Goal: Task Accomplishment & Management: Complete application form

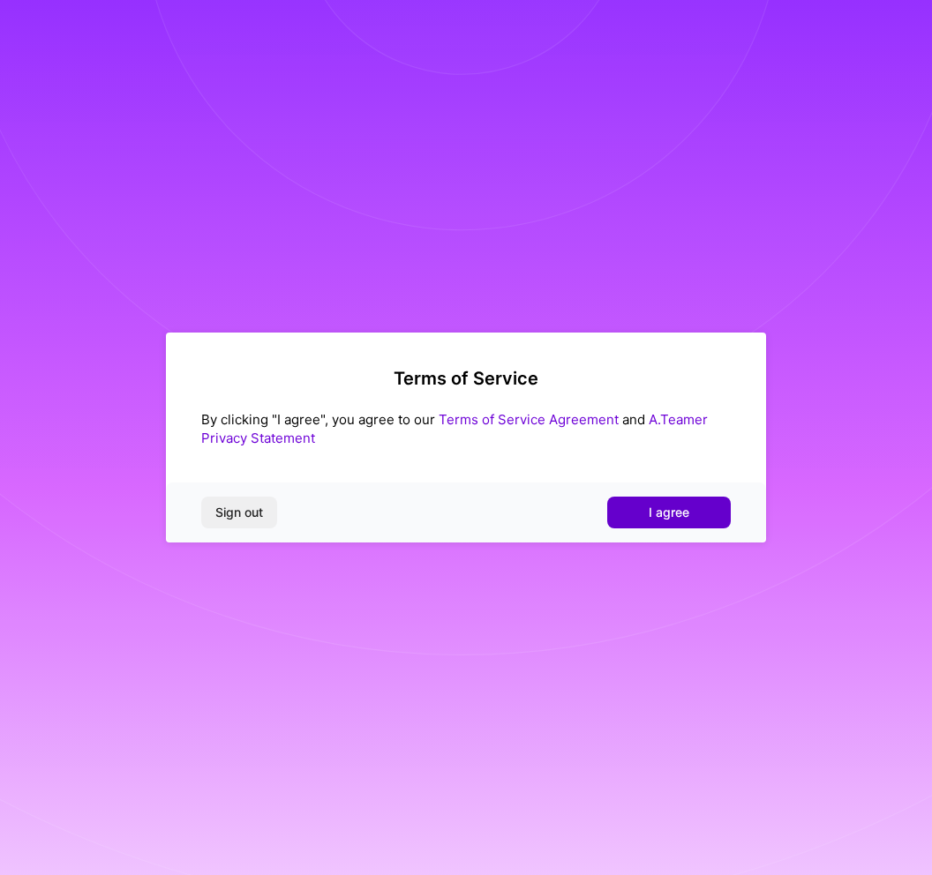
click at [687, 513] on span "I agree" at bounding box center [669, 513] width 41 height 18
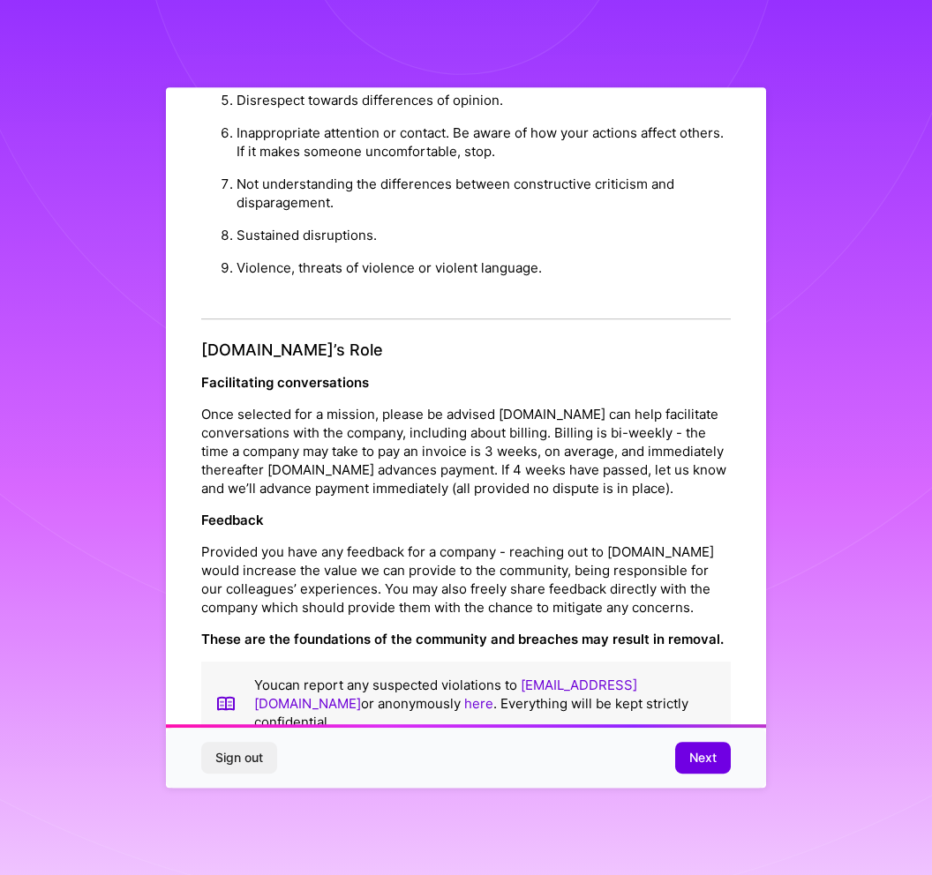
scroll to position [16, 0]
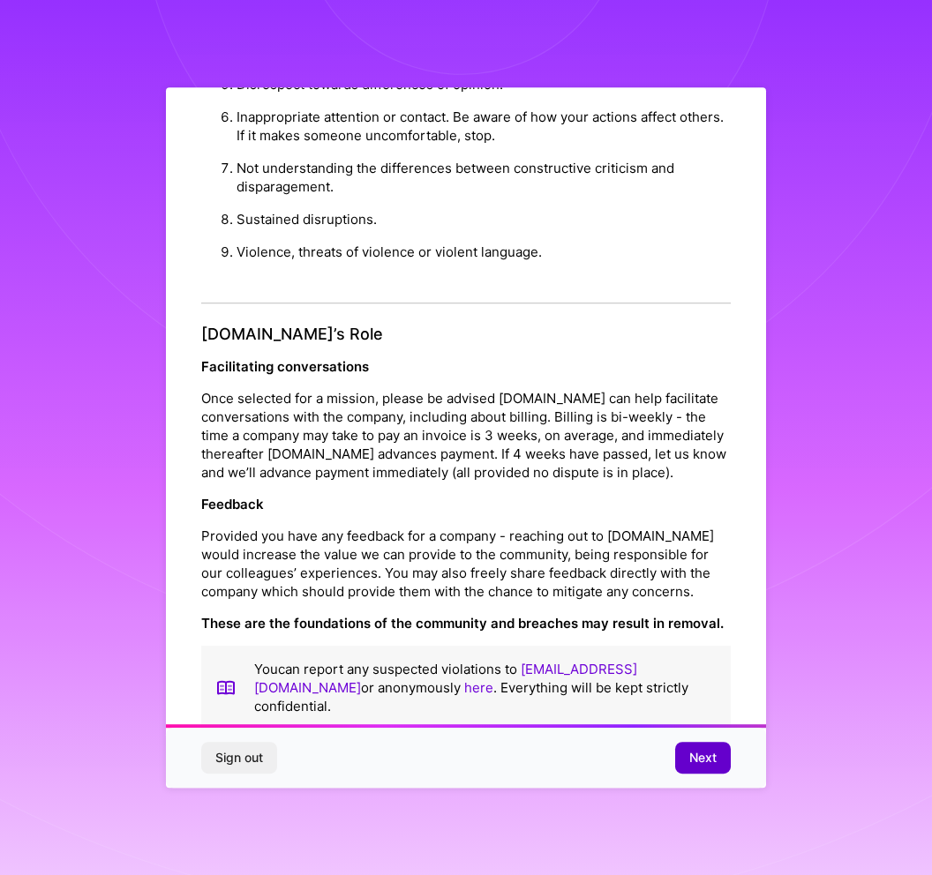
click at [709, 758] on span "Next" at bounding box center [702, 758] width 27 height 18
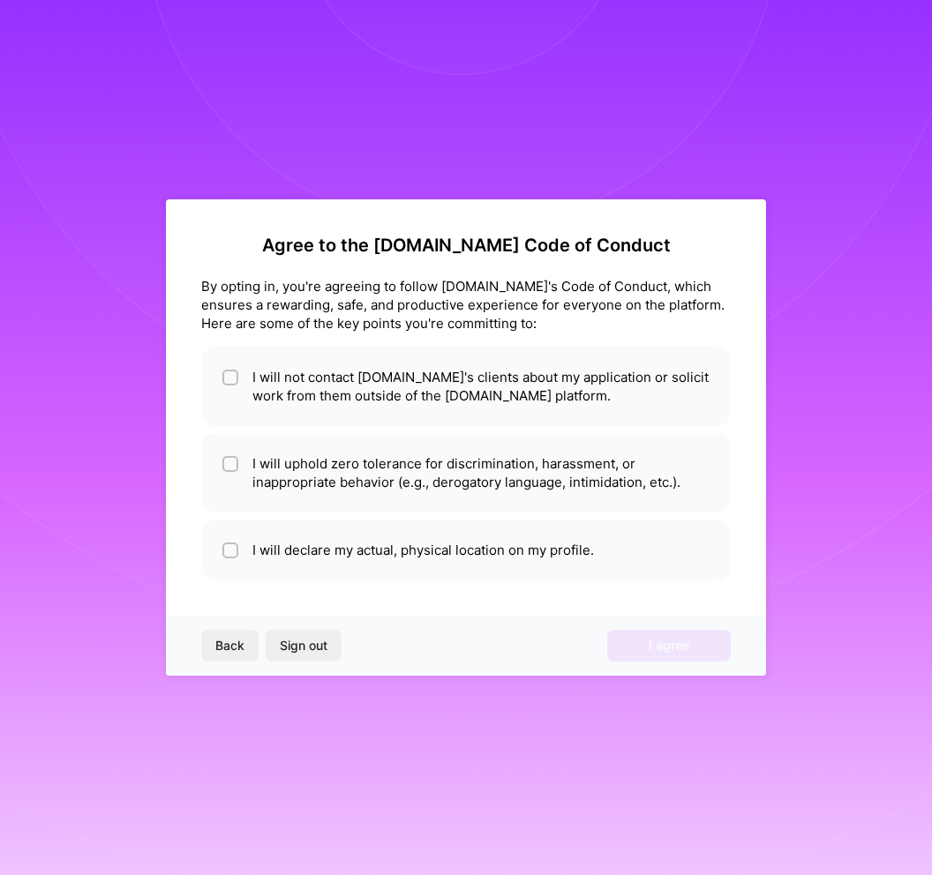
scroll to position [0, 0]
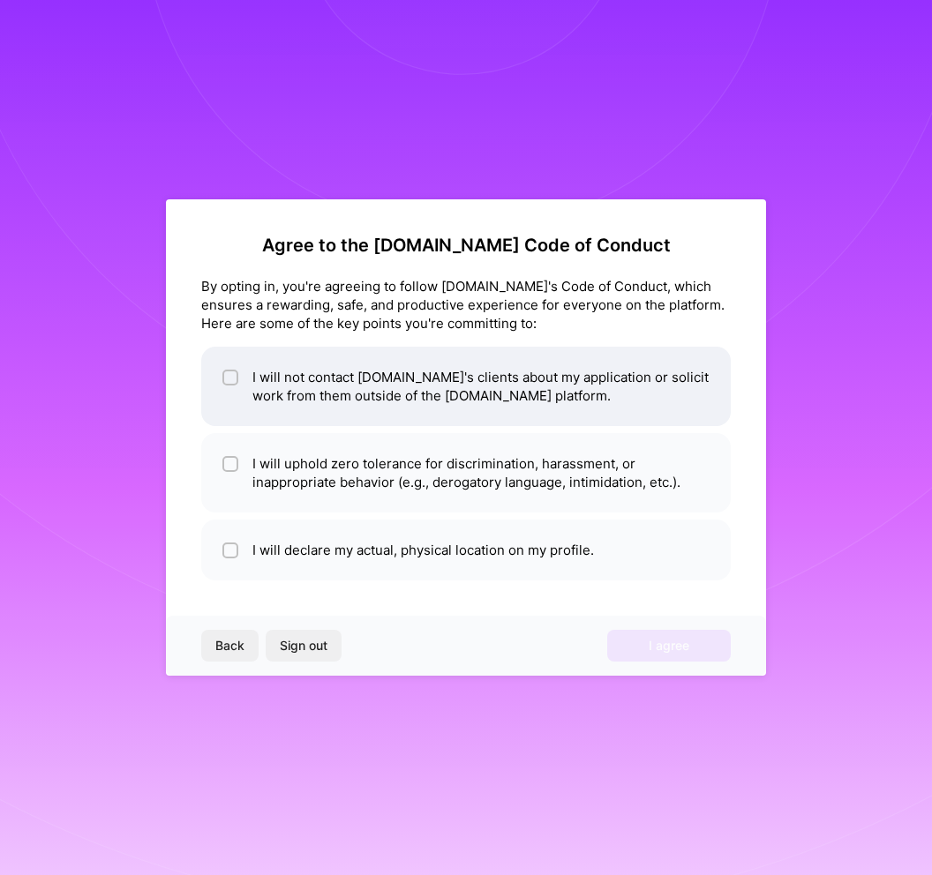
click at [229, 375] on input "checkbox" at bounding box center [232, 378] width 12 height 12
checkbox input "true"
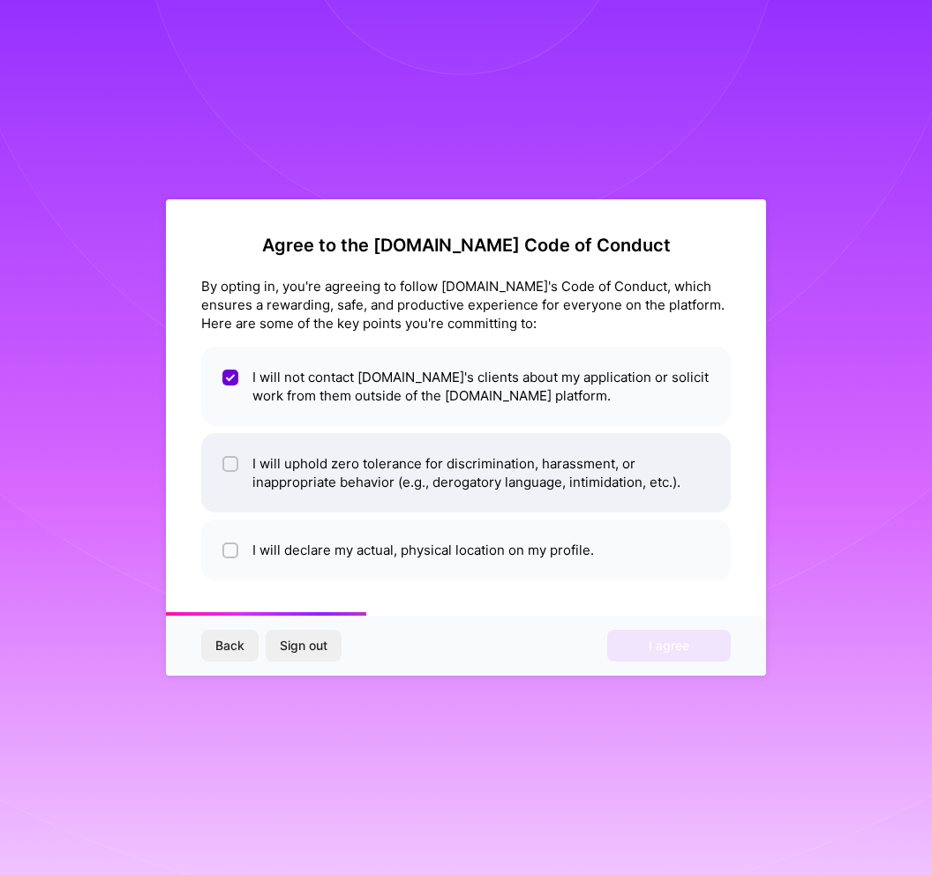
click at [226, 468] on input "checkbox" at bounding box center [232, 465] width 12 height 12
checkbox input "true"
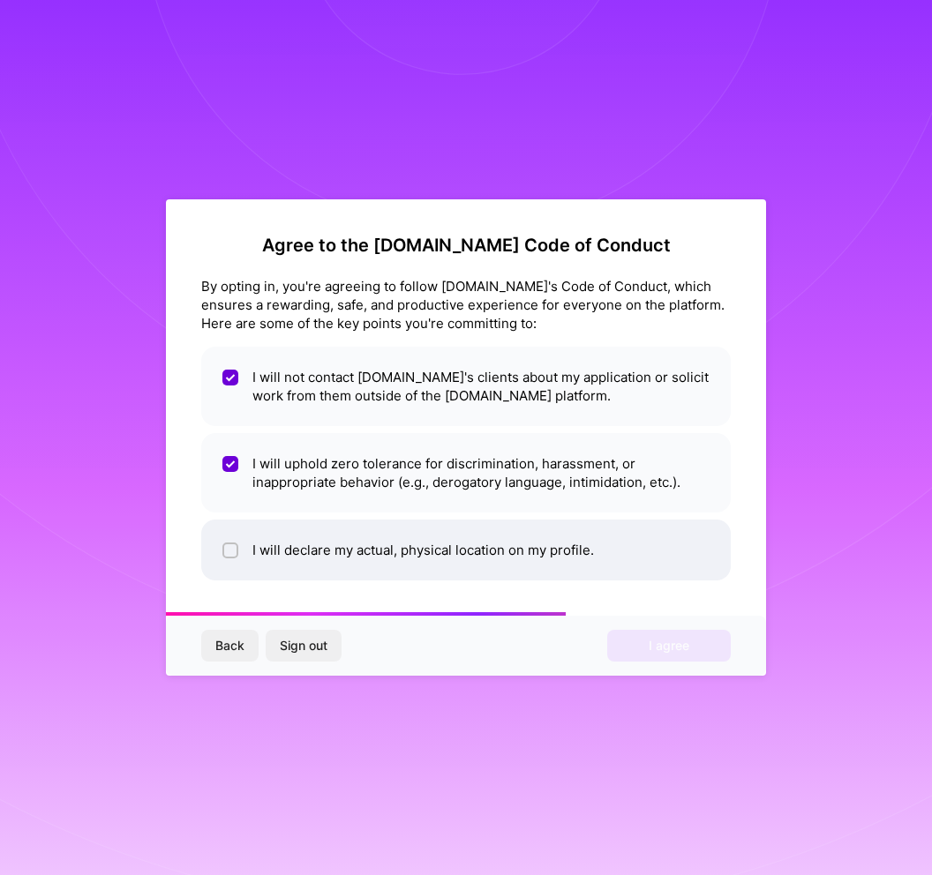
click at [233, 558] on div at bounding box center [230, 551] width 16 height 16
checkbox input "true"
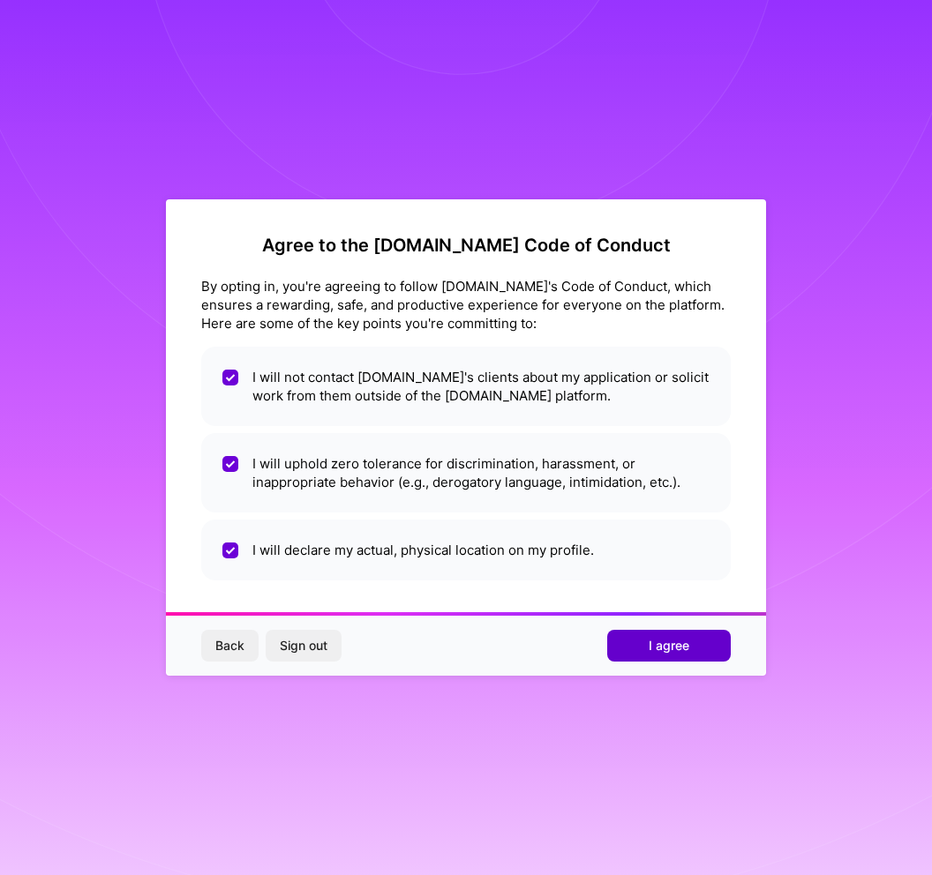
click at [638, 658] on button "I agree" at bounding box center [669, 646] width 124 height 32
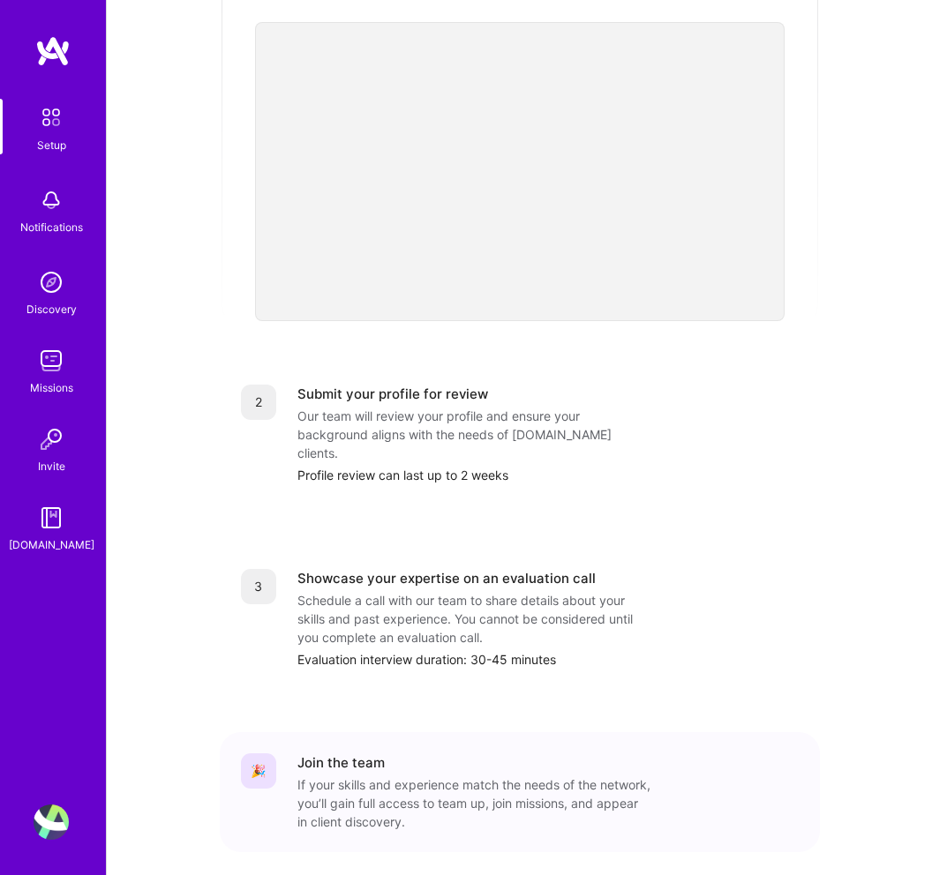
scroll to position [436, 0]
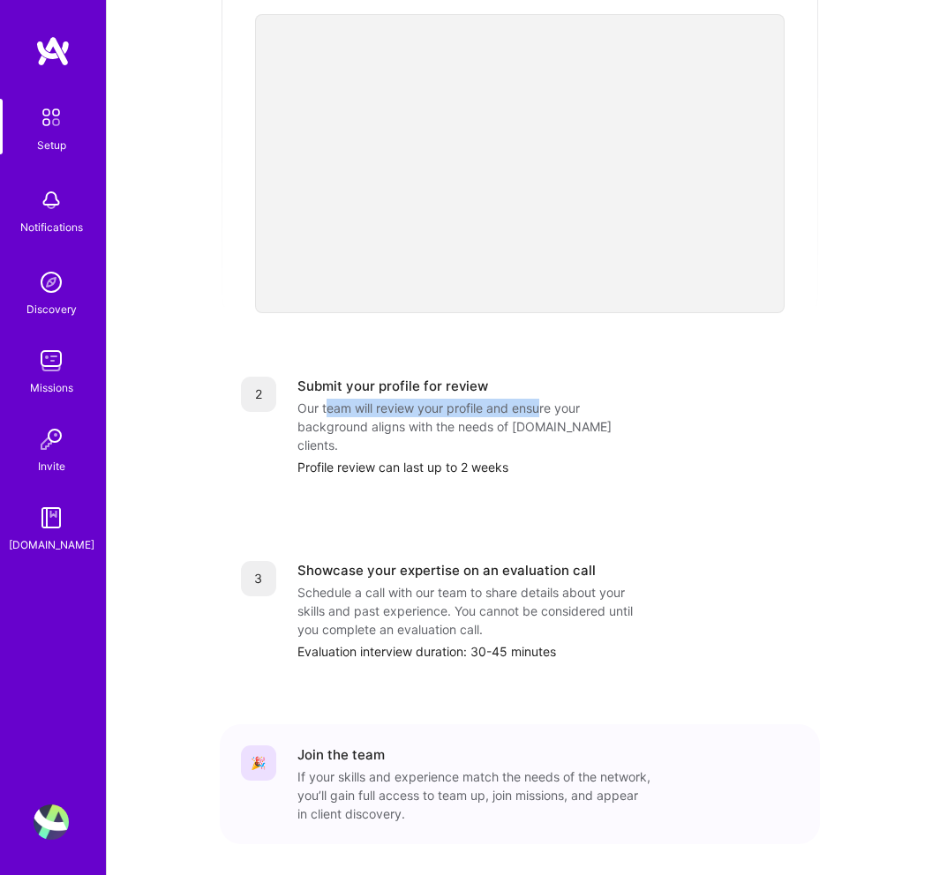
drag, startPoint x: 325, startPoint y: 391, endPoint x: 542, endPoint y: 392, distance: 217.1
click at [542, 399] on div "Our team will review your profile and ensure your background aligns with the ne…" at bounding box center [473, 427] width 353 height 56
drag, startPoint x: 387, startPoint y: 412, endPoint x: 593, endPoint y: 411, distance: 205.6
click at [593, 411] on div "Our team will review your profile and ensure your background aligns with the ne…" at bounding box center [473, 427] width 353 height 56
drag, startPoint x: 363, startPoint y: 532, endPoint x: 593, endPoint y: 532, distance: 230.3
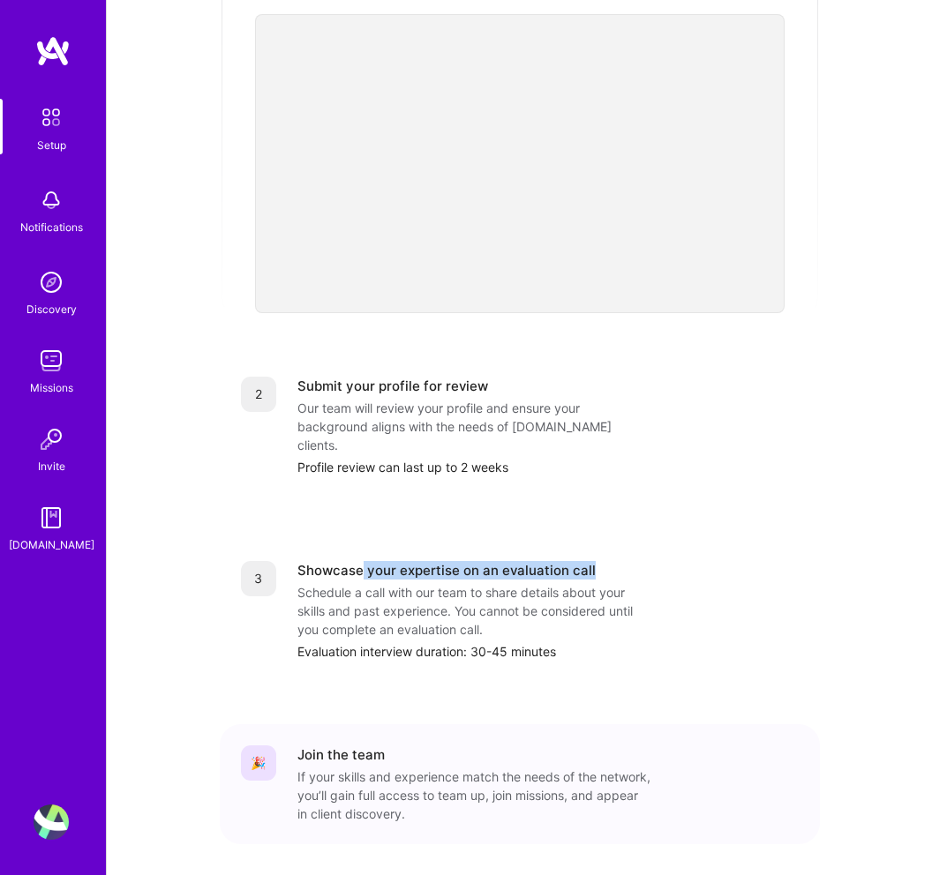
click at [593, 561] on div "Showcase your expertise on an evaluation call" at bounding box center [547, 570] width 501 height 19
drag, startPoint x: 394, startPoint y: 557, endPoint x: 662, endPoint y: 555, distance: 267.4
click at [662, 561] on div "Showcase your expertise on an evaluation call Schedule a call with our team to …" at bounding box center [547, 611] width 501 height 100
click at [645, 583] on div "Schedule a call with our team to share details about your skills and past exper…" at bounding box center [473, 611] width 353 height 56
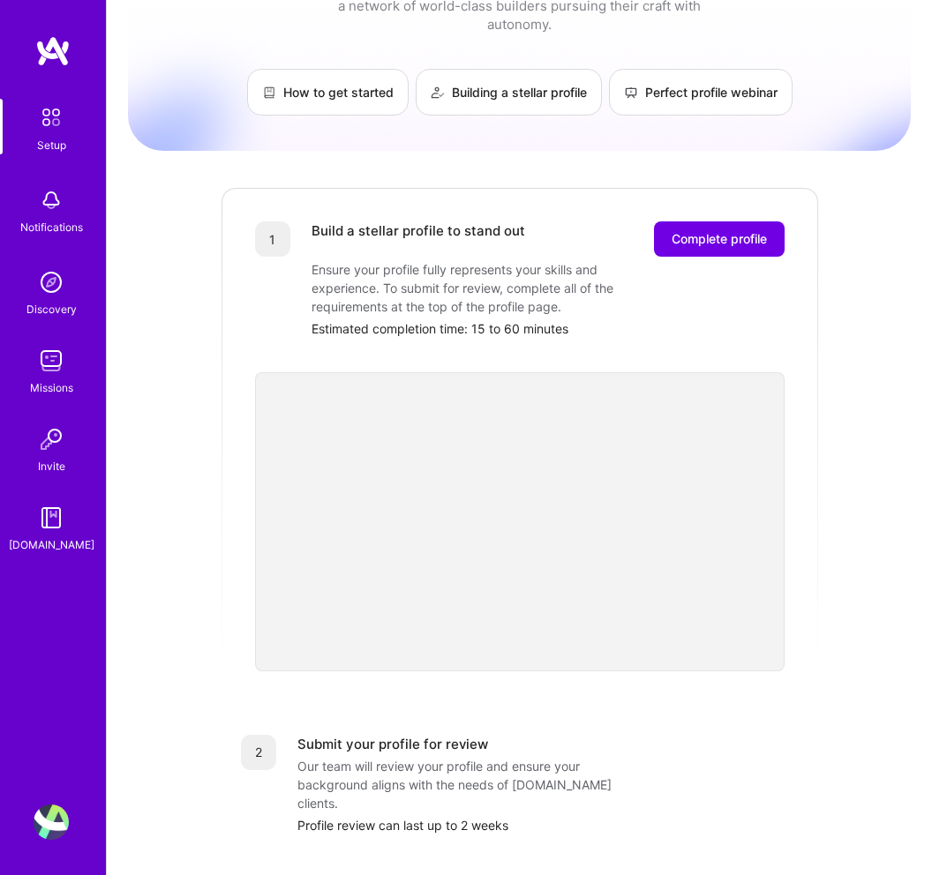
scroll to position [0, 0]
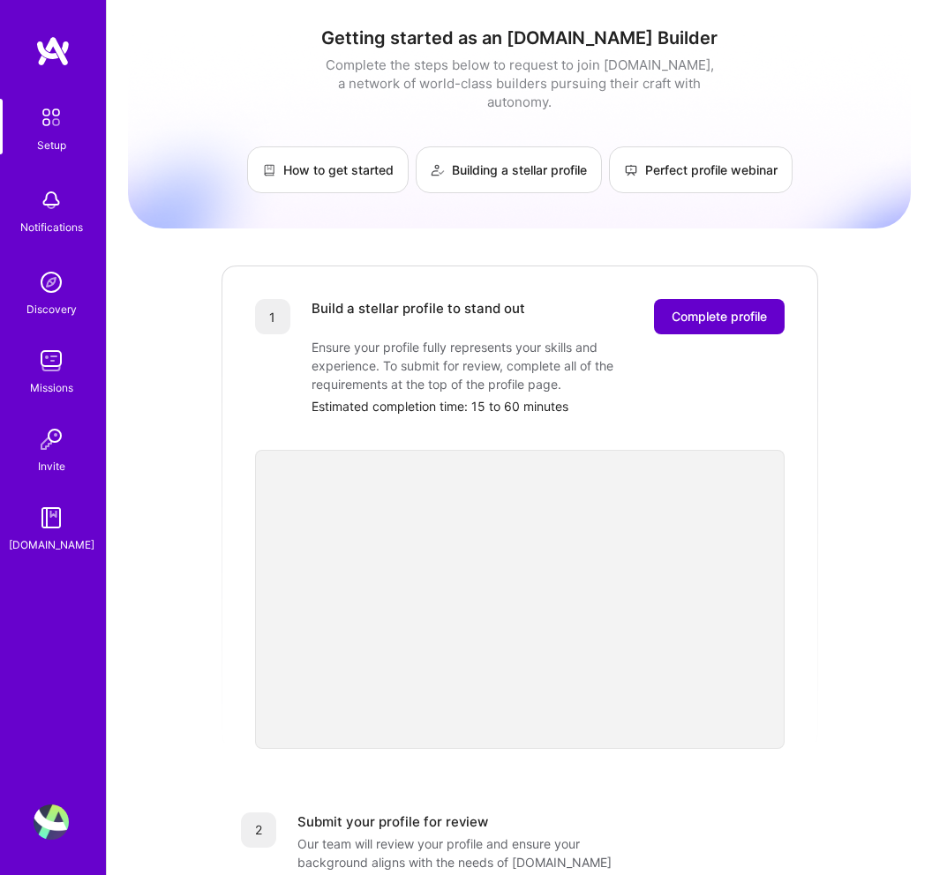
click at [712, 308] on span "Complete profile" at bounding box center [719, 317] width 95 height 18
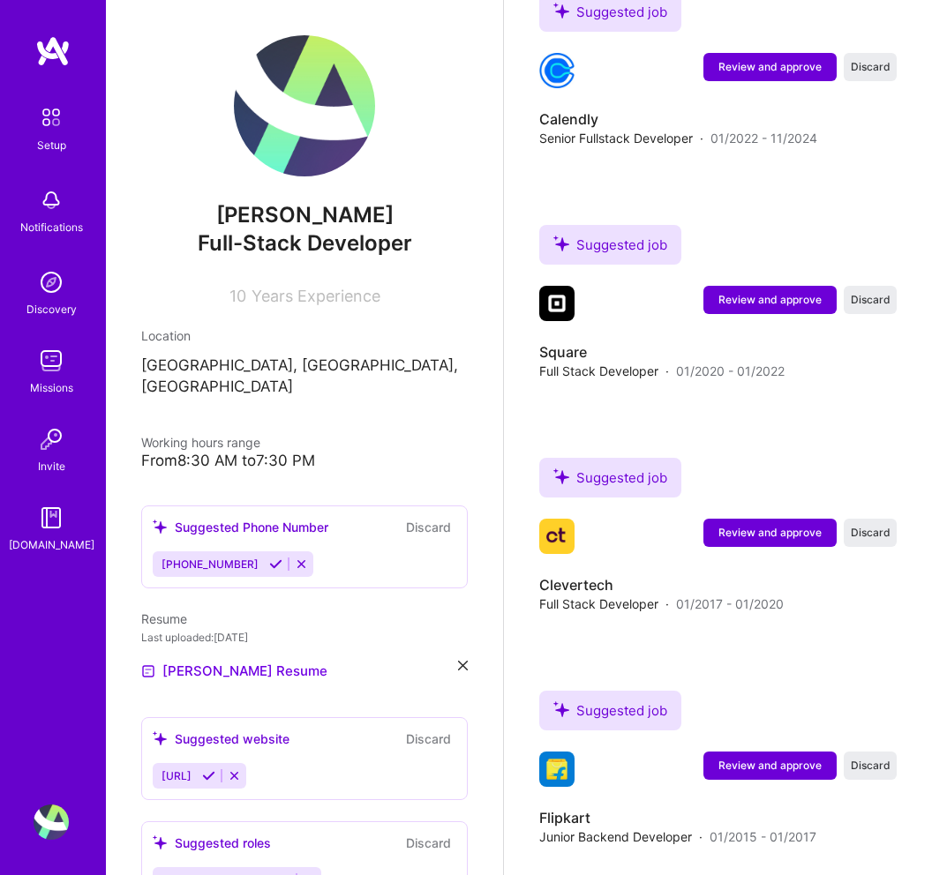
click at [216, 452] on div "From 8:30 AM to 7:30 PM" at bounding box center [304, 461] width 326 height 19
click at [284, 452] on div "From 8:30 AM to 7:30 PM" at bounding box center [304, 461] width 326 height 19
click at [342, 452] on div "From 8:30 AM to 7:30 PM" at bounding box center [304, 461] width 326 height 19
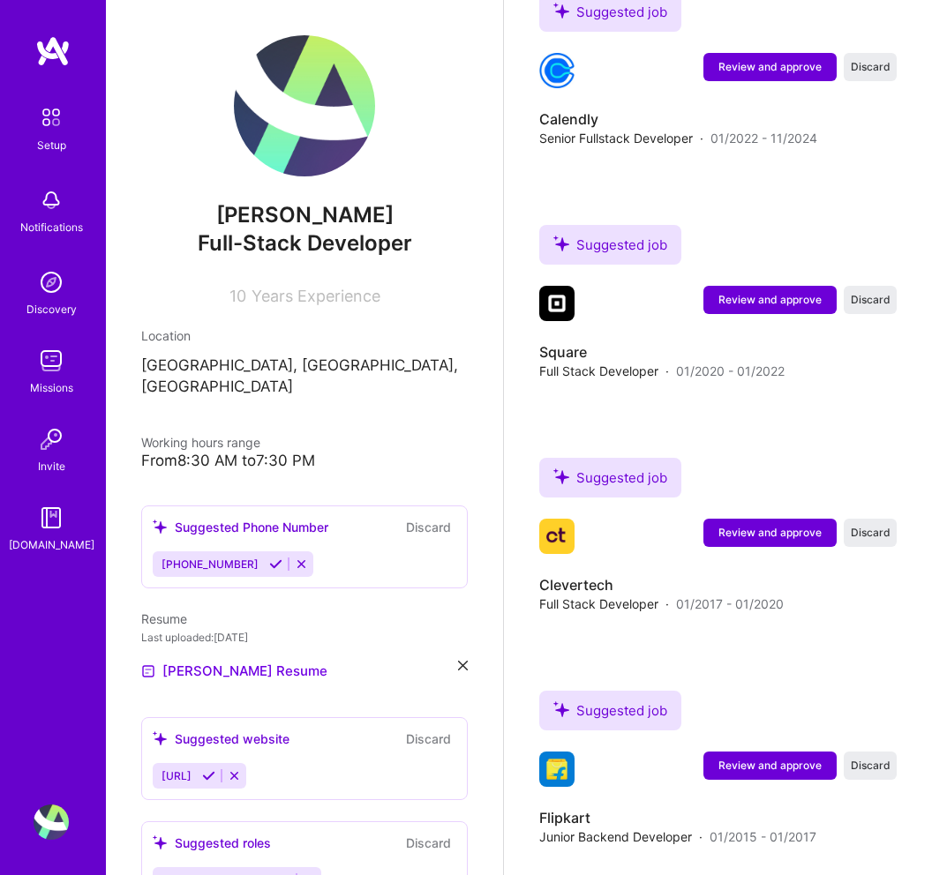
click at [209, 558] on span "[PHONE_NUMBER]" at bounding box center [209, 564] width 97 height 13
click at [269, 558] on icon at bounding box center [275, 564] width 13 height 13
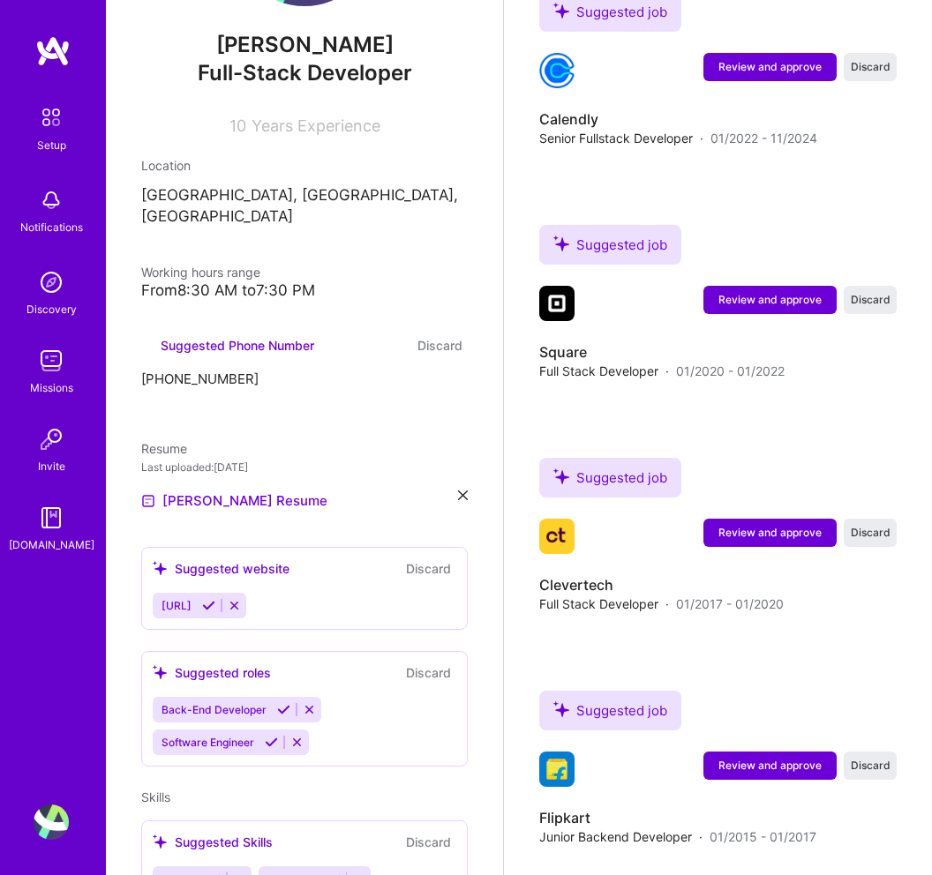
scroll to position [176, 0]
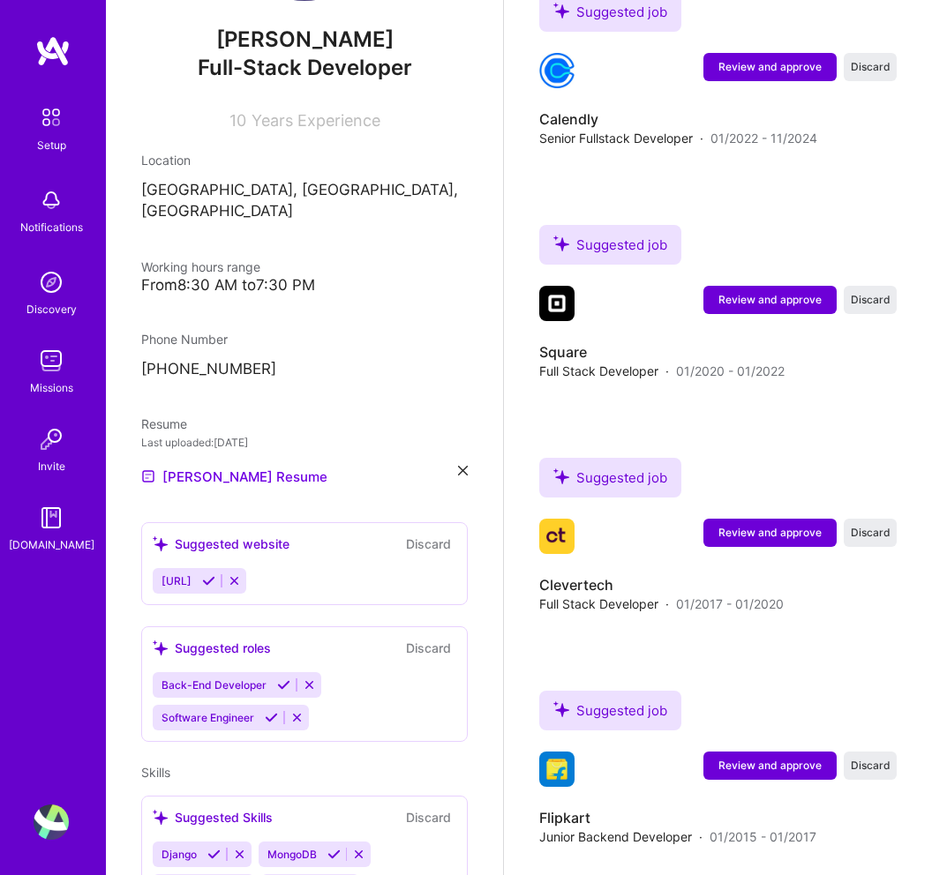
click at [417, 534] on button "Discard" at bounding box center [429, 544] width 56 height 20
click at [280, 679] on icon at bounding box center [283, 685] width 13 height 13
click at [272, 711] on icon at bounding box center [271, 717] width 13 height 13
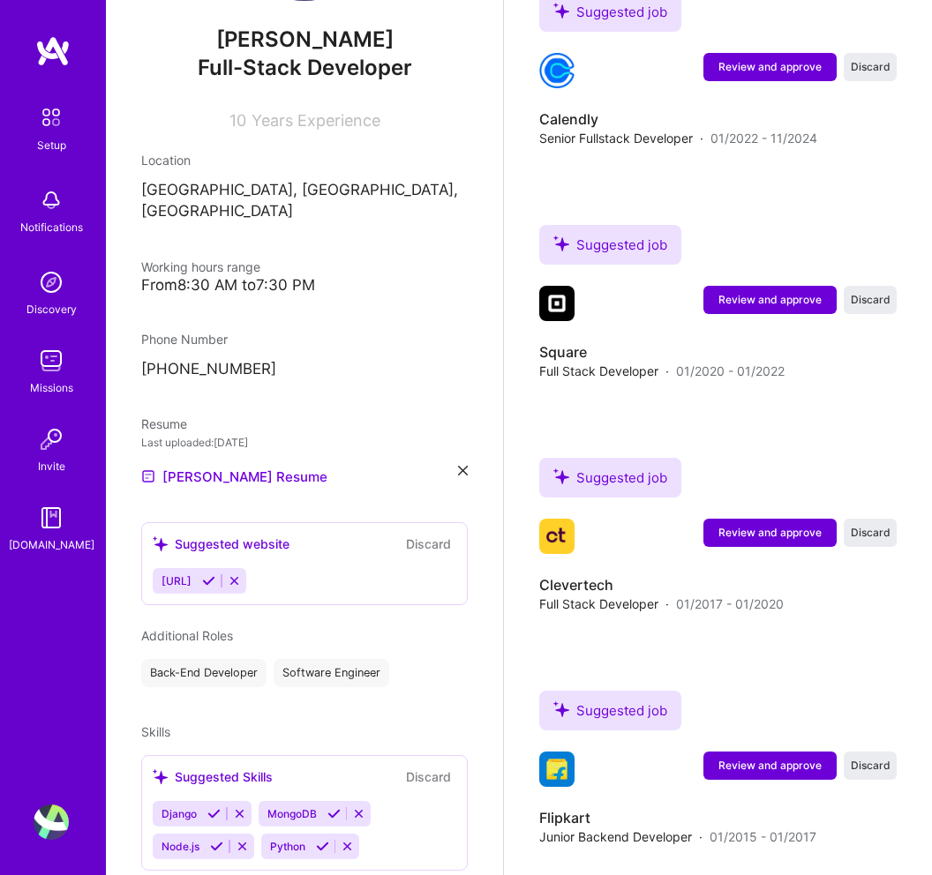
click at [241, 574] on icon at bounding box center [234, 580] width 13 height 13
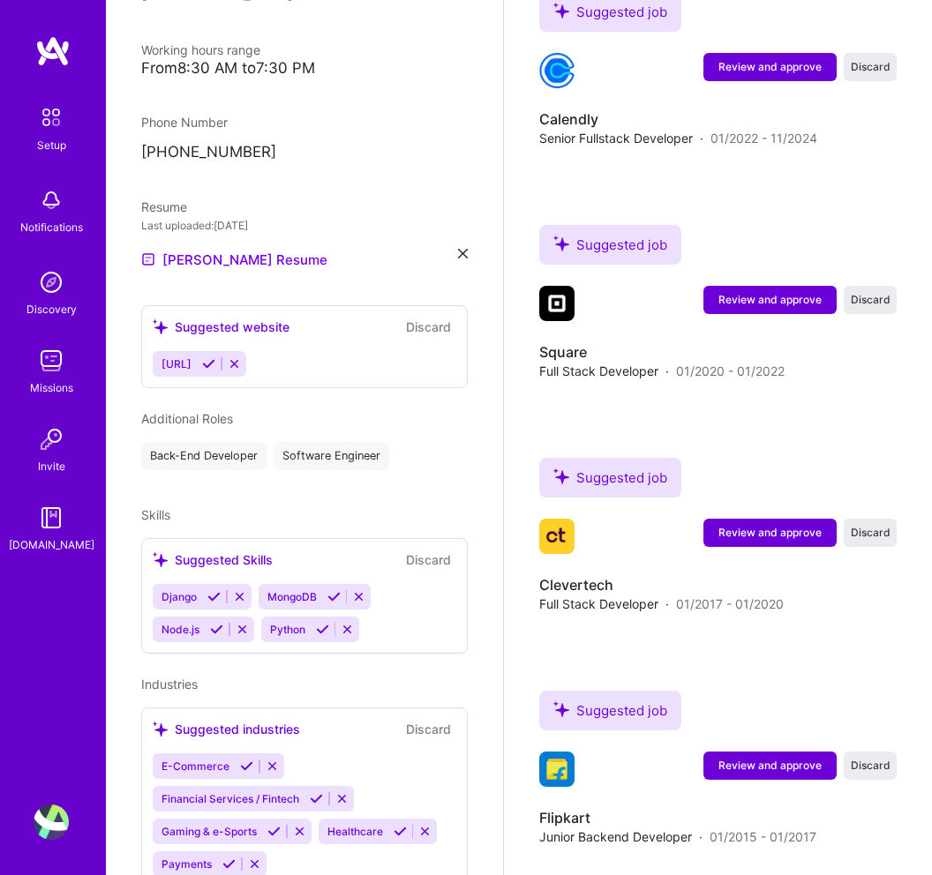
scroll to position [394, 0]
click at [423, 316] on button "Discard" at bounding box center [429, 326] width 56 height 20
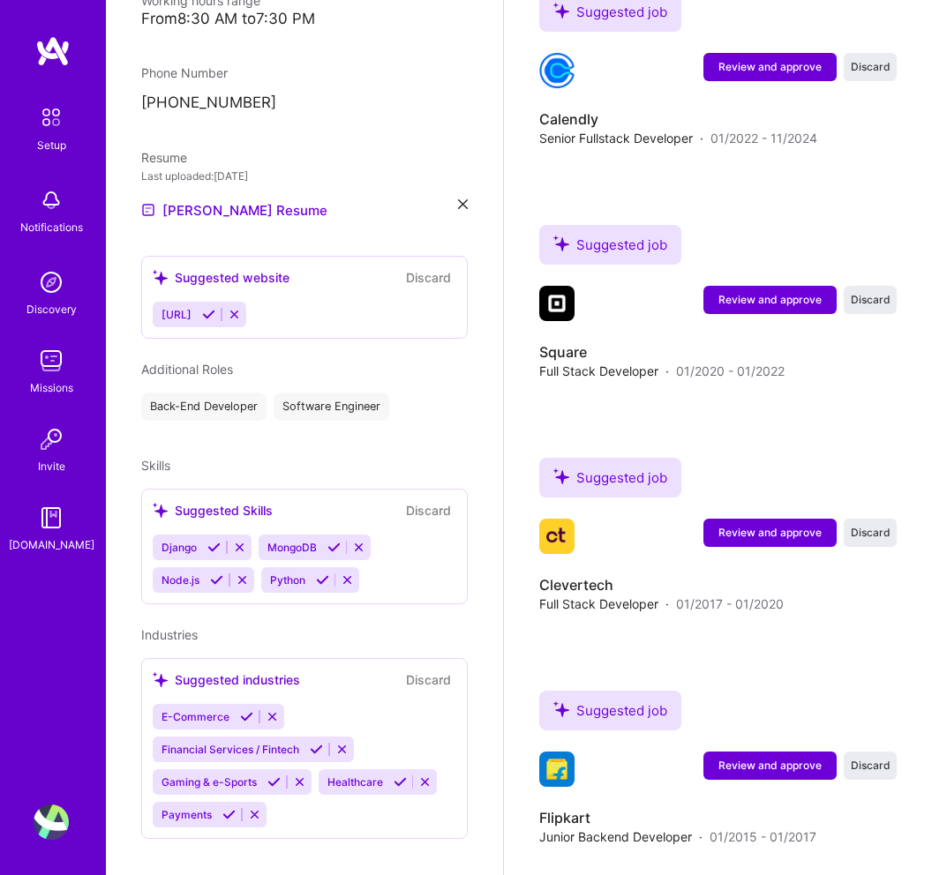
click at [214, 541] on icon at bounding box center [213, 547] width 13 height 13
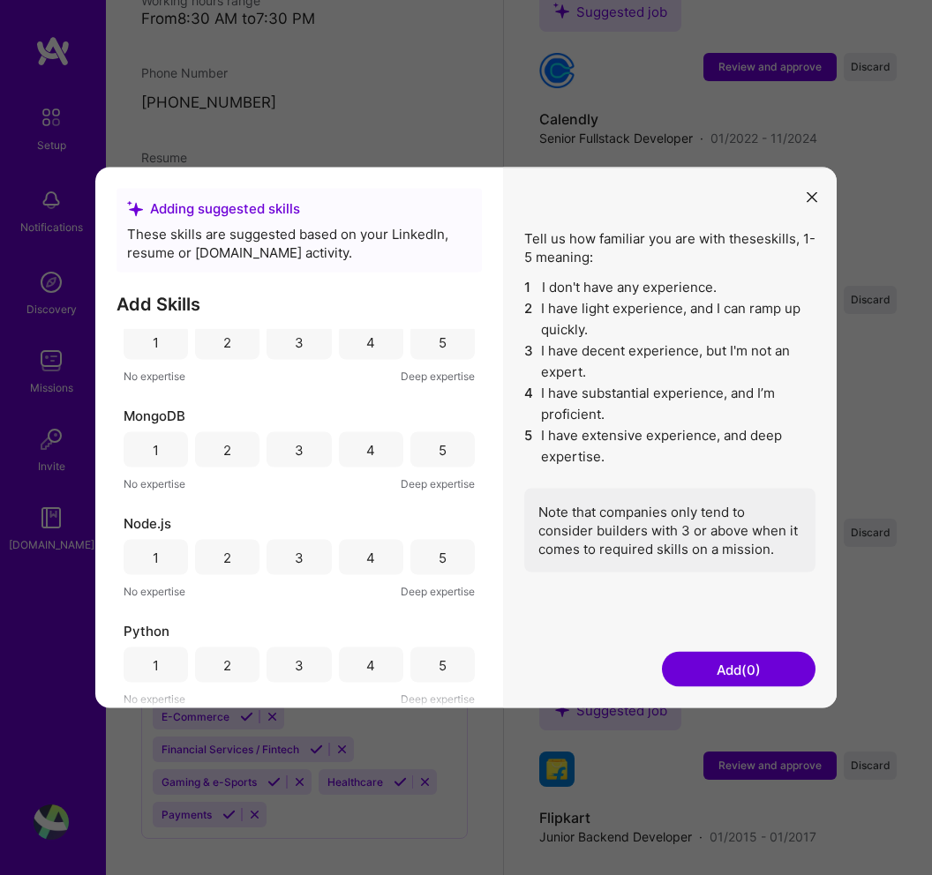
scroll to position [0, 0]
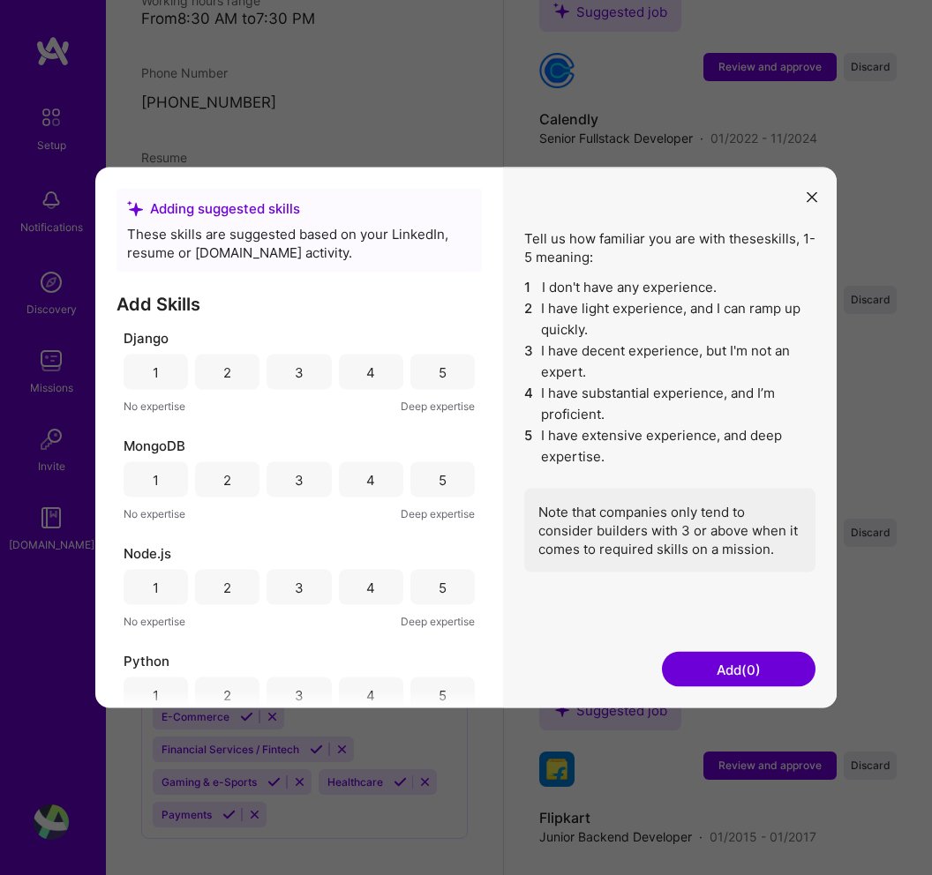
click at [439, 374] on div "5" at bounding box center [443, 372] width 8 height 19
click at [390, 477] on div "4" at bounding box center [371, 479] width 64 height 35
click at [425, 570] on div "5" at bounding box center [442, 587] width 64 height 35
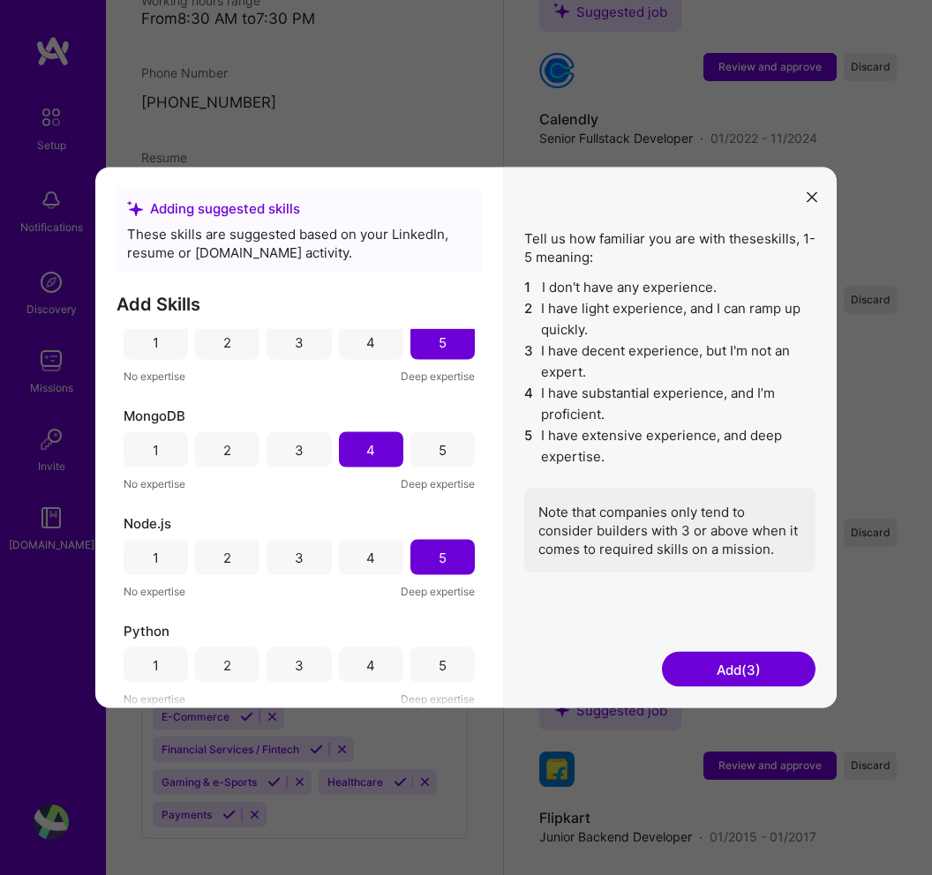
click at [427, 657] on div "5" at bounding box center [442, 665] width 64 height 35
click at [693, 656] on button "Add (4)" at bounding box center [739, 669] width 154 height 35
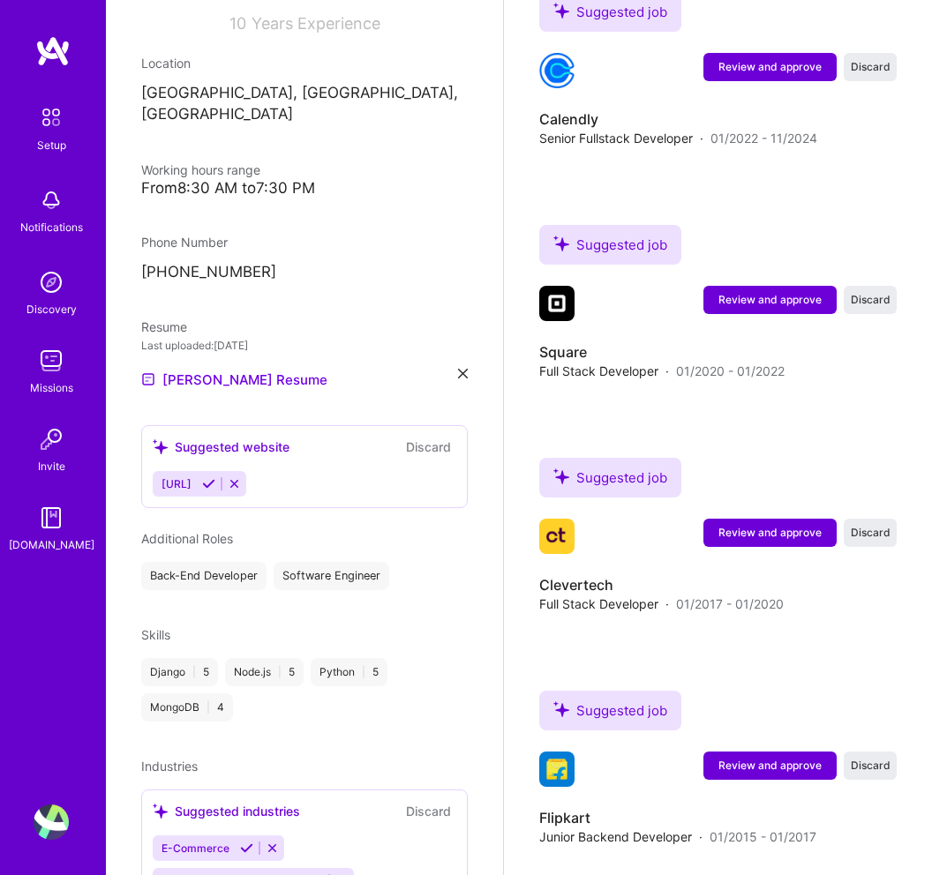
scroll to position [404, 0]
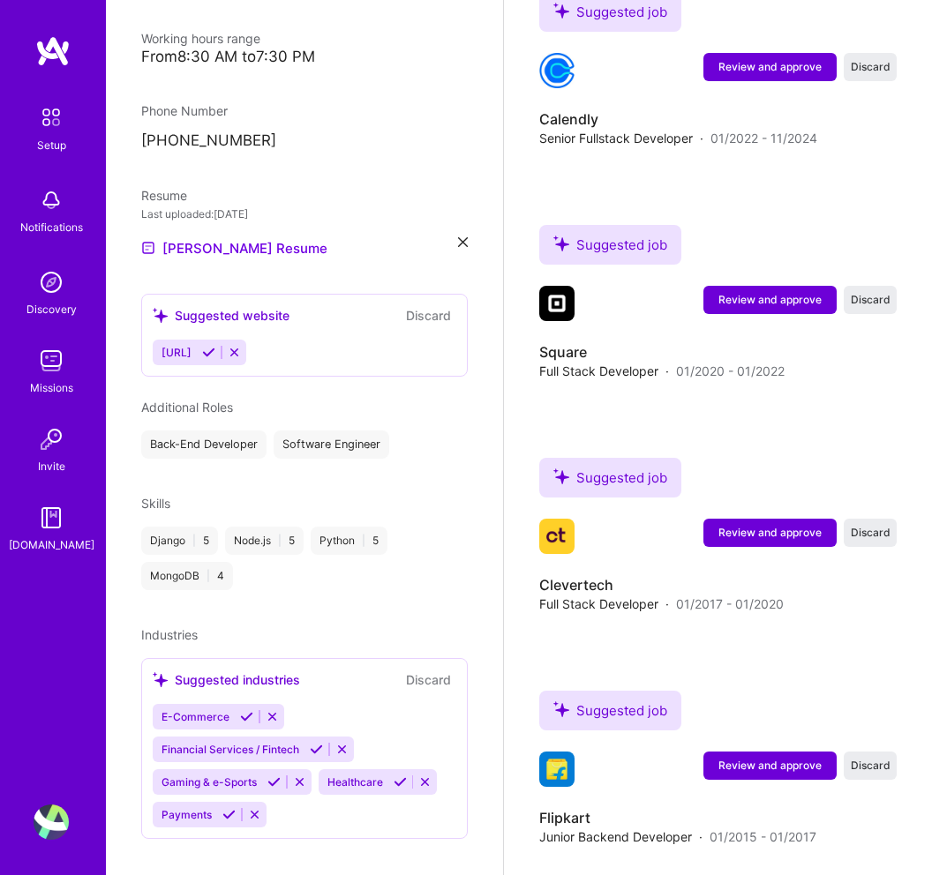
click at [755, 677] on div "Suggested job Review and approve Discard Suggested job Flipkart Junior Backend …" at bounding box center [718, 776] width 386 height 198
click at [786, 758] on span "Review and approve" at bounding box center [769, 765] width 103 height 15
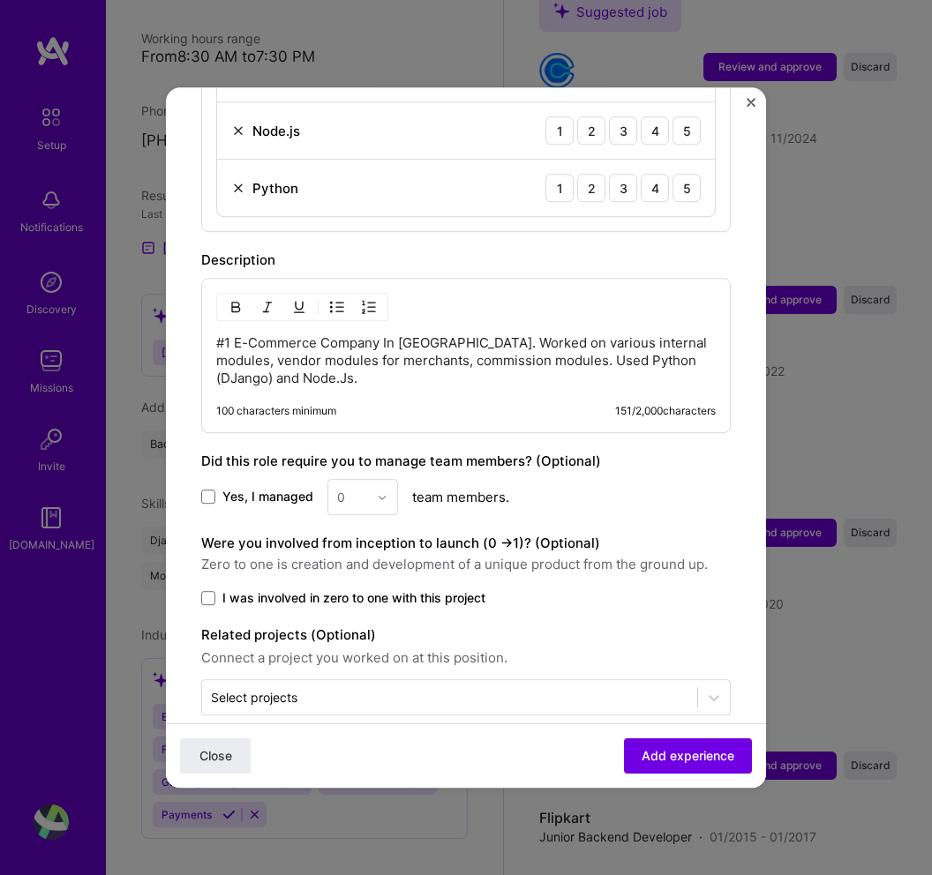
scroll to position [795, 0]
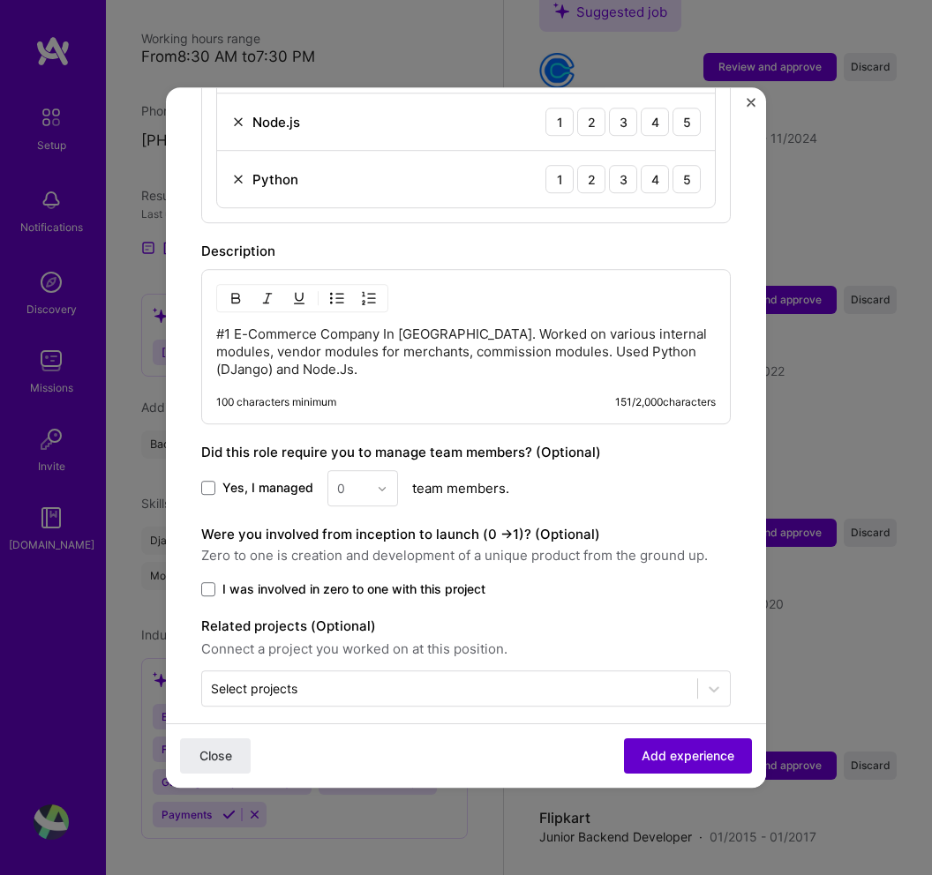
click at [687, 751] on span "Add experience" at bounding box center [688, 756] width 93 height 18
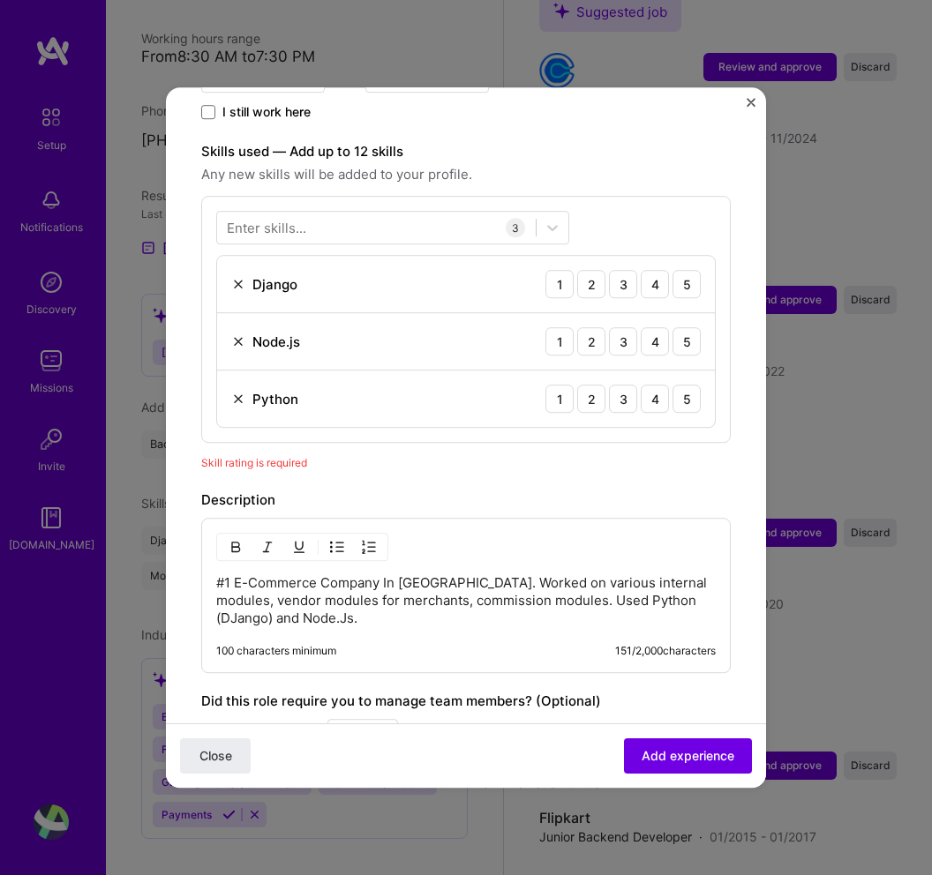
scroll to position [565, 0]
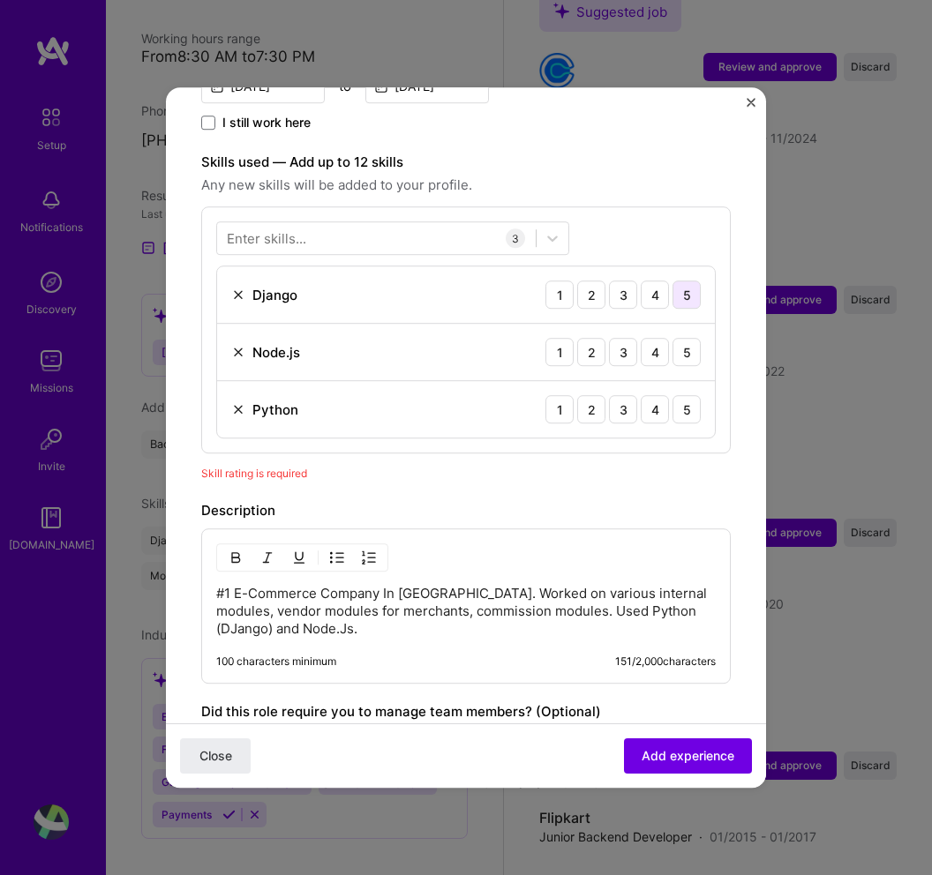
click at [684, 281] on div "5" at bounding box center [686, 295] width 28 height 28
click at [683, 338] on div "5" at bounding box center [686, 352] width 28 height 28
click at [686, 395] on div "5" at bounding box center [686, 409] width 28 height 28
click at [685, 769] on button "Add experience" at bounding box center [688, 756] width 128 height 35
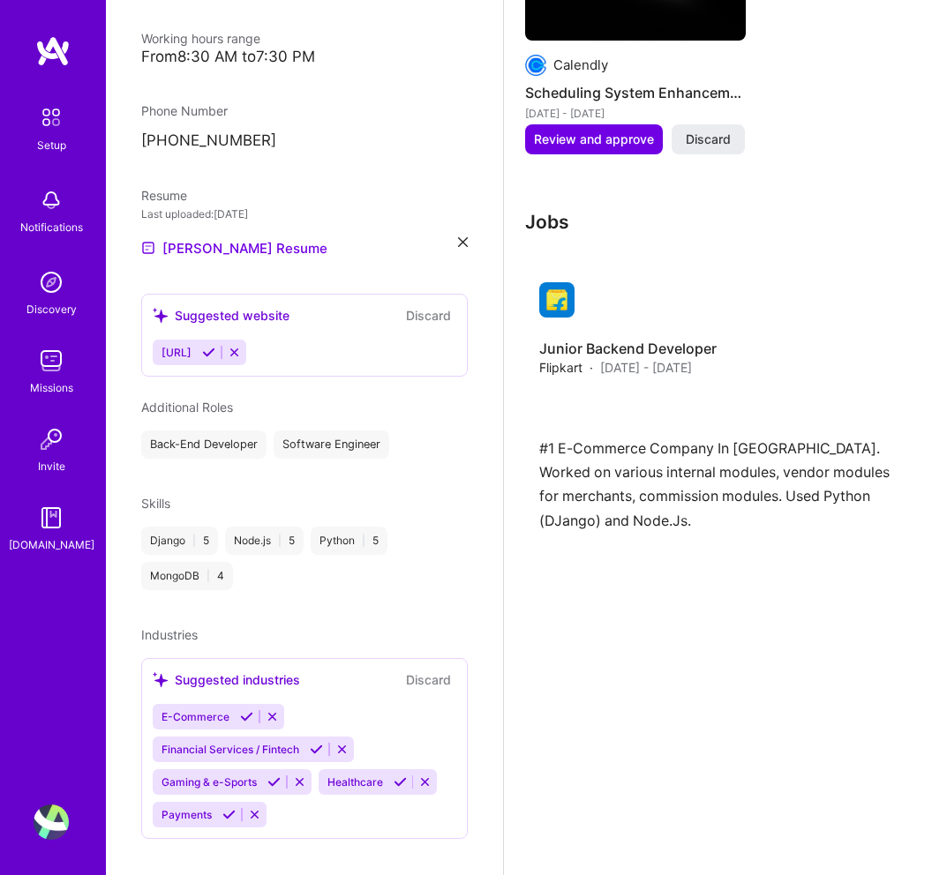
scroll to position [3151, 0]
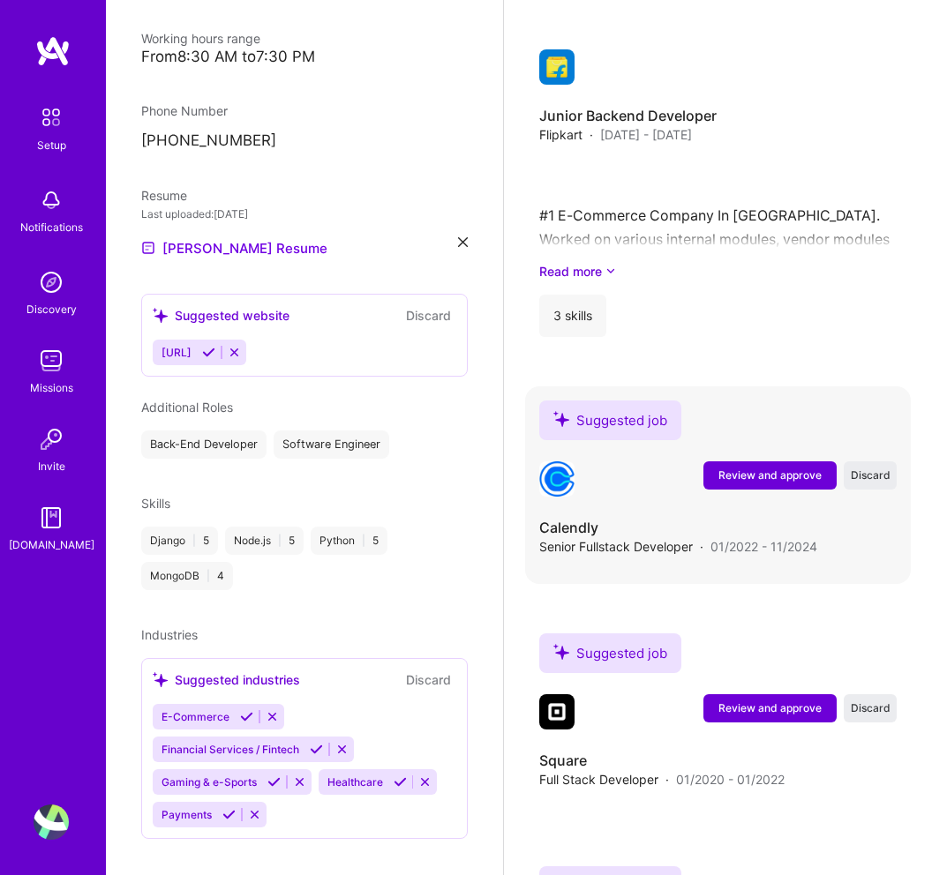
click at [789, 468] on span "Review and approve" at bounding box center [769, 475] width 103 height 15
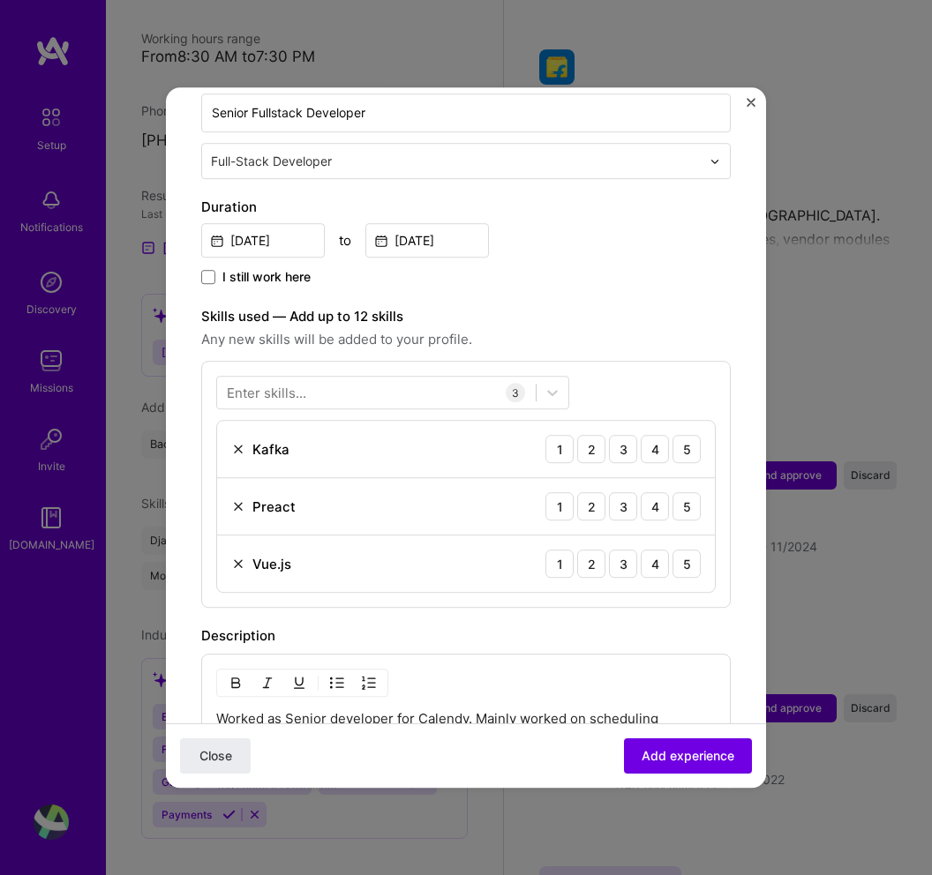
scroll to position [480, 0]
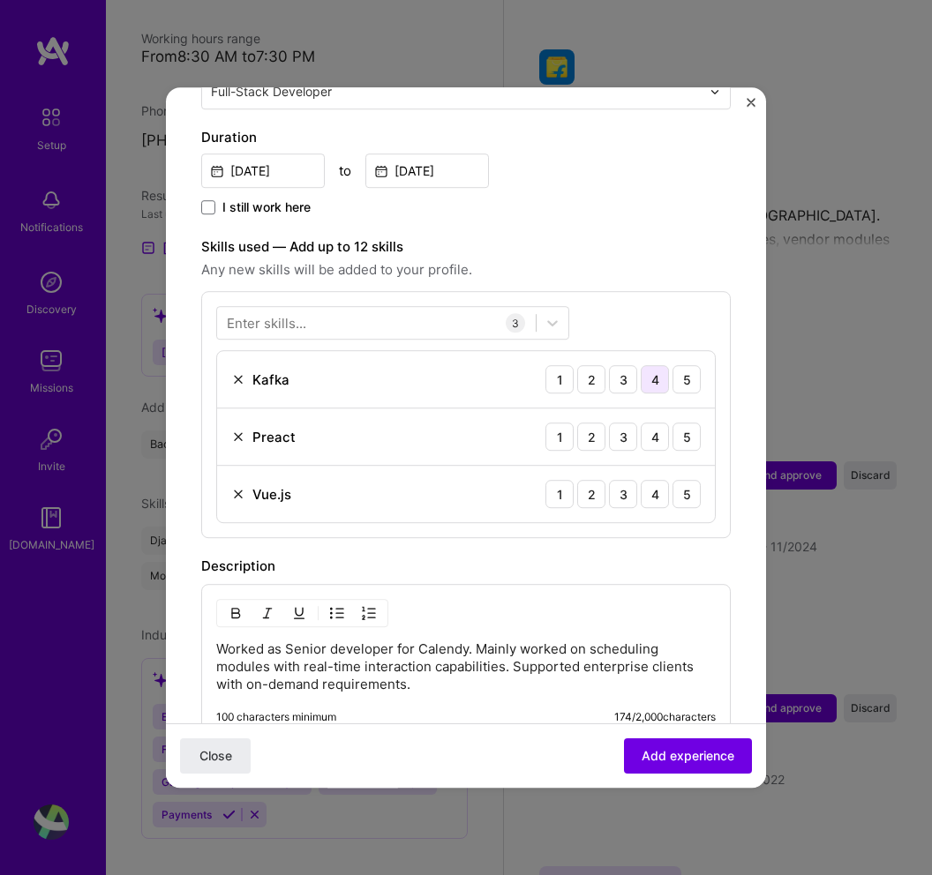
click at [656, 365] on div "4" at bounding box center [655, 379] width 28 height 28
click at [657, 423] on div "4" at bounding box center [655, 437] width 28 height 28
click at [690, 480] on div "5" at bounding box center [686, 494] width 28 height 28
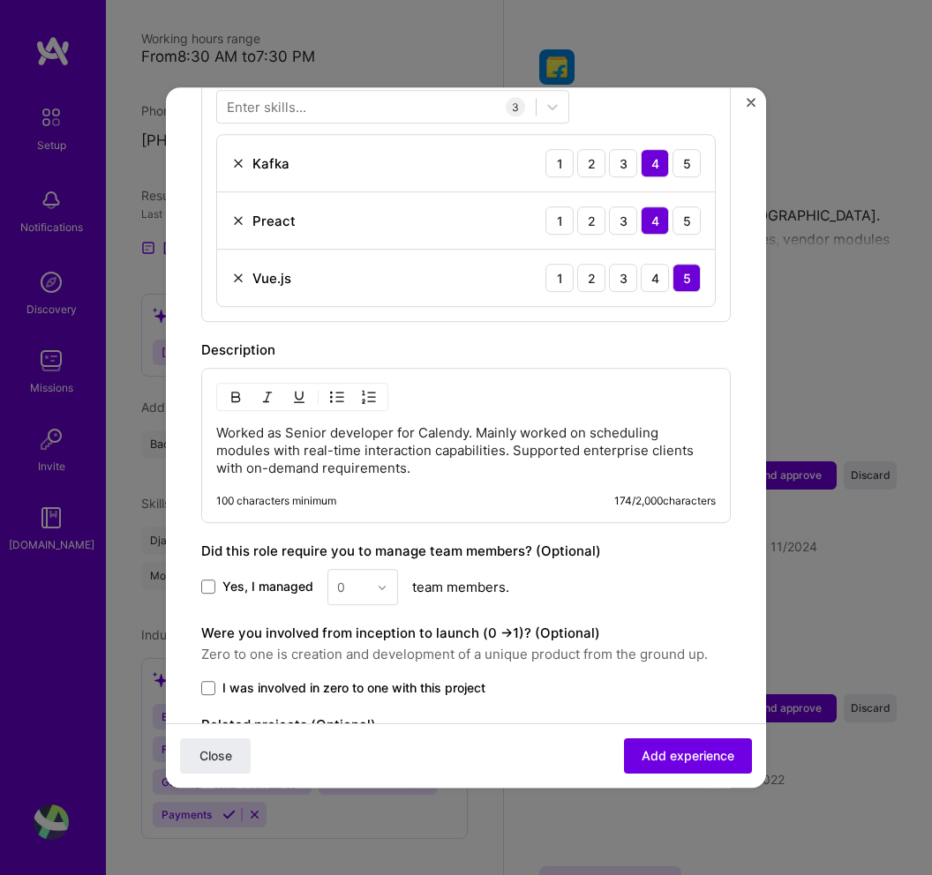
scroll to position [795, 0]
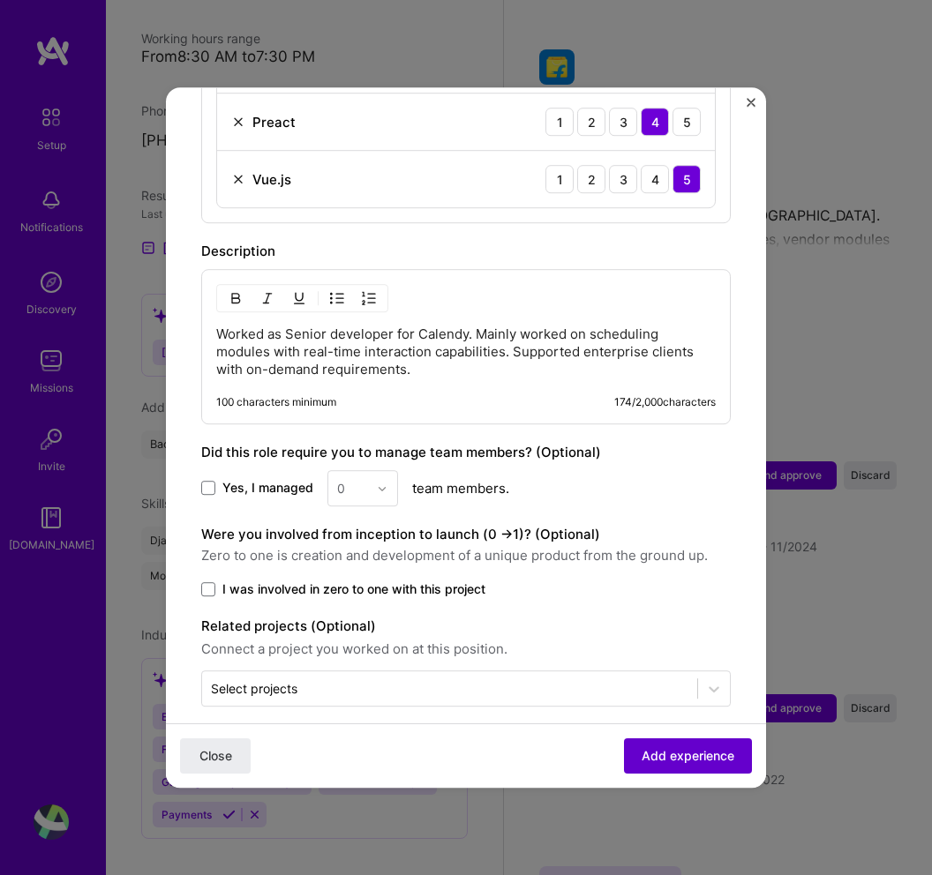
click at [681, 759] on span "Add experience" at bounding box center [688, 756] width 93 height 18
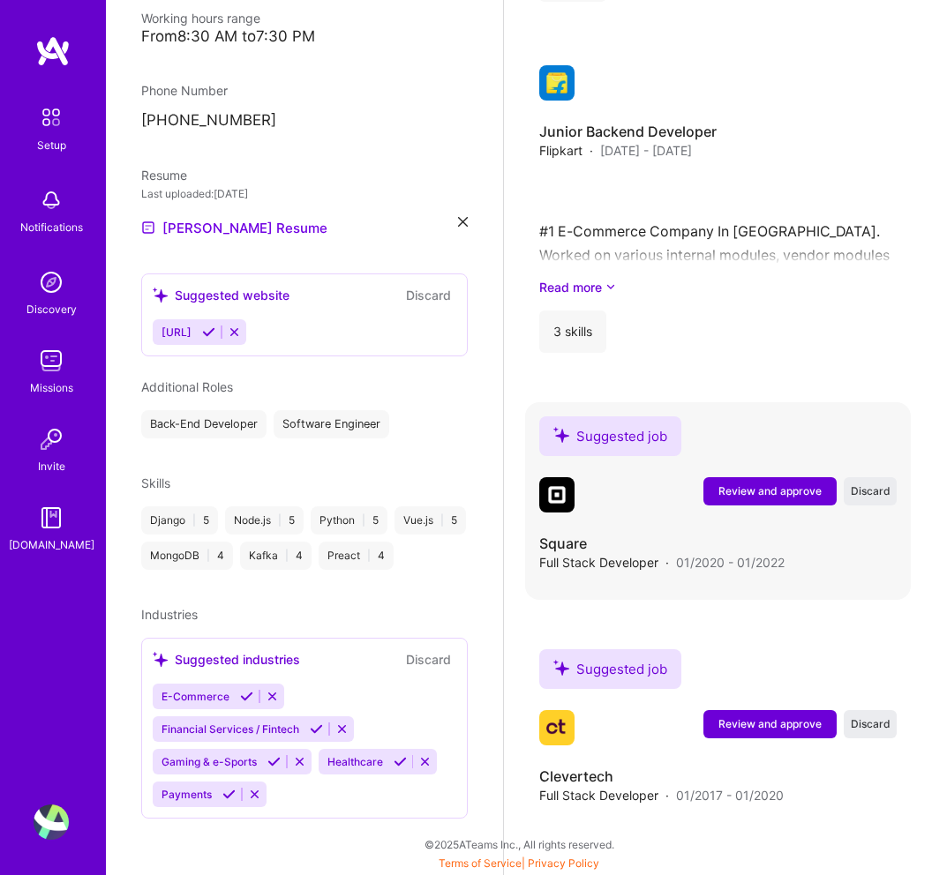
scroll to position [3418, 0]
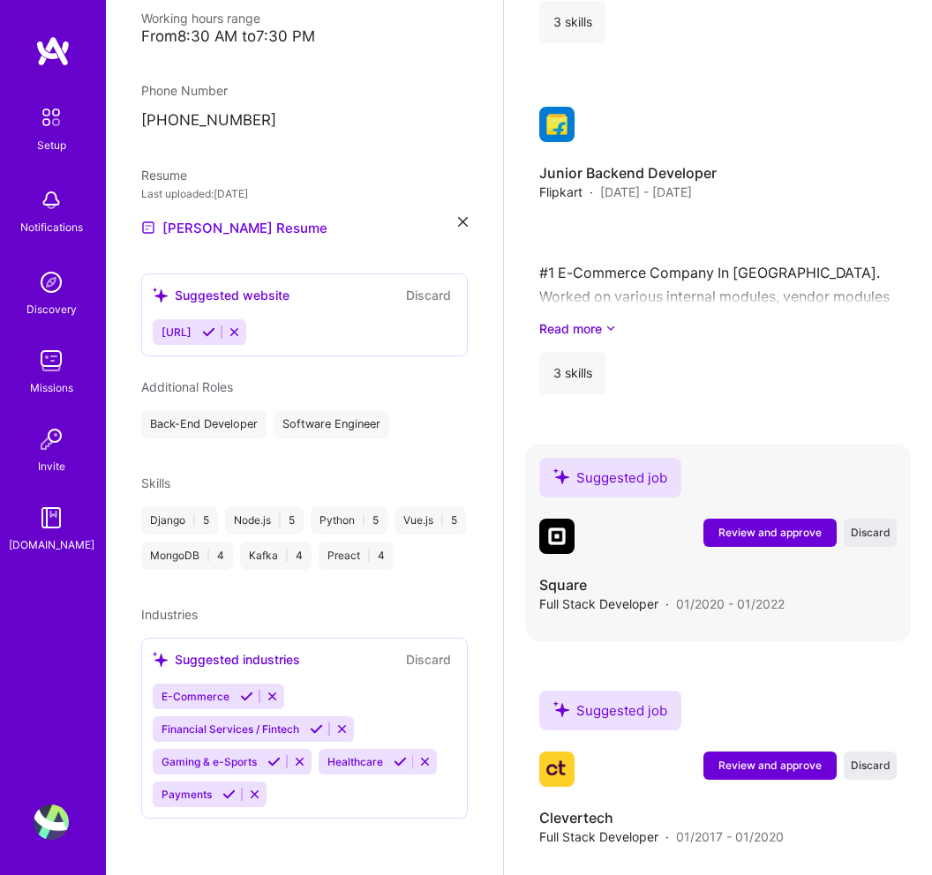
click at [790, 525] on span "Review and approve" at bounding box center [769, 532] width 103 height 15
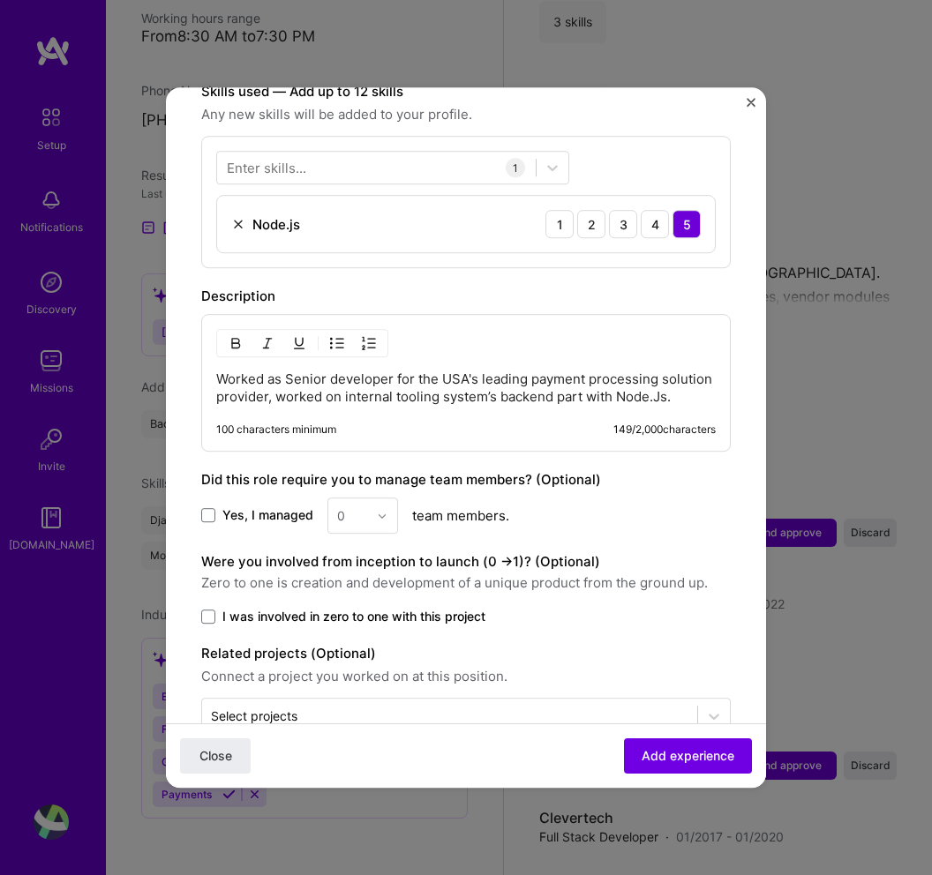
scroll to position [663, 0]
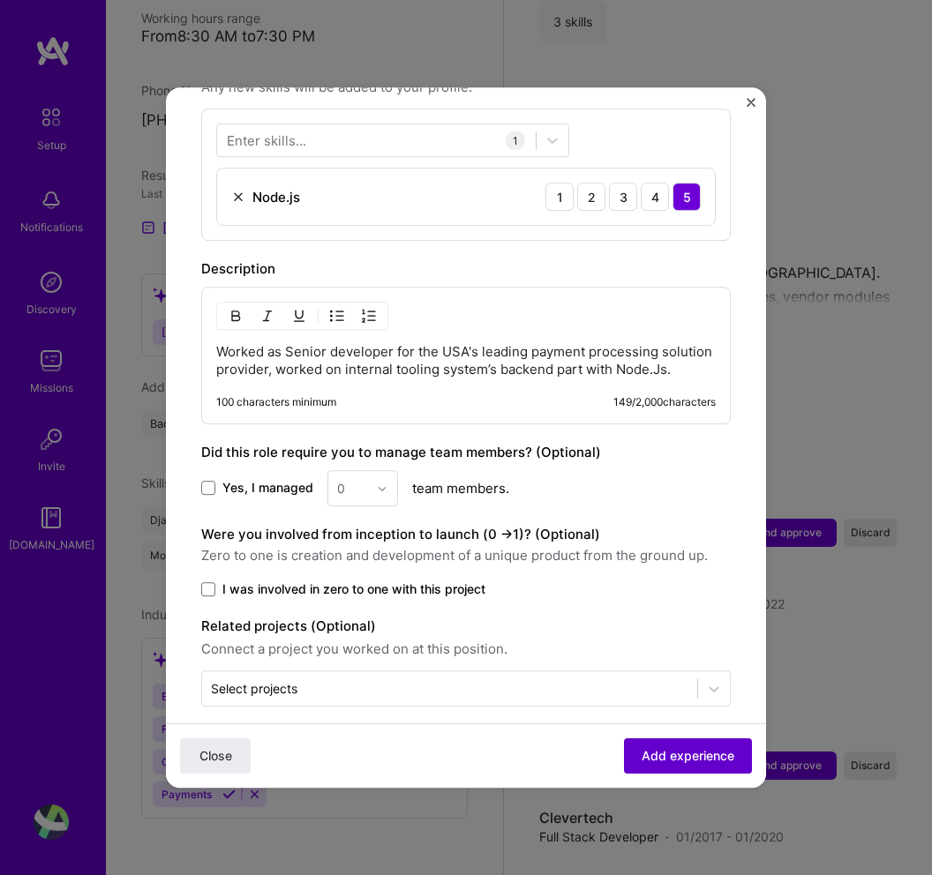
click at [657, 748] on span "Add experience" at bounding box center [688, 756] width 93 height 18
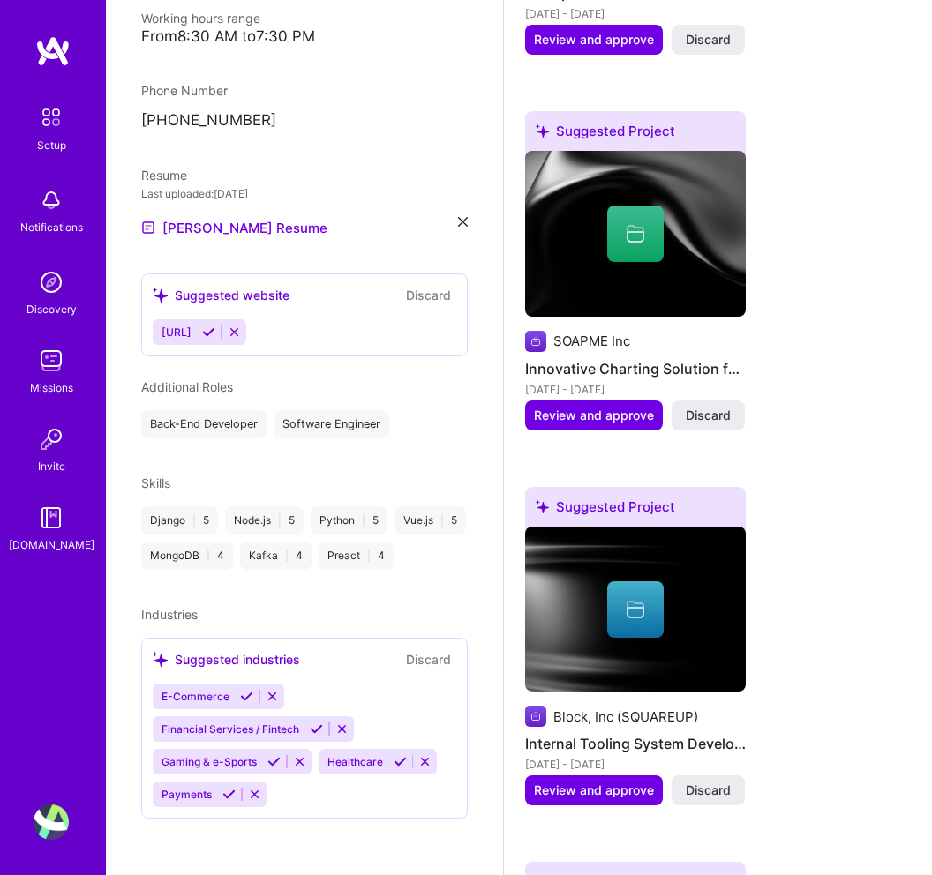
scroll to position [1820, 0]
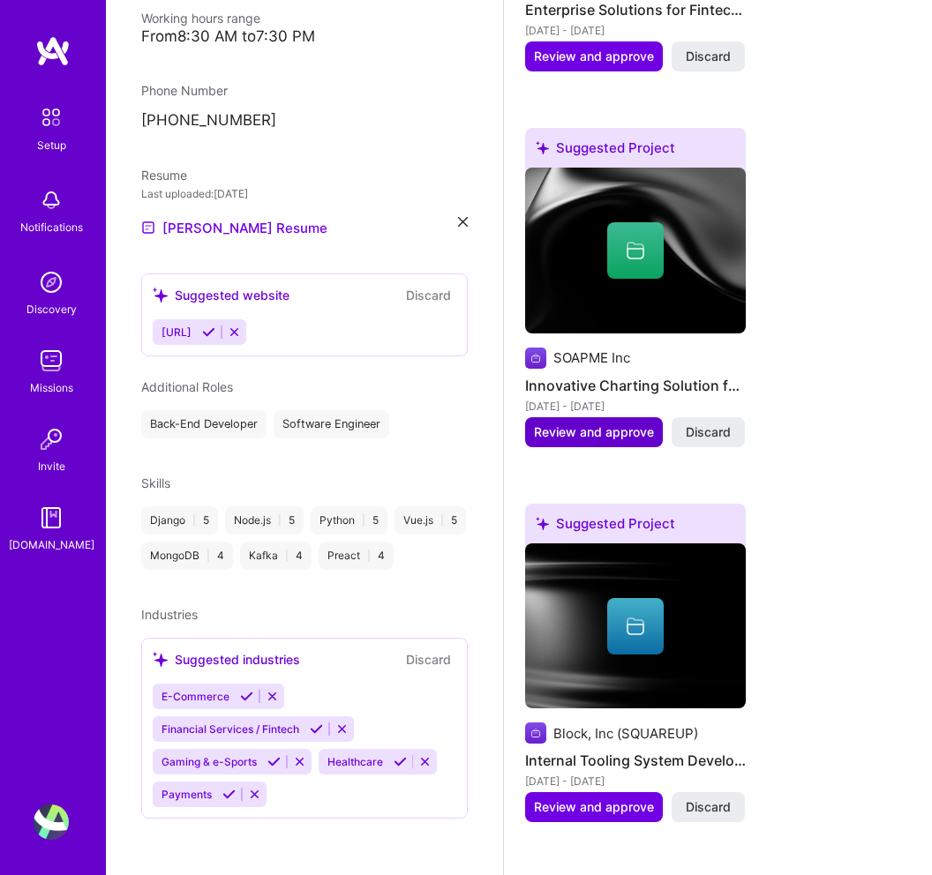
click at [601, 424] on span "Review and approve" at bounding box center [594, 433] width 120 height 18
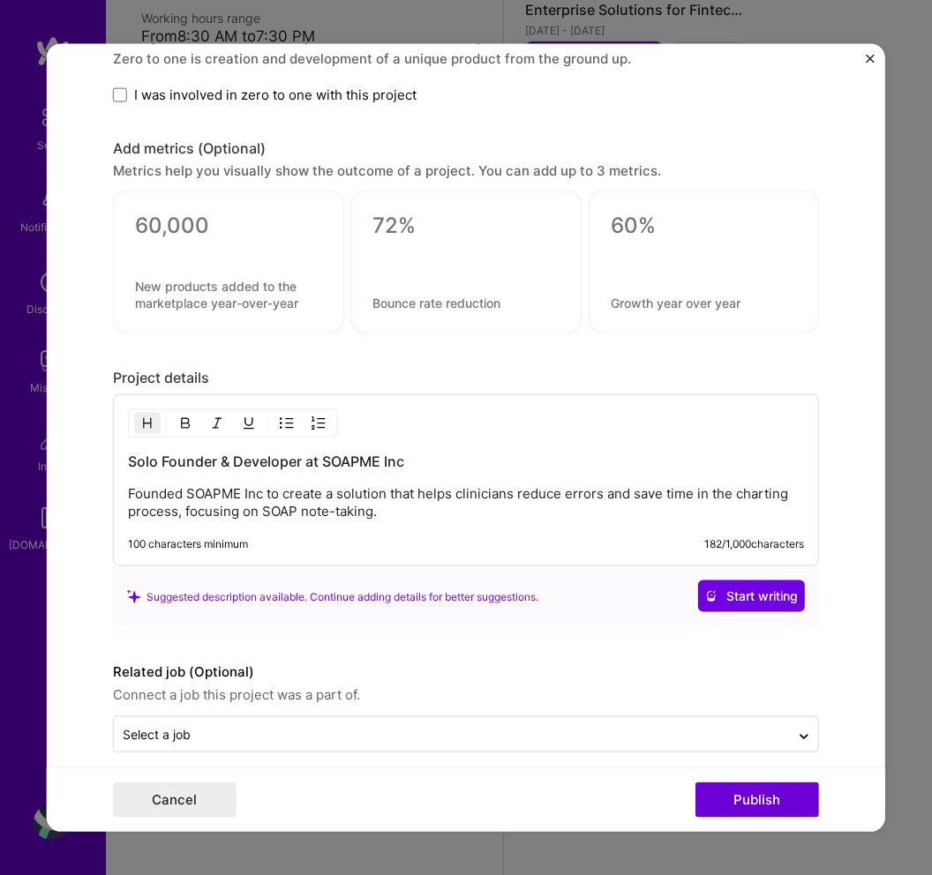
scroll to position [1175, 0]
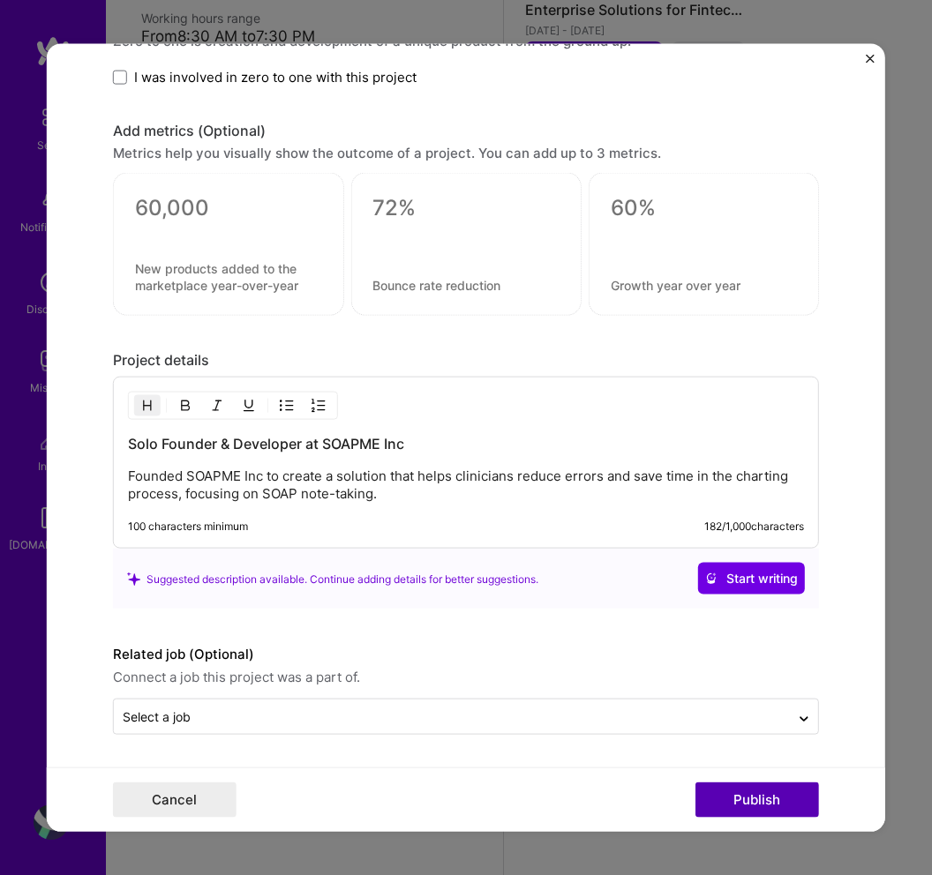
click at [733, 798] on button "Publish" at bounding box center [757, 799] width 124 height 35
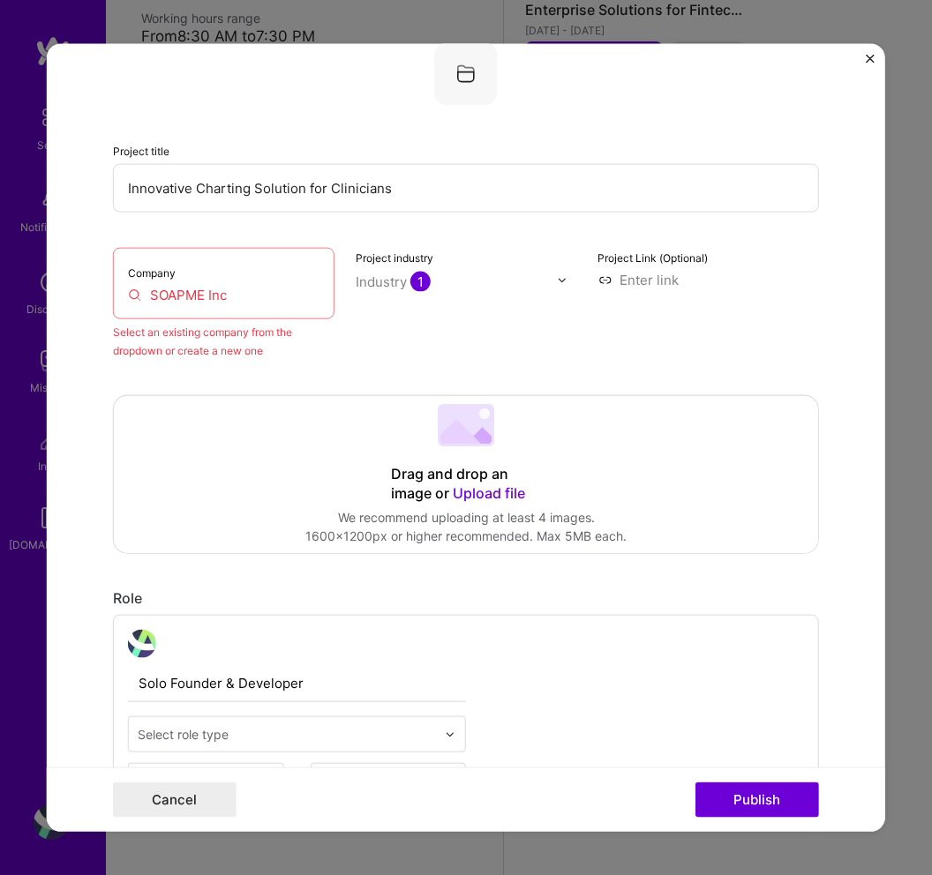
scroll to position [116, 0]
click at [143, 296] on input "SOAPME Inc" at bounding box center [223, 297] width 191 height 19
click at [253, 296] on input "SOAPME Inc" at bounding box center [223, 297] width 191 height 19
click at [625, 286] on input at bounding box center [707, 282] width 221 height 19
click at [465, 289] on input "text" at bounding box center [456, 283] width 201 height 19
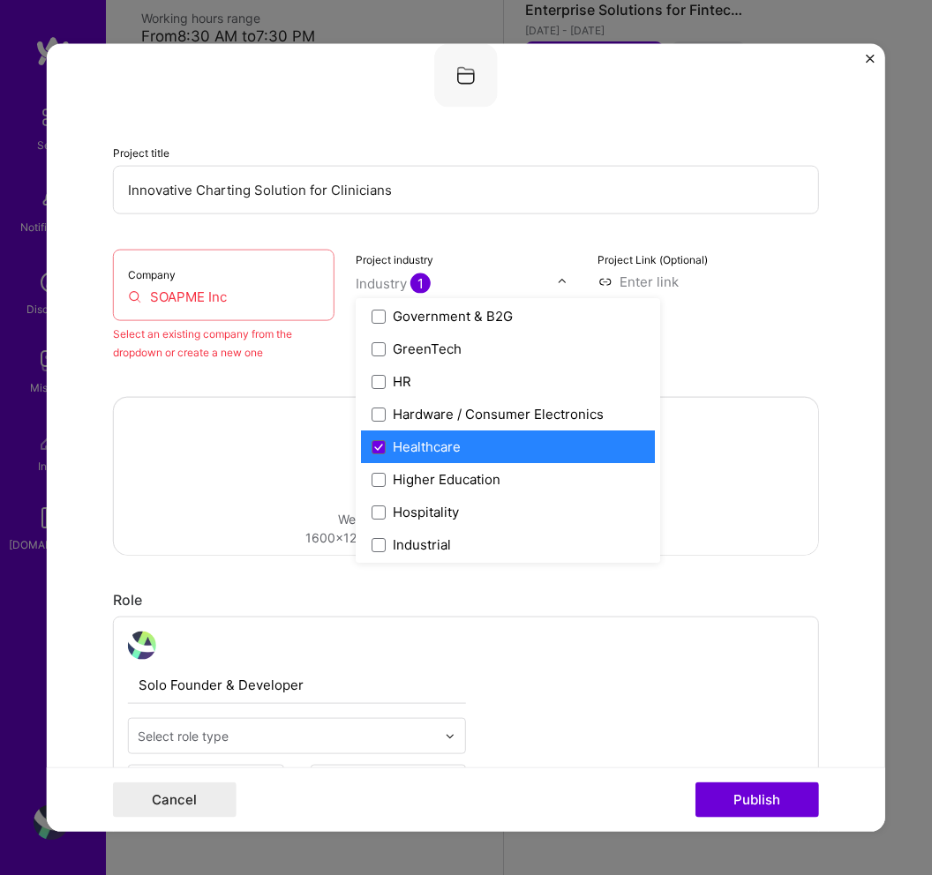
scroll to position [2121, 0]
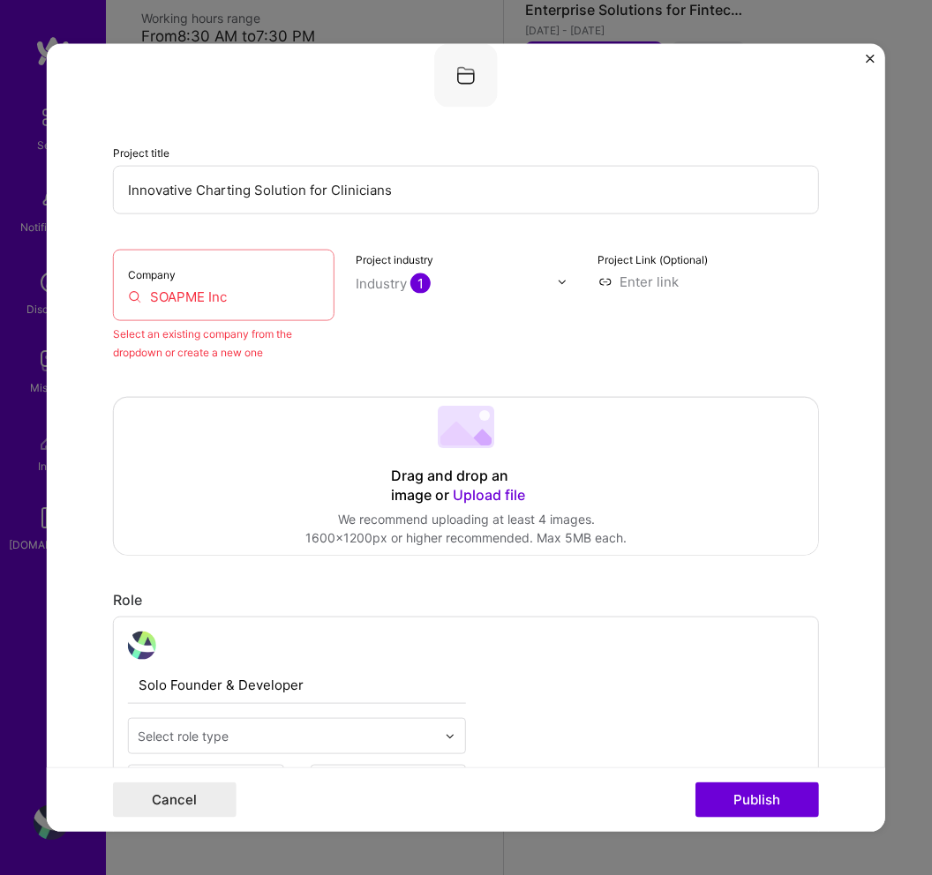
click at [259, 289] on input "SOAPME Inc" at bounding box center [223, 297] width 191 height 19
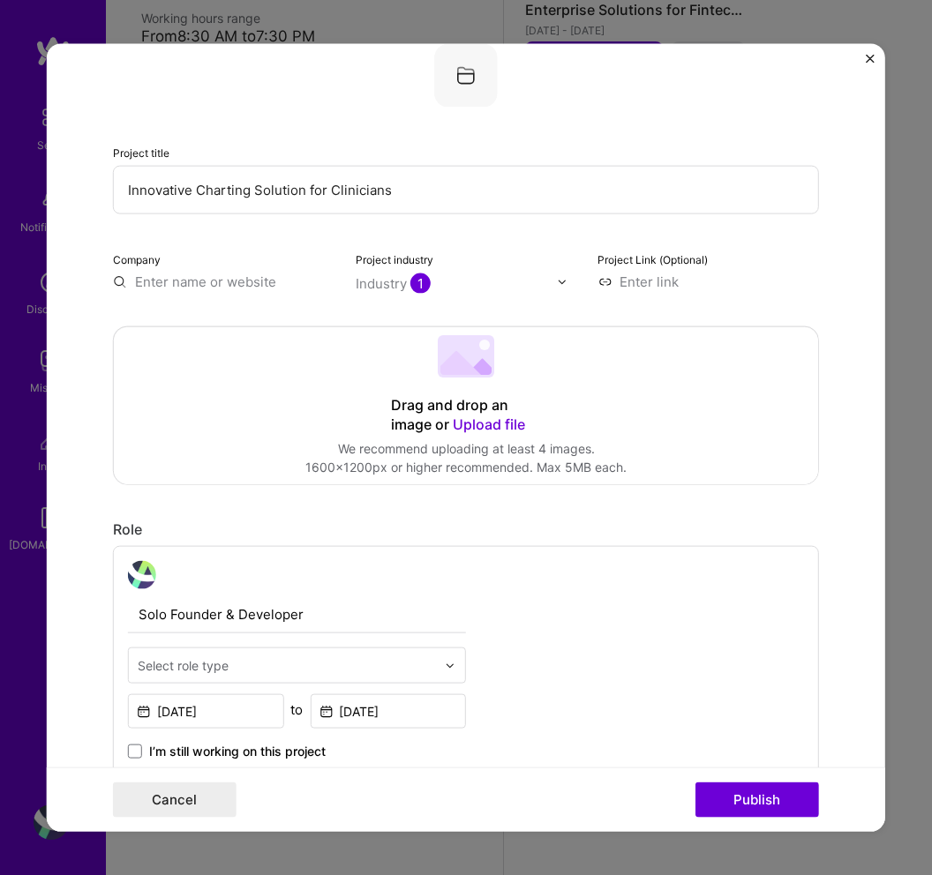
paste input "SOAPME Inc"
type input "SOAPME Inc"
click at [195, 319] on span "Add company" at bounding box center [162, 322] width 85 height 19
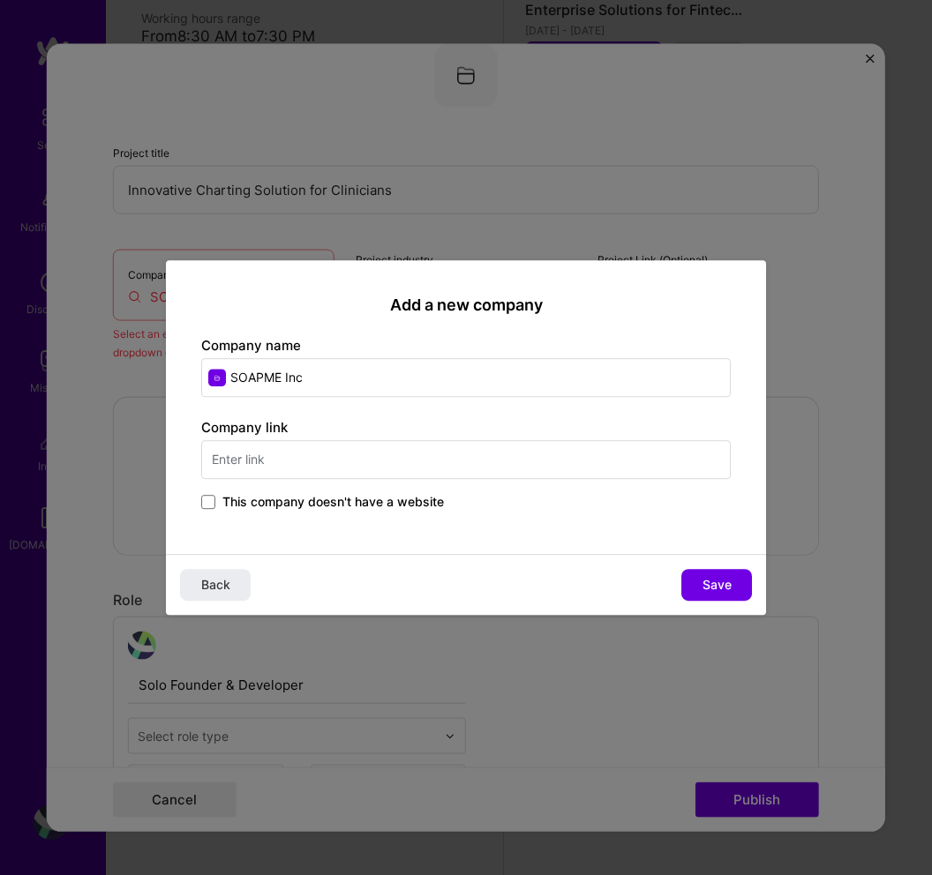
click at [330, 446] on input "text" at bounding box center [465, 459] width 529 height 39
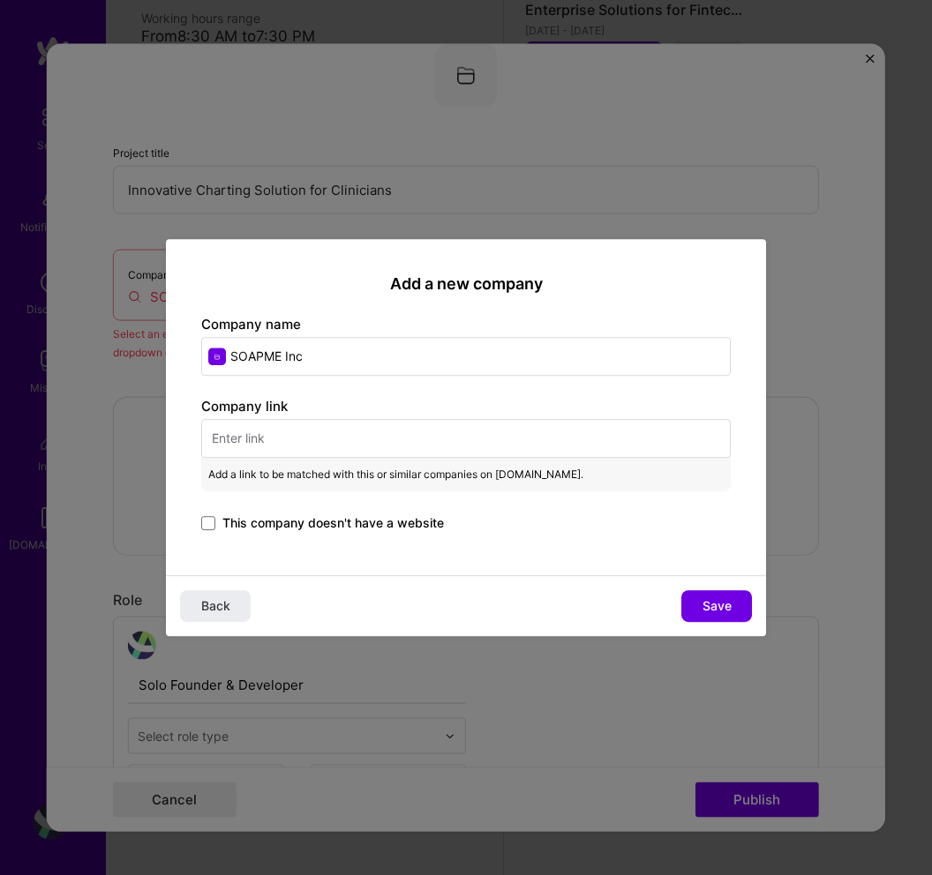
paste input "[URL]"
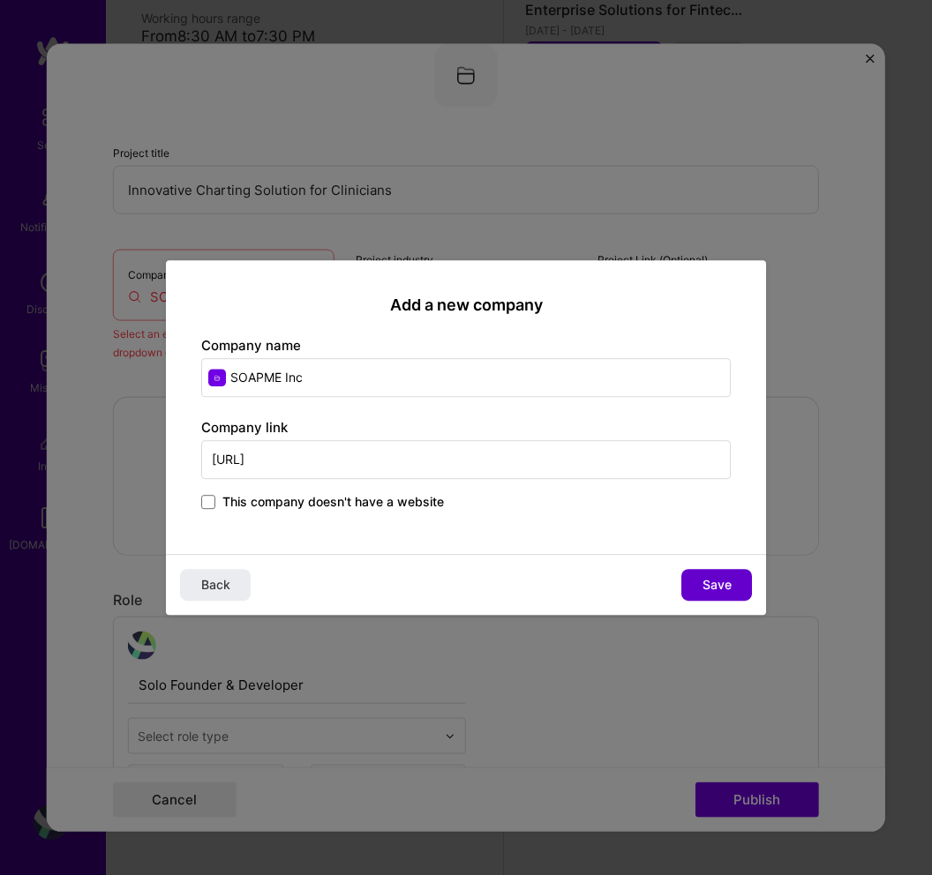
type input "[URL]"
click at [719, 587] on span "Save" at bounding box center [716, 585] width 29 height 18
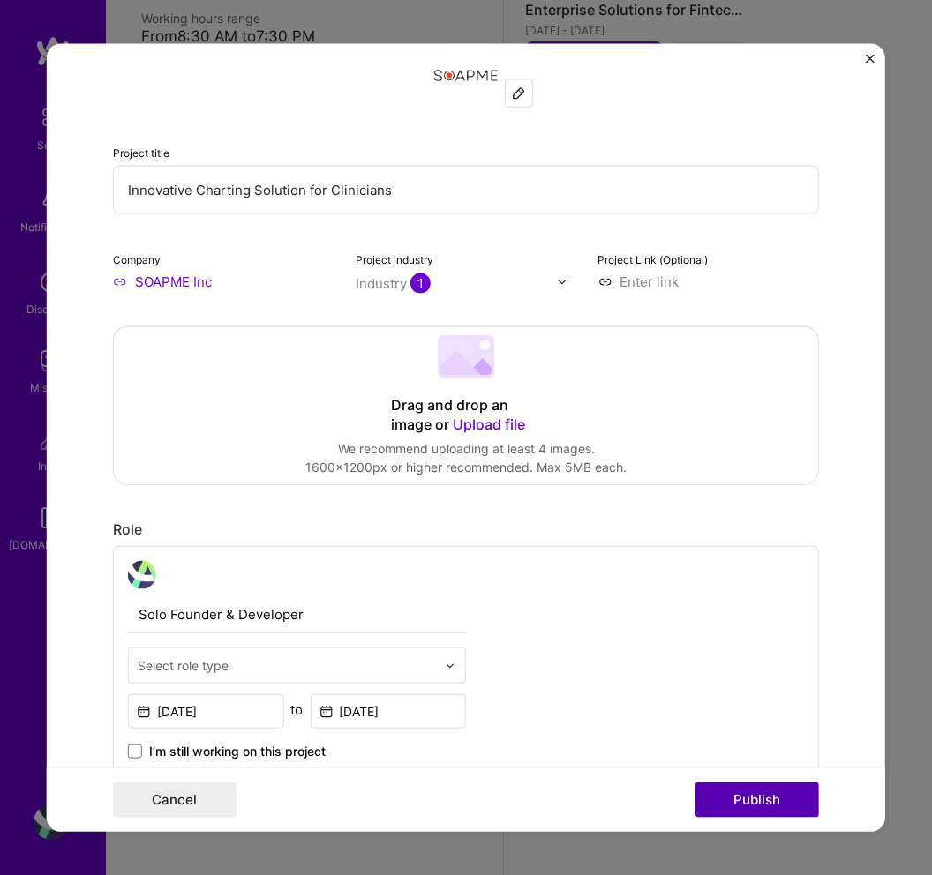
click at [743, 798] on button "Publish" at bounding box center [757, 799] width 124 height 35
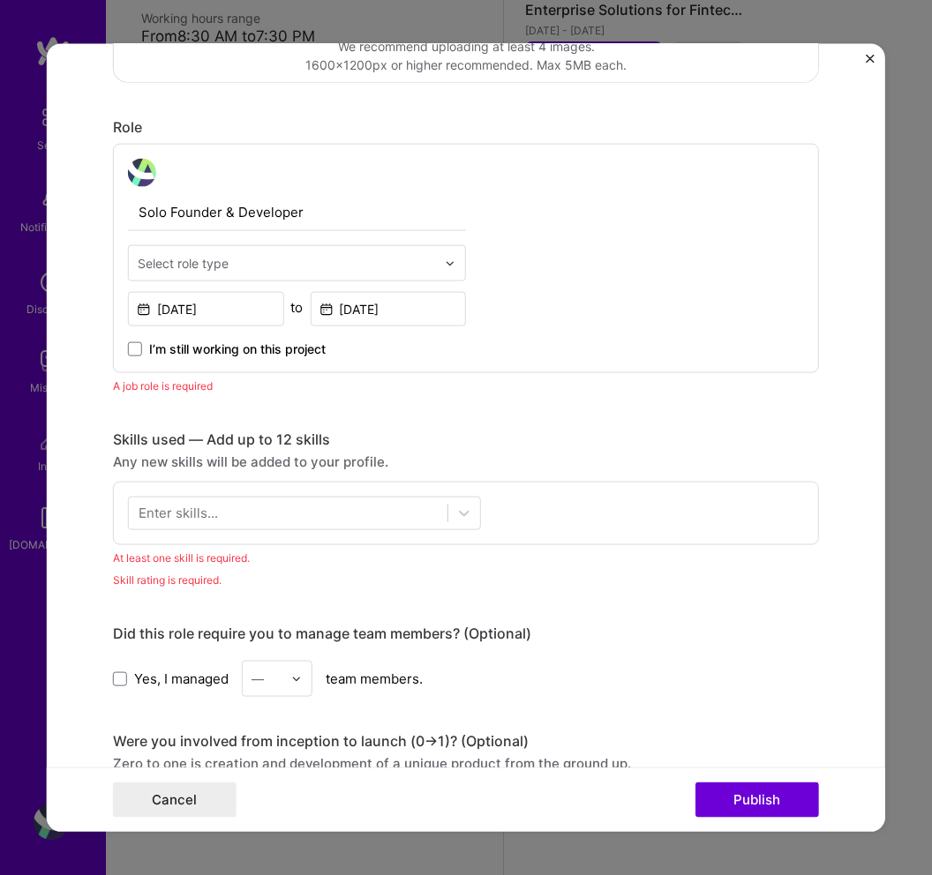
scroll to position [515, 0]
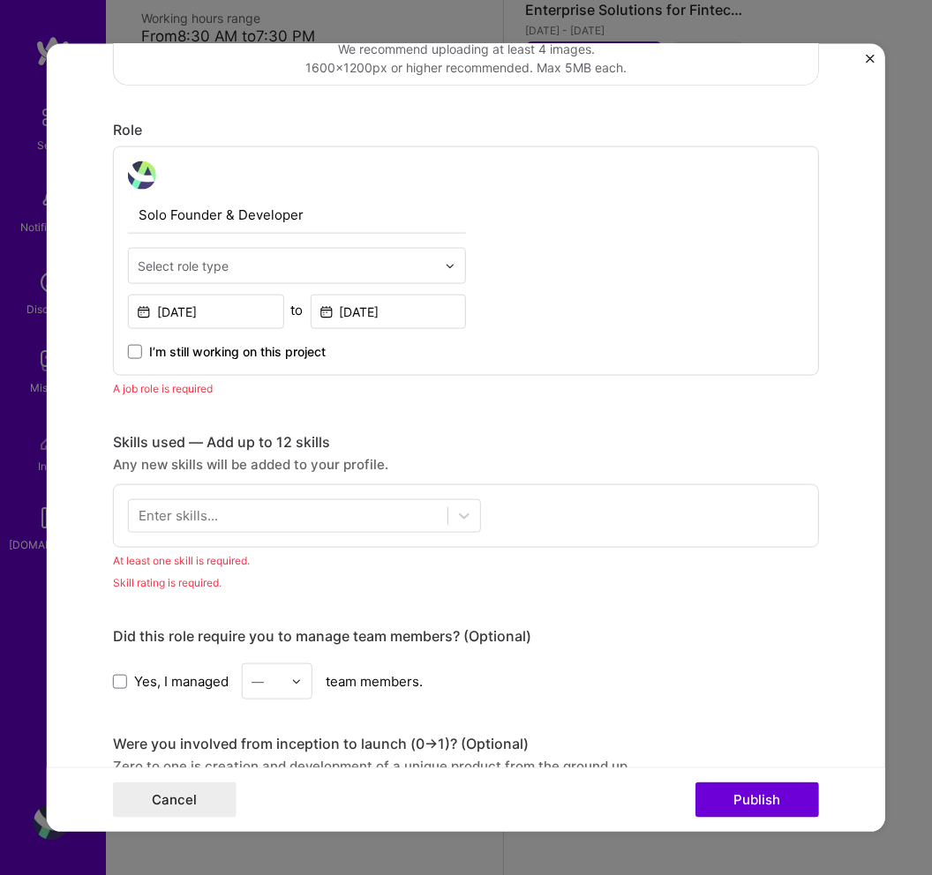
click at [221, 262] on div "Select role type" at bounding box center [183, 266] width 91 height 19
type input "f"
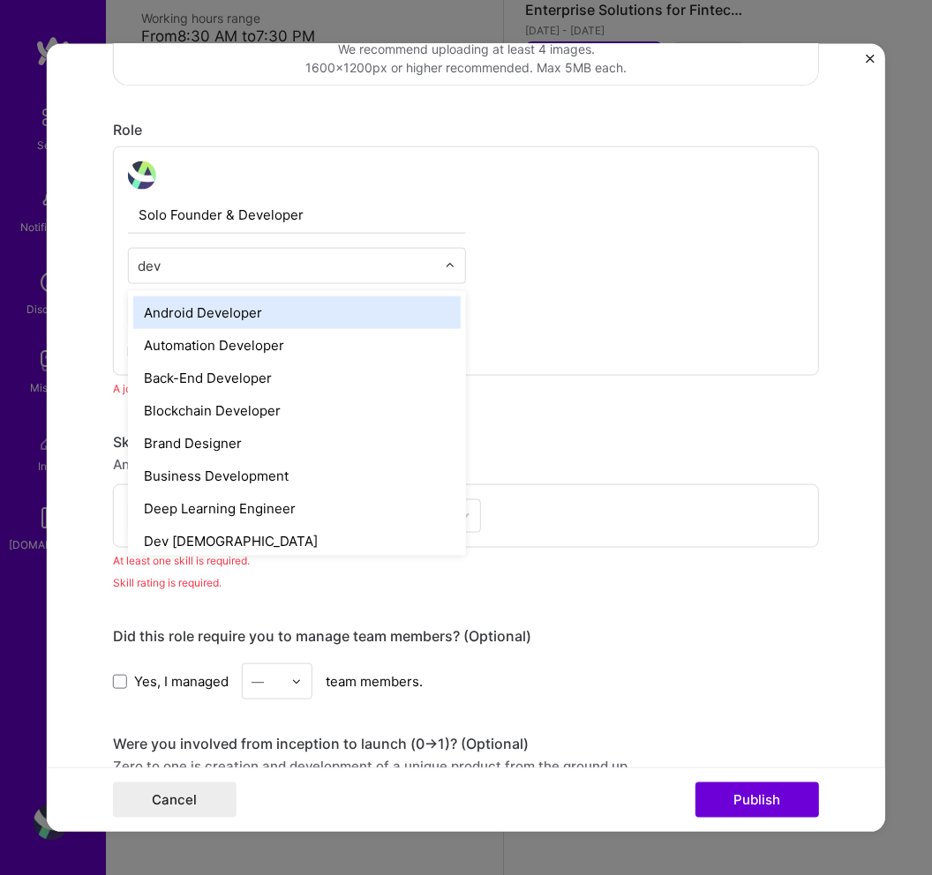
type input "deve"
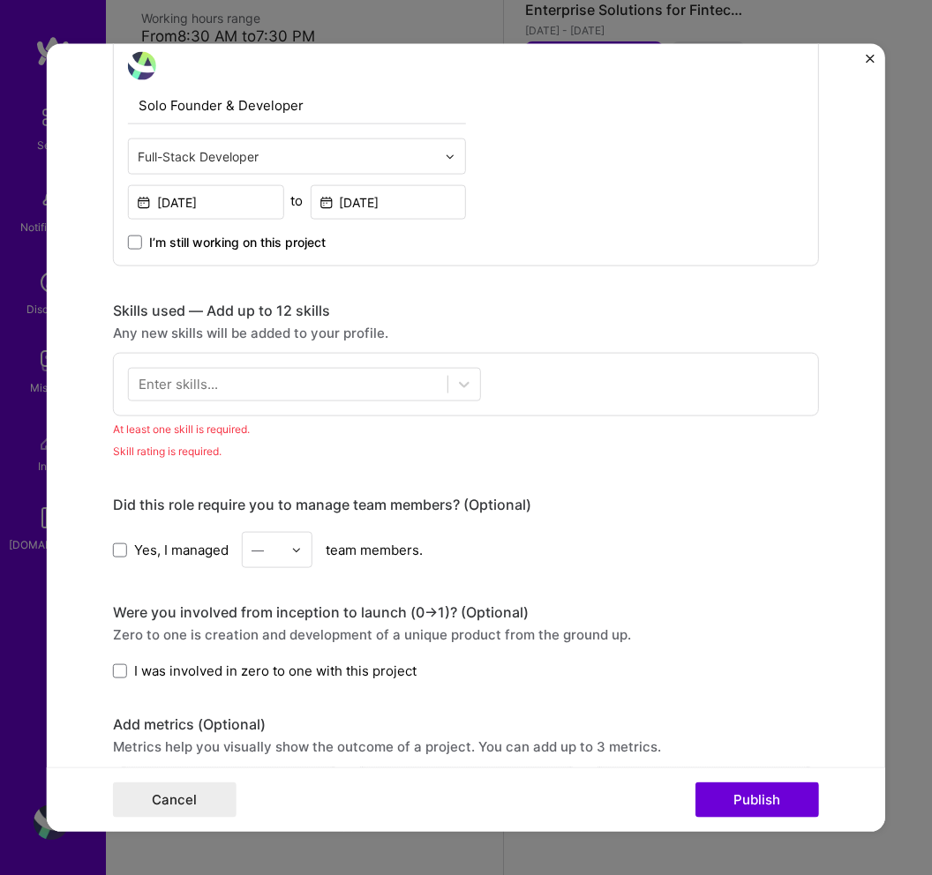
scroll to position [628, 0]
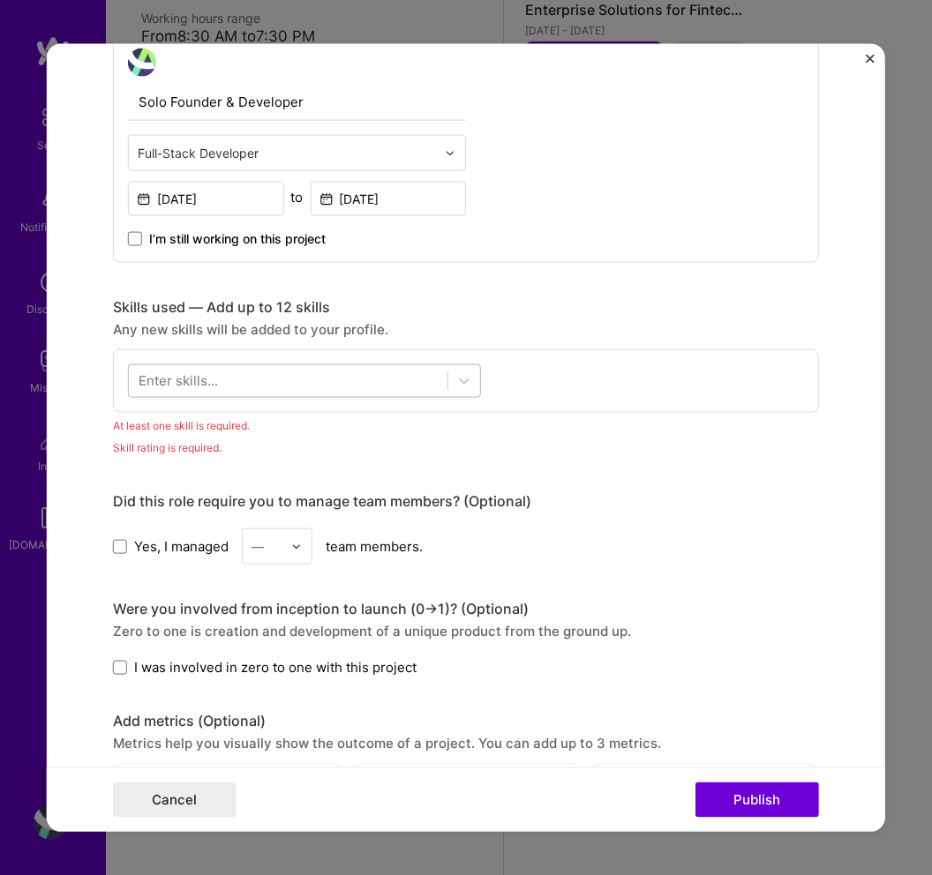
click at [289, 375] on div at bounding box center [288, 380] width 319 height 29
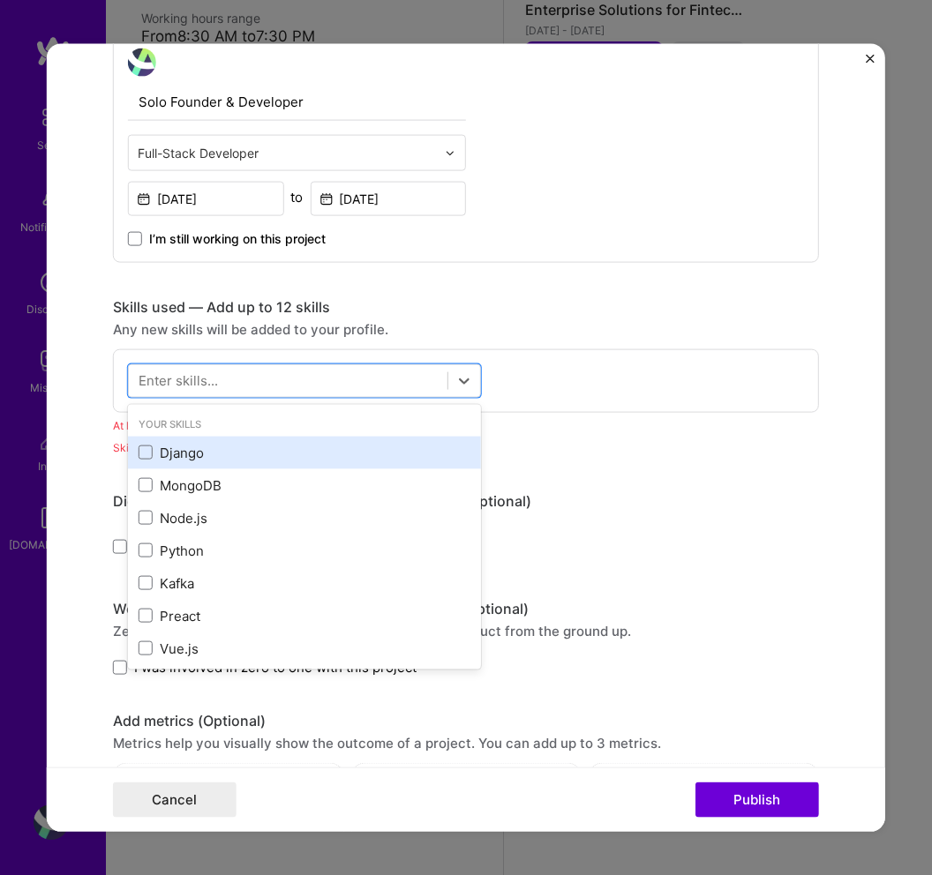
click at [186, 446] on div "Django" at bounding box center [305, 452] width 332 height 19
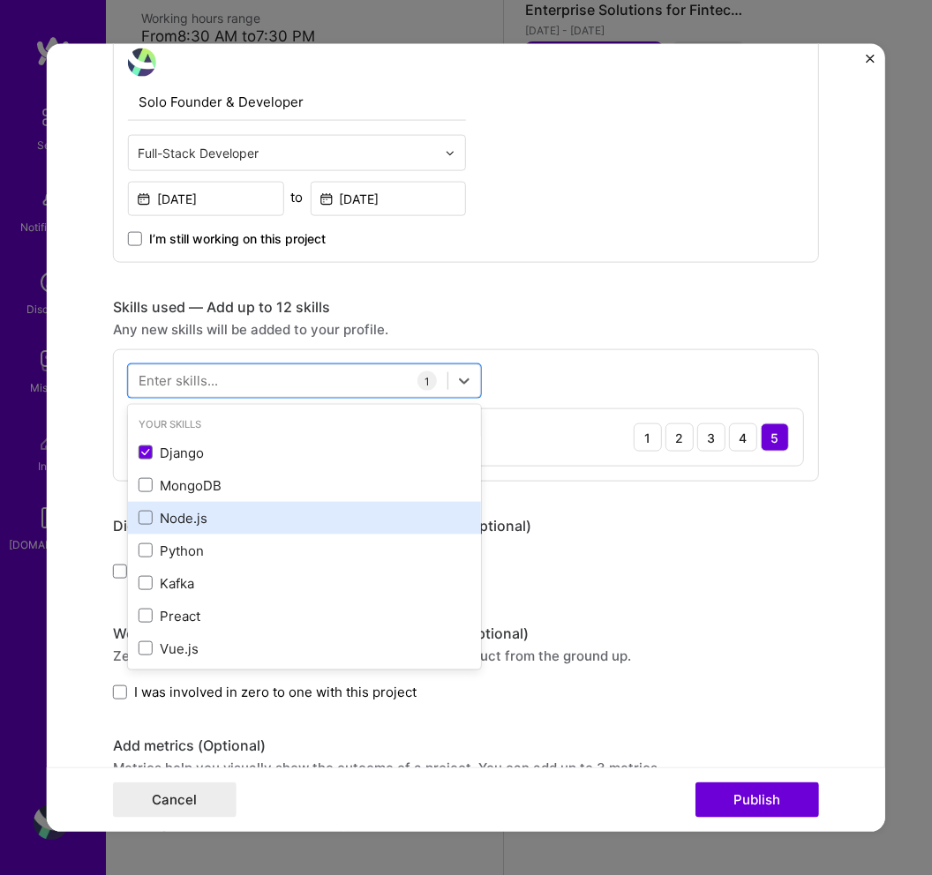
click at [177, 516] on div "Node.js" at bounding box center [305, 517] width 332 height 19
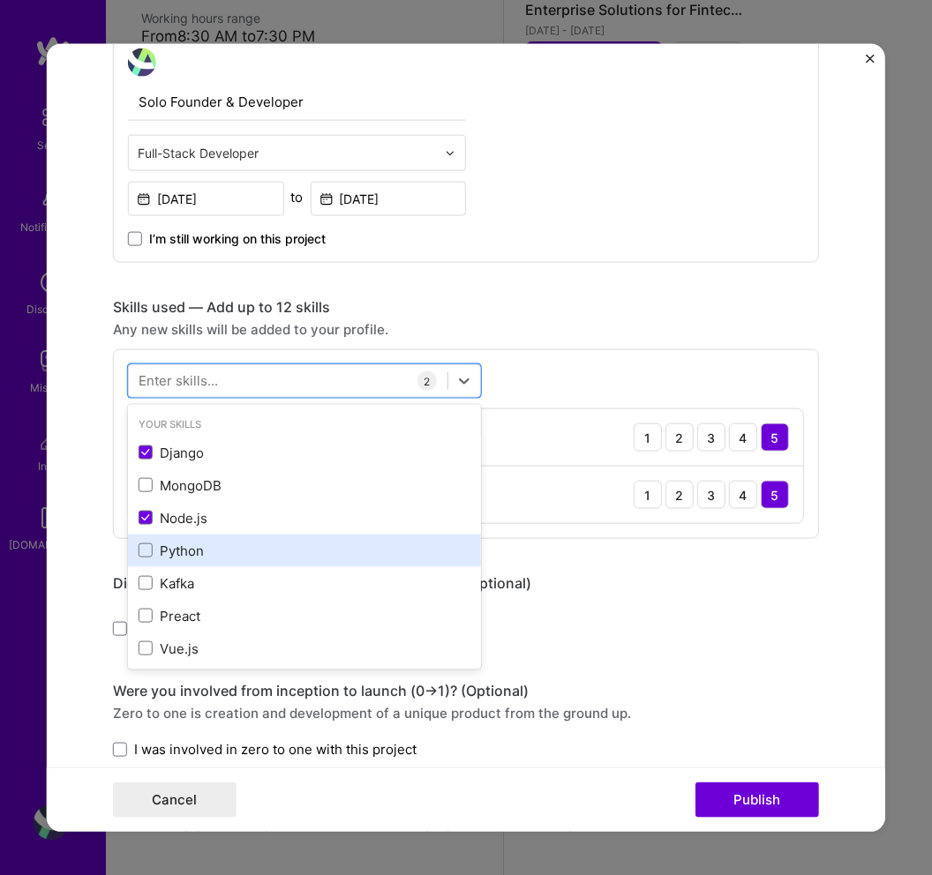
click at [176, 546] on div "Python" at bounding box center [305, 550] width 332 height 19
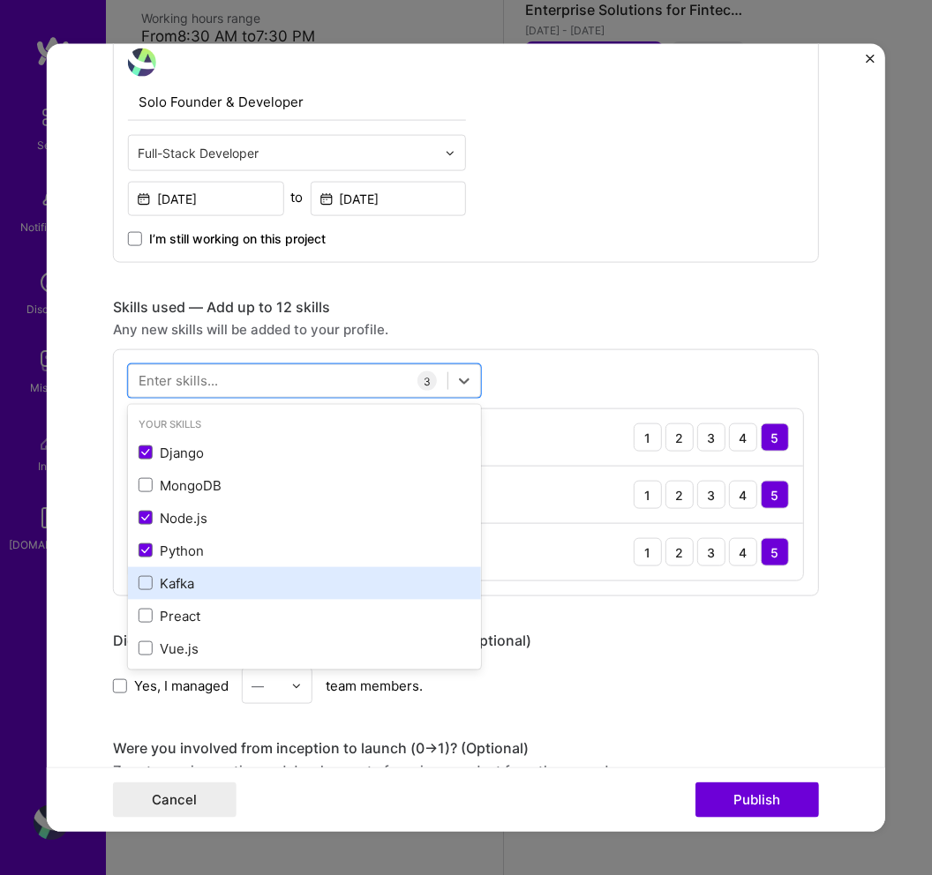
click at [176, 574] on div "Kafka" at bounding box center [305, 583] width 332 height 19
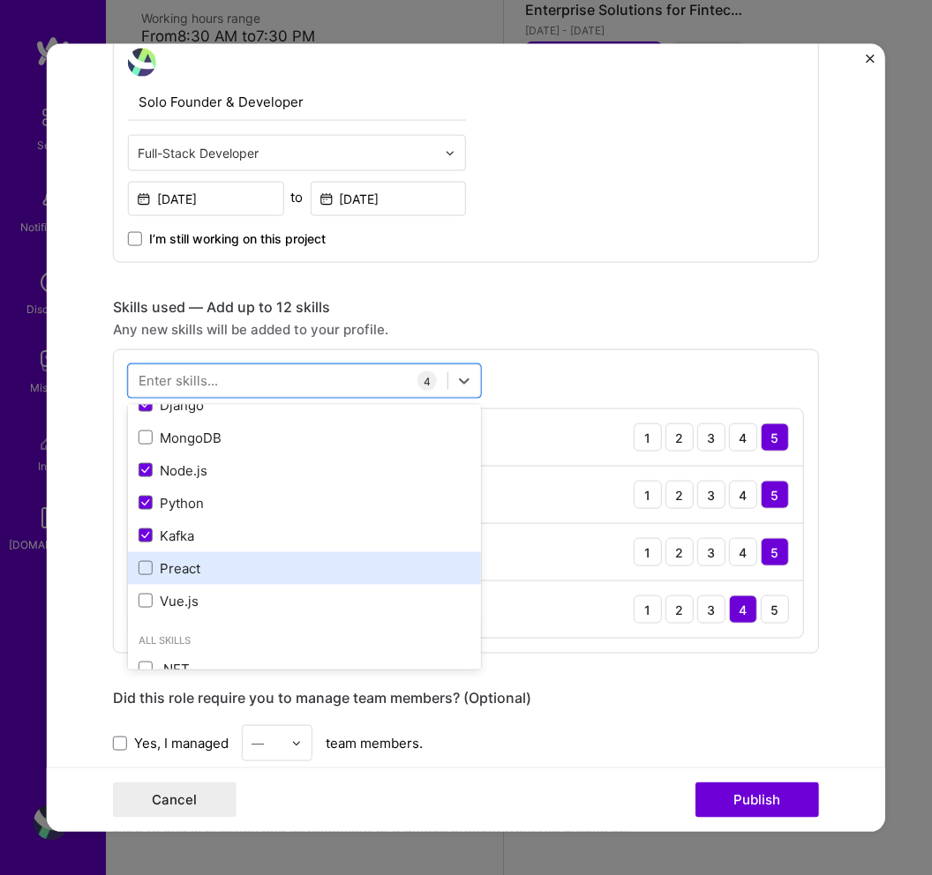
scroll to position [49, 0]
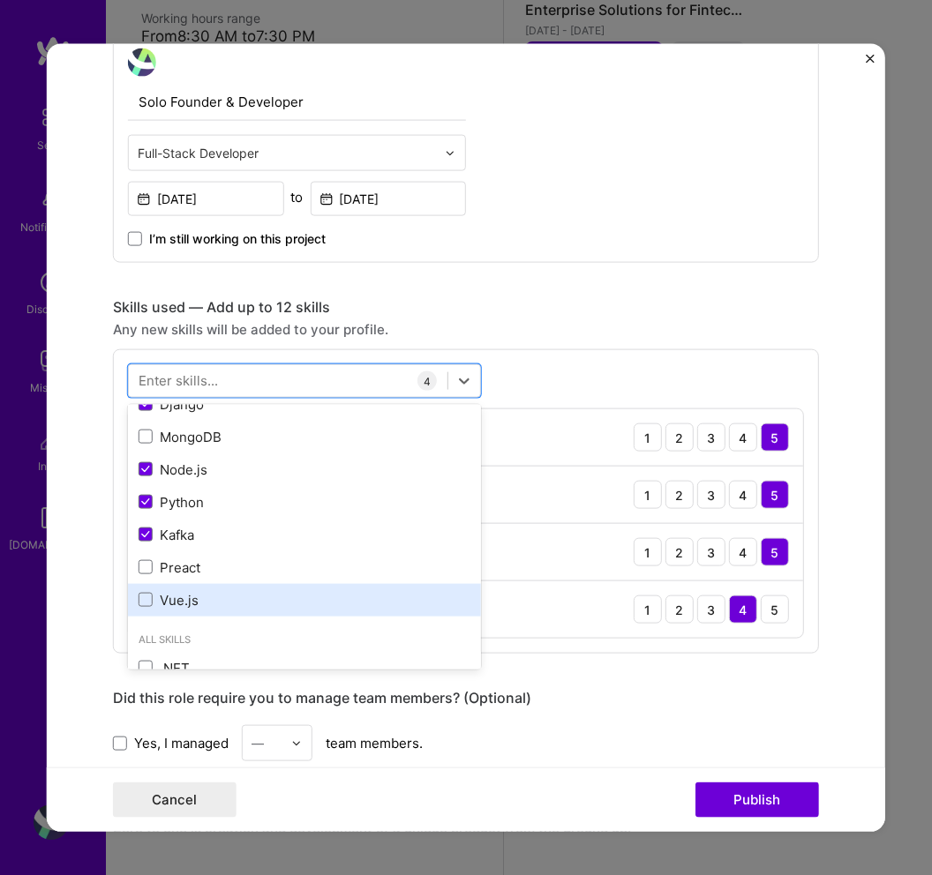
click at [176, 598] on div "Vue.js" at bounding box center [305, 599] width 332 height 19
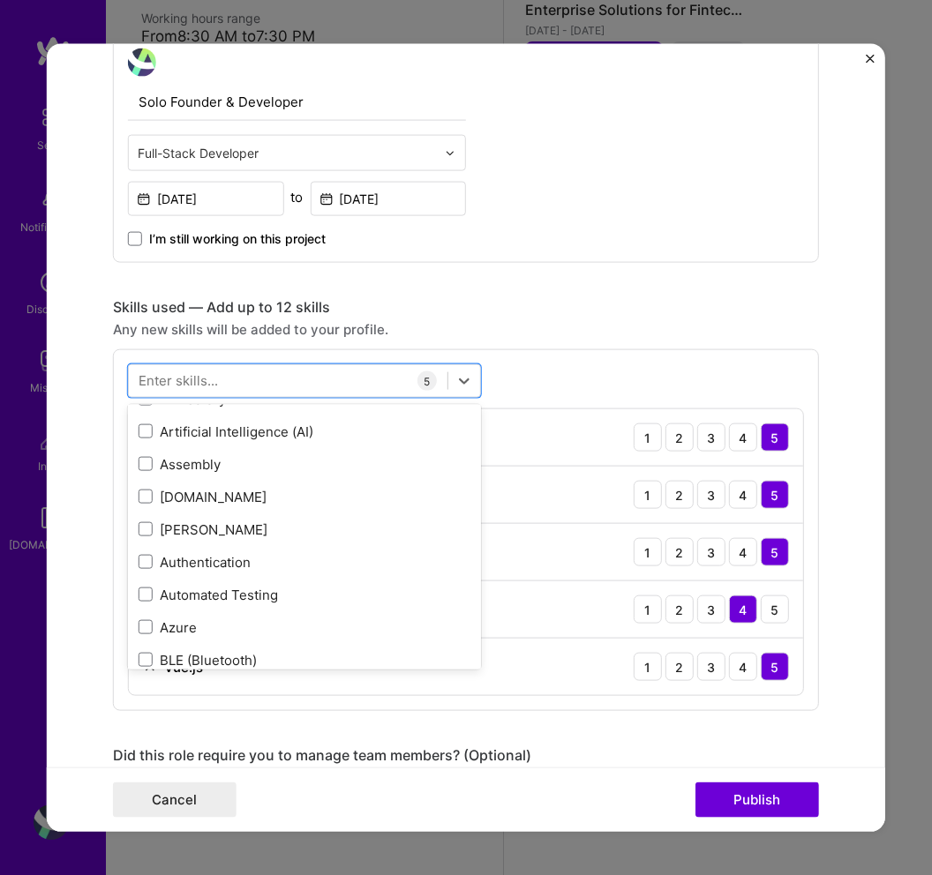
scroll to position [1527, 0]
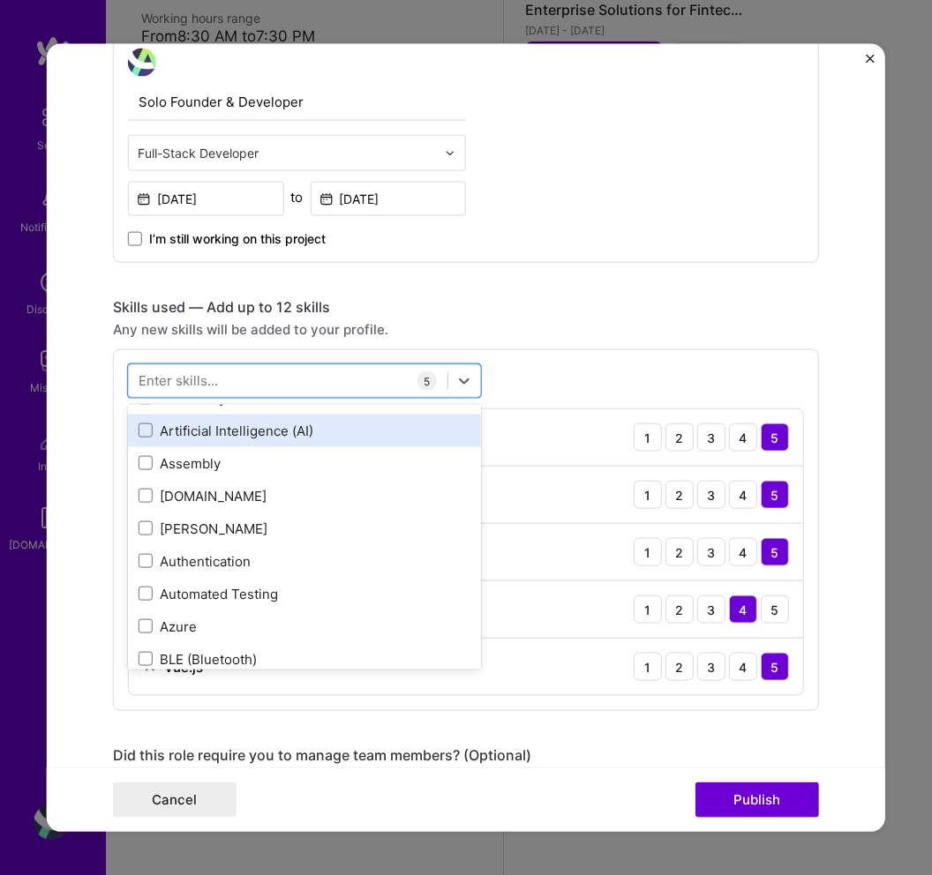
click at [251, 434] on div "Artificial Intelligence (AI)" at bounding box center [305, 430] width 332 height 19
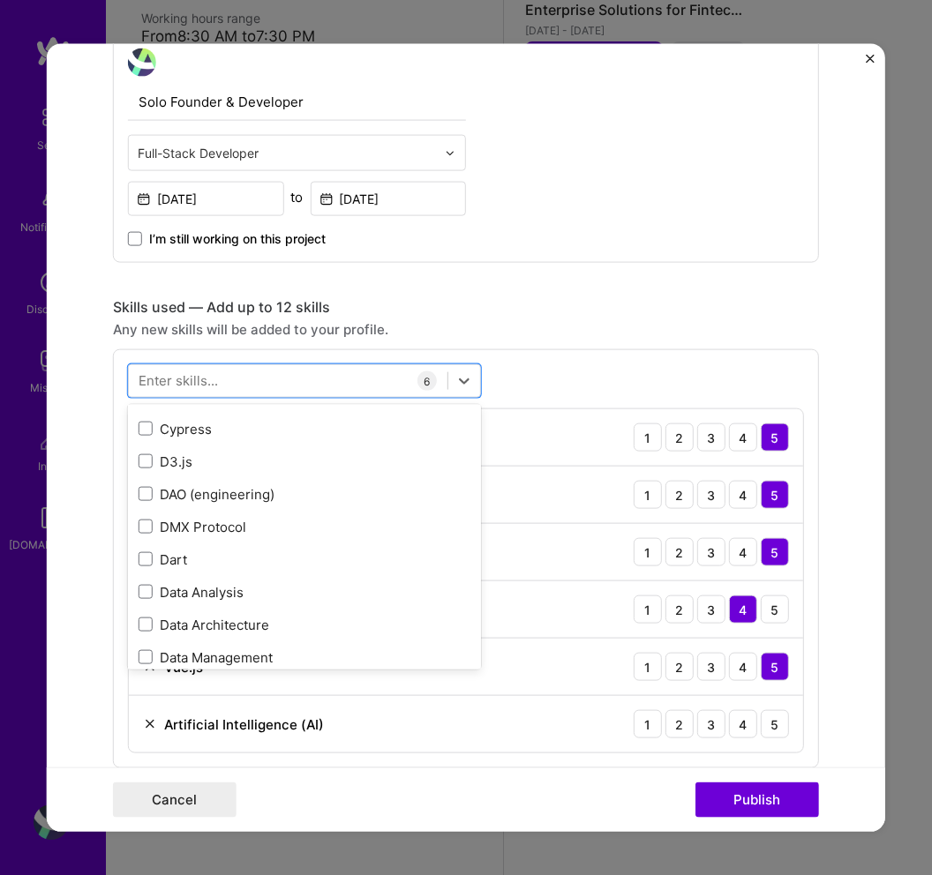
scroll to position [2902, 0]
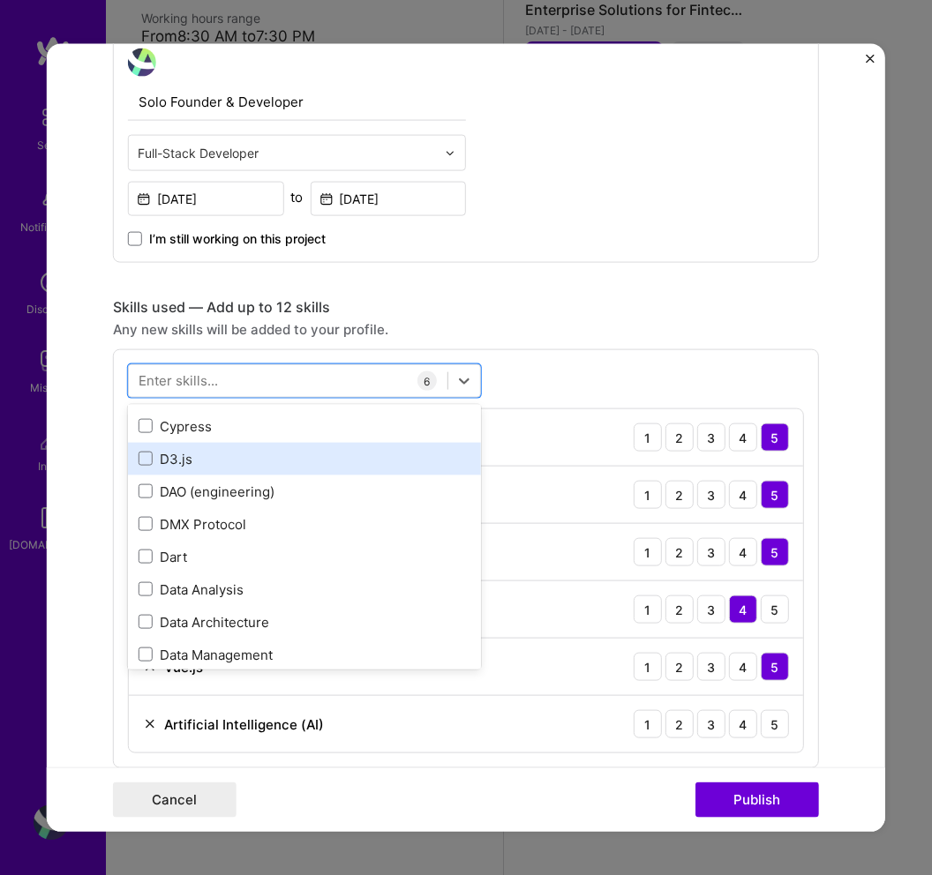
click at [230, 458] on div "D3.js" at bounding box center [305, 458] width 332 height 19
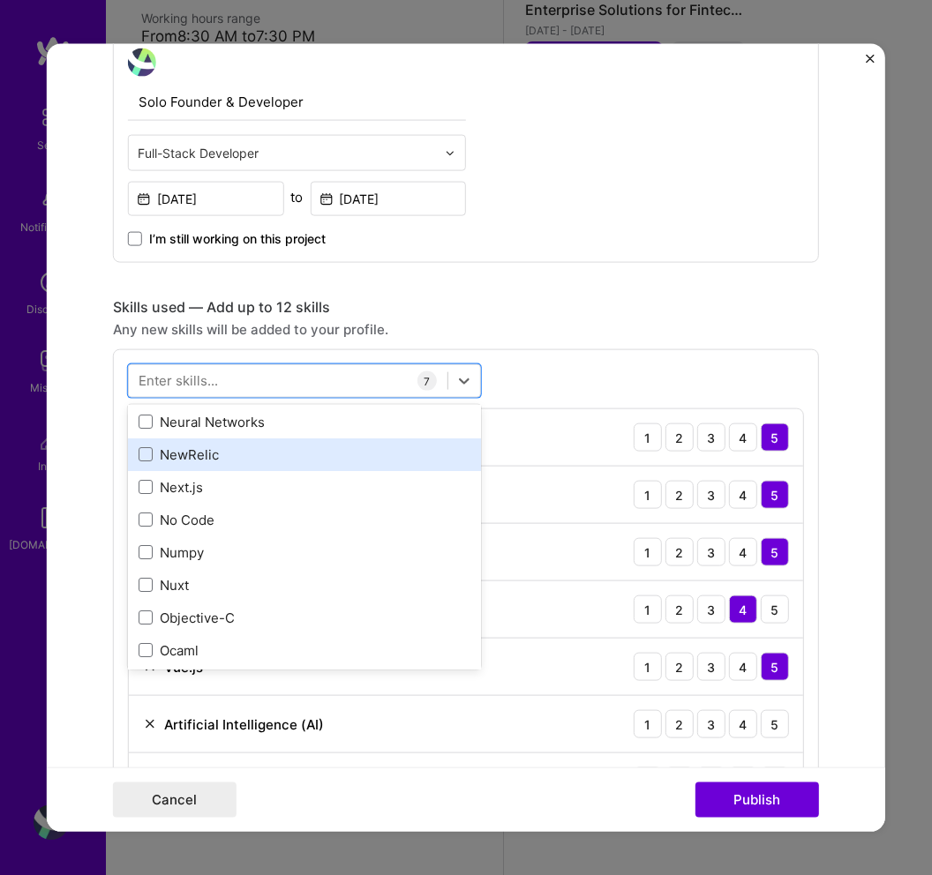
scroll to position [7398, 0]
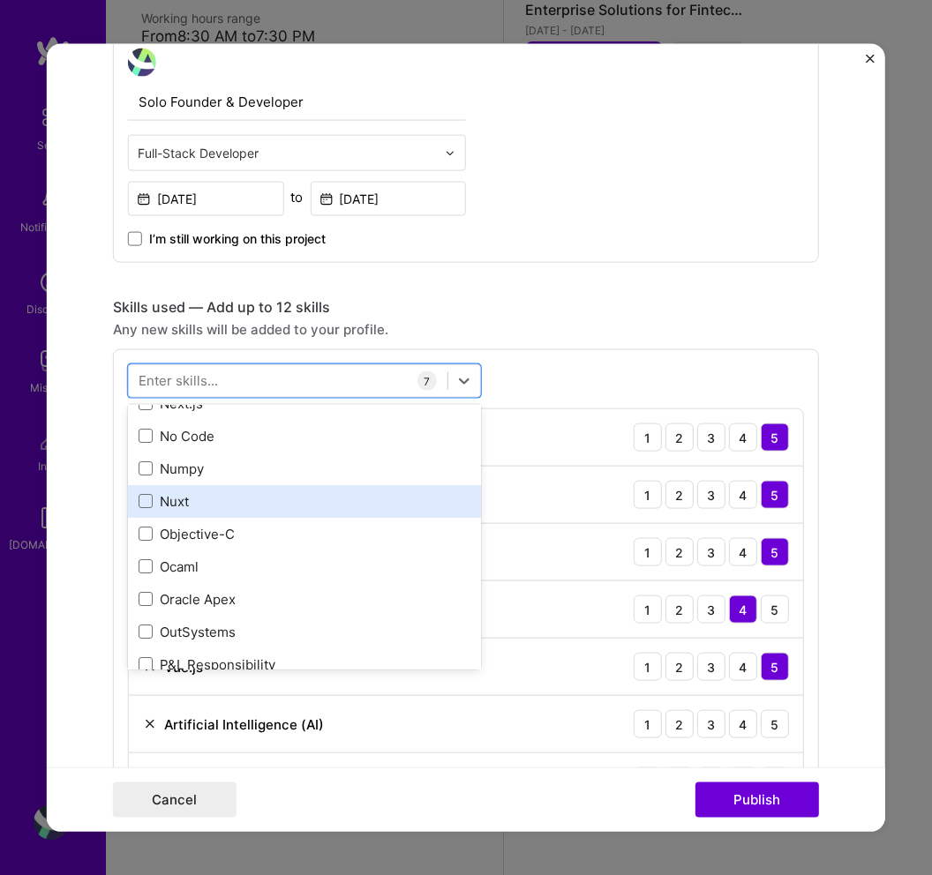
click at [162, 499] on div "Nuxt" at bounding box center [305, 501] width 332 height 19
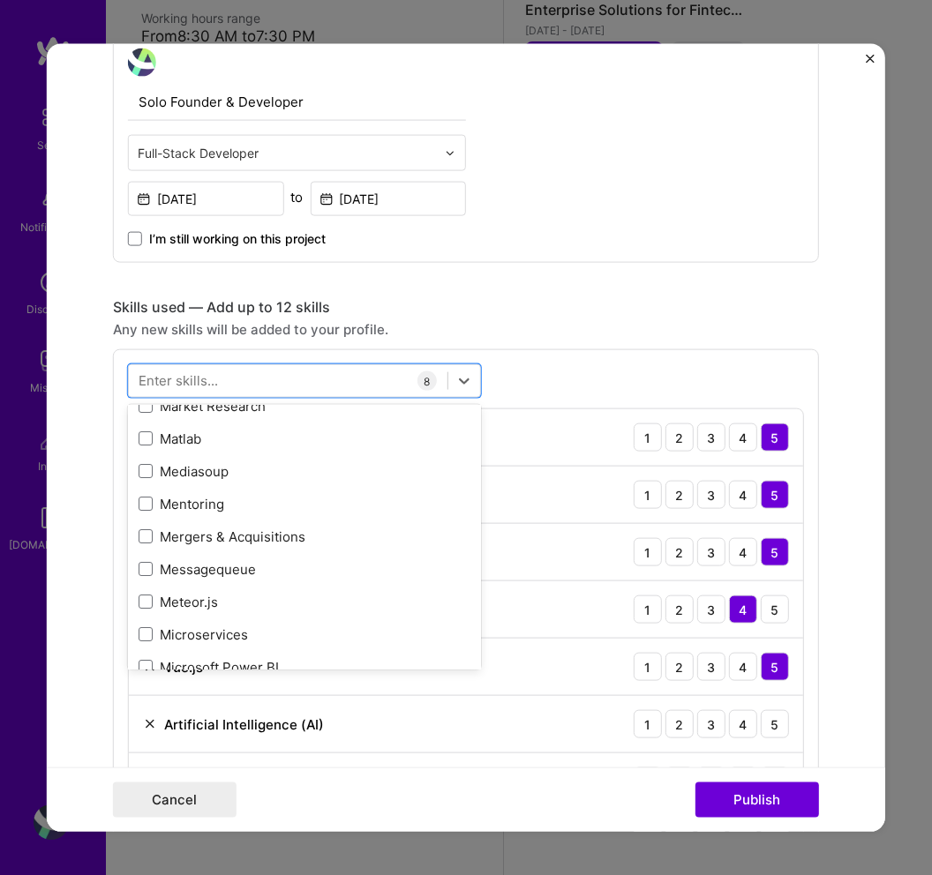
scroll to position [6690, 0]
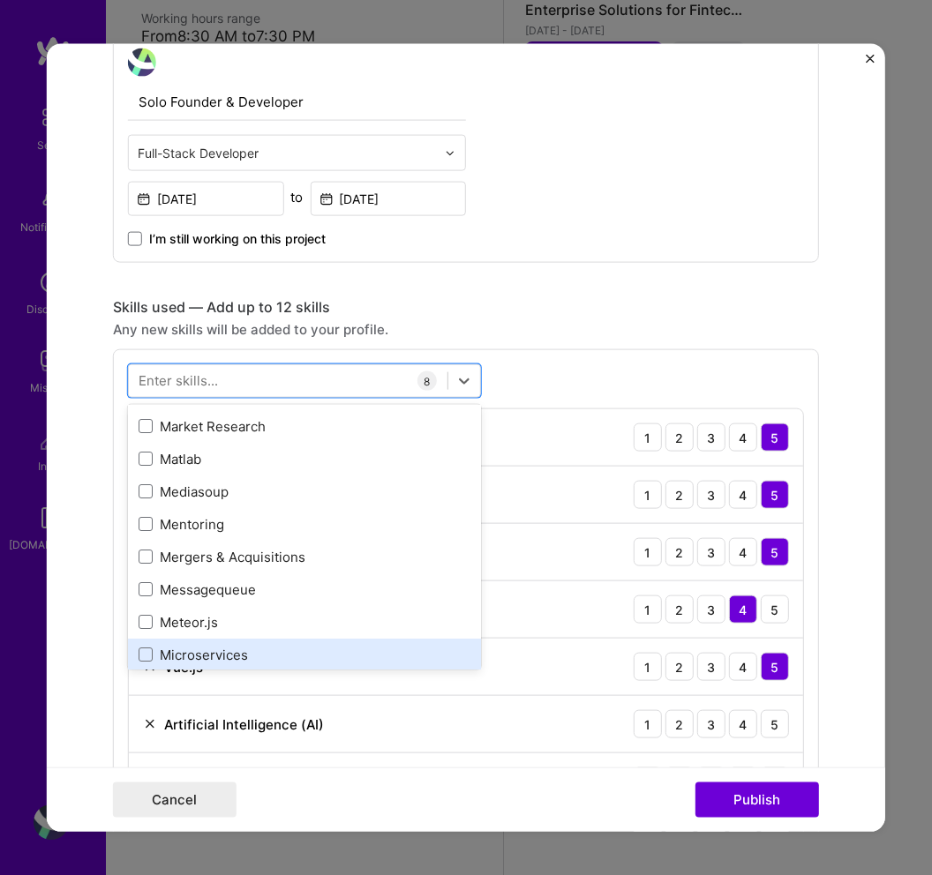
click at [208, 649] on div "Microservices" at bounding box center [305, 654] width 332 height 19
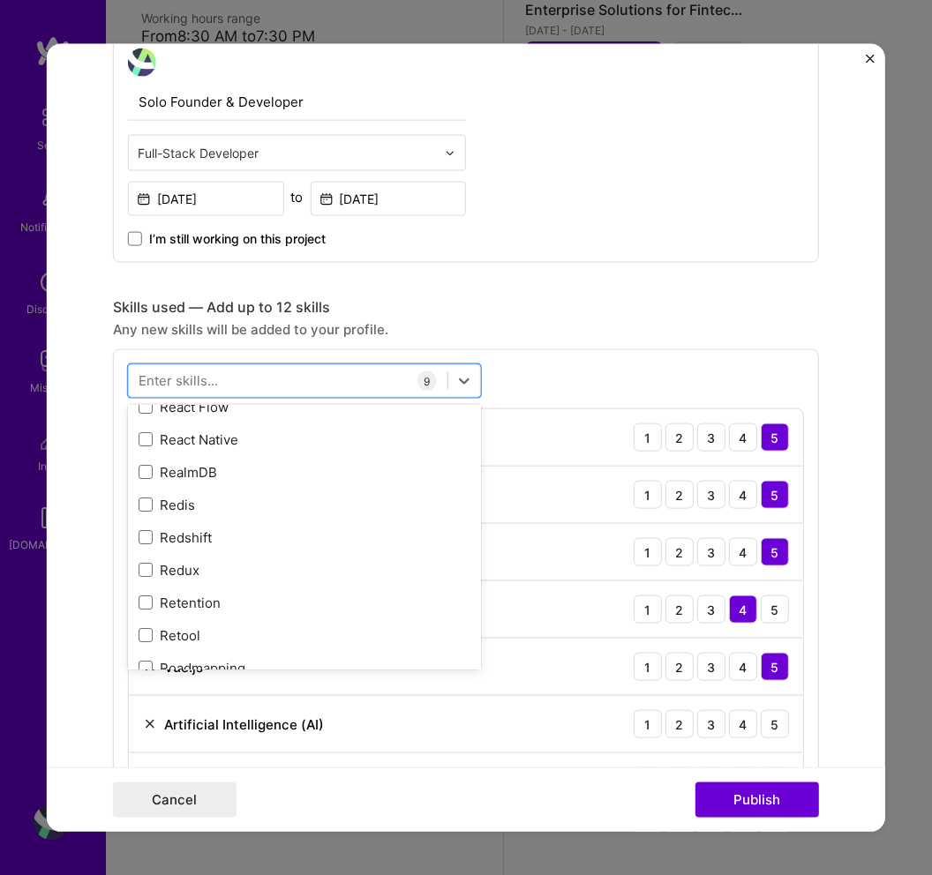
scroll to position [8695, 0]
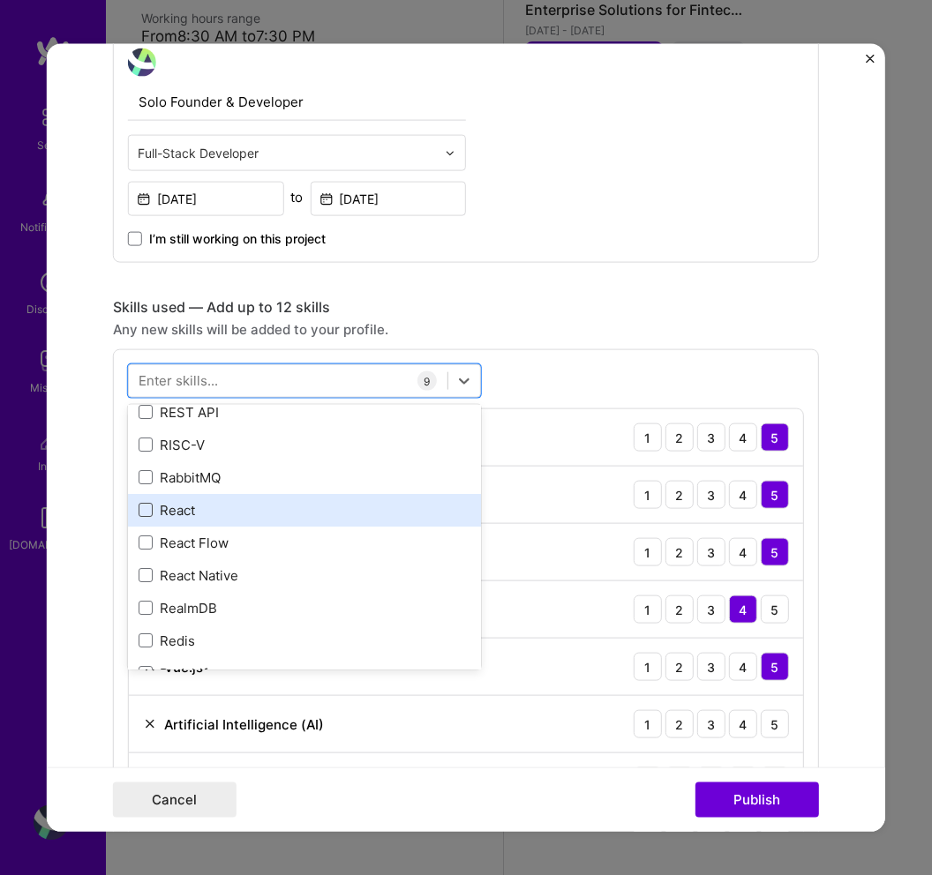
click at [146, 512] on span at bounding box center [146, 510] width 14 height 14
click at [0, 0] on input "checkbox" at bounding box center [0, 0] width 0 height 0
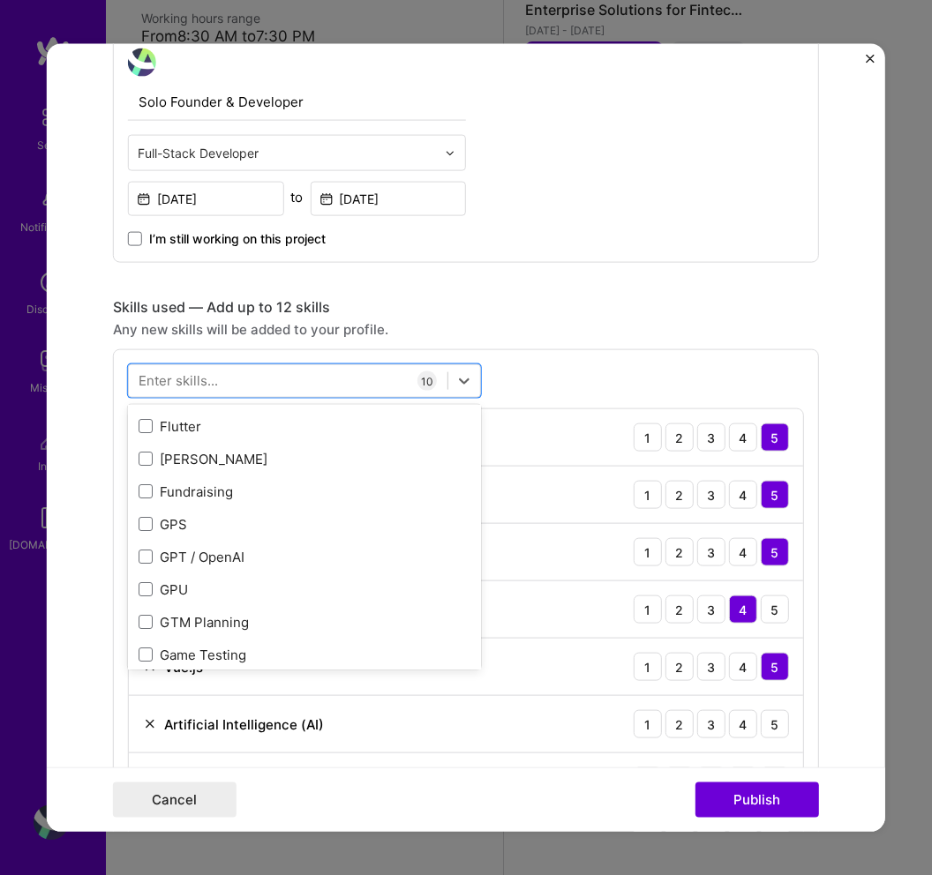
scroll to position [4674, 0]
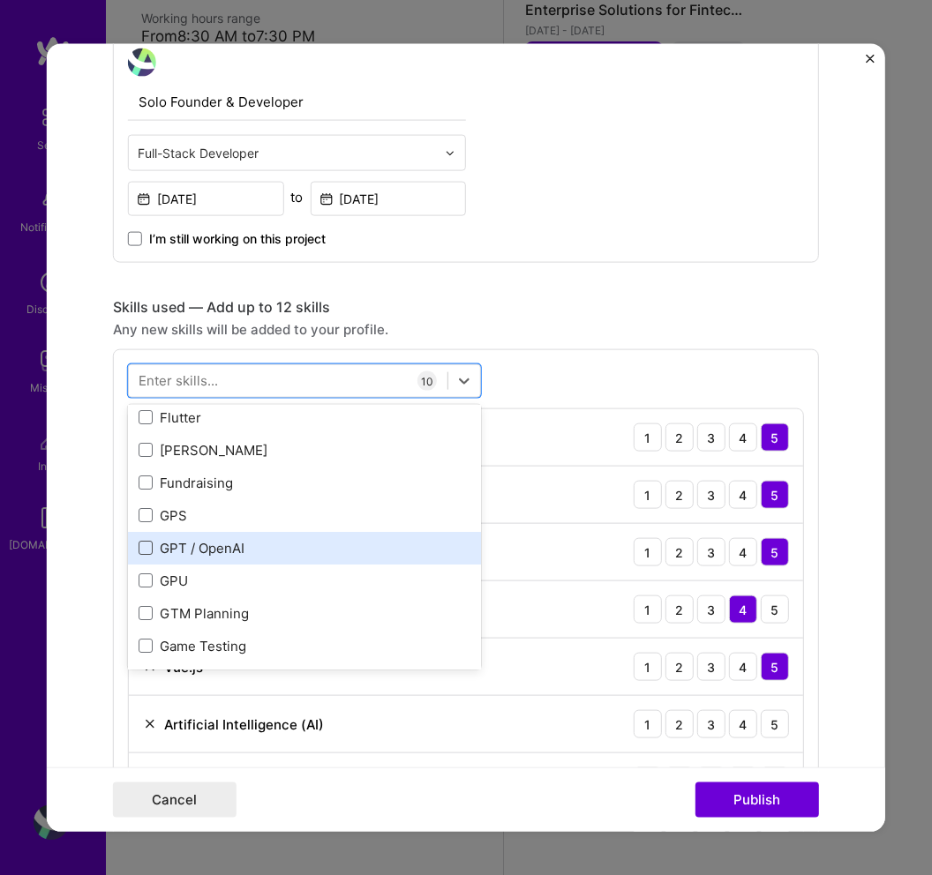
click at [148, 544] on span at bounding box center [146, 548] width 14 height 14
click at [0, 0] on input "checkbox" at bounding box center [0, 0] width 0 height 0
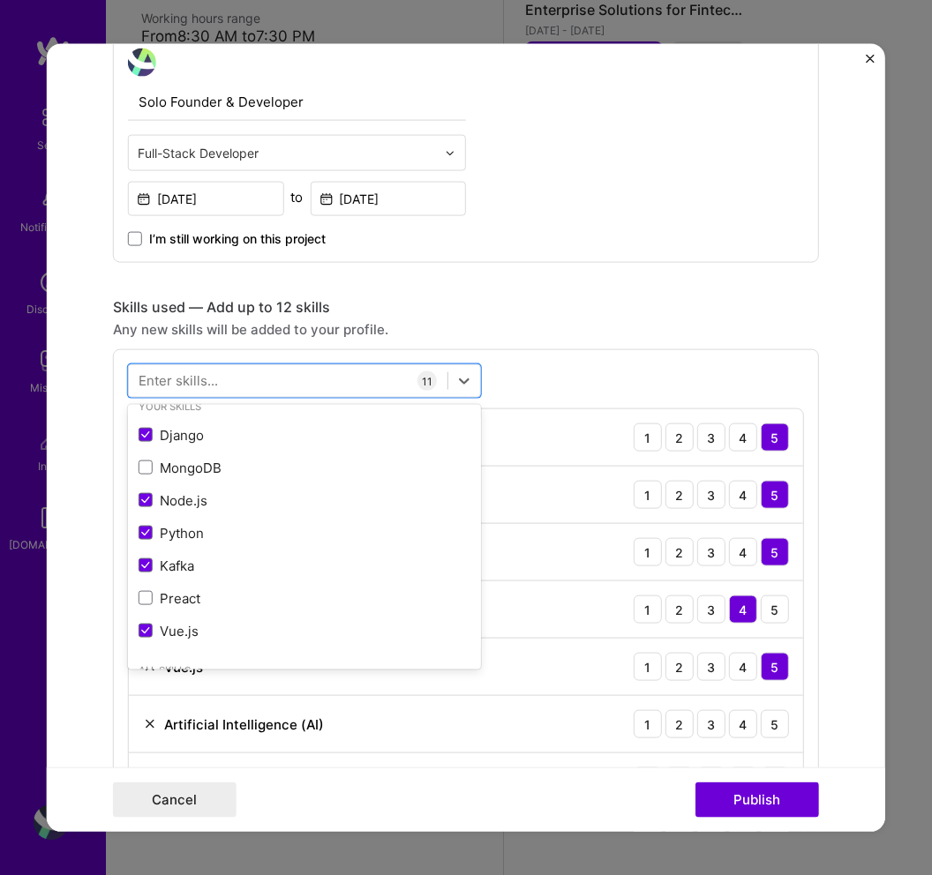
scroll to position [0, 0]
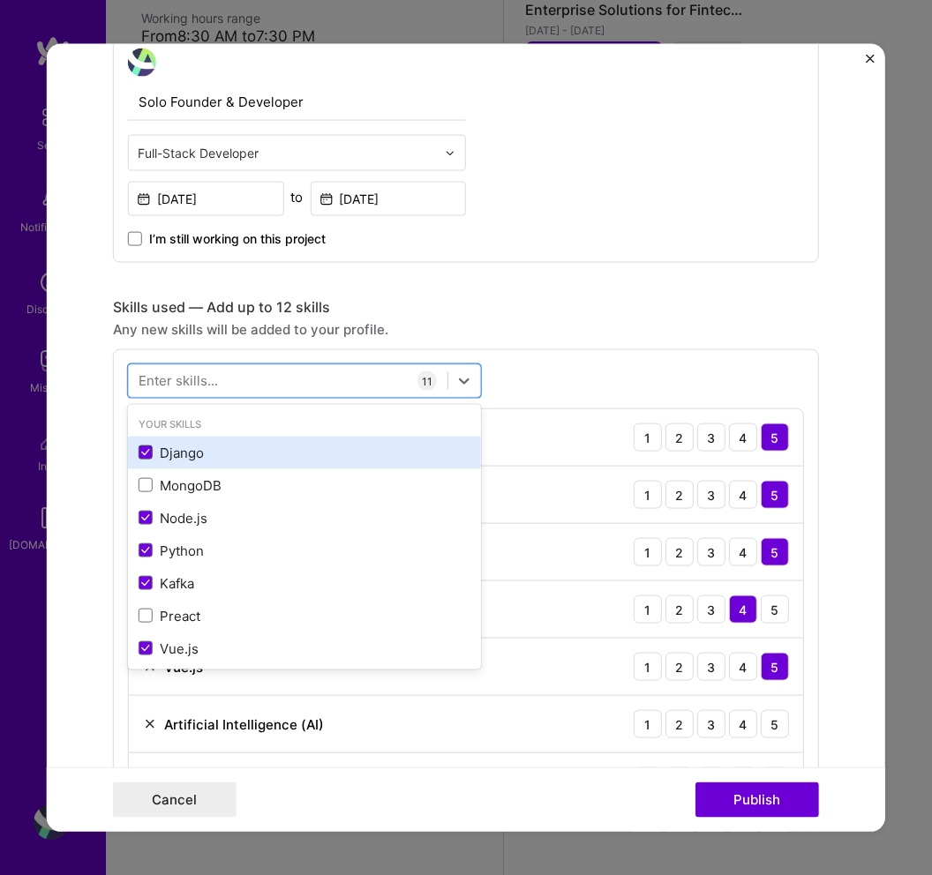
click at [150, 452] on span at bounding box center [146, 453] width 14 height 14
click at [0, 0] on input "checkbox" at bounding box center [0, 0] width 0 height 0
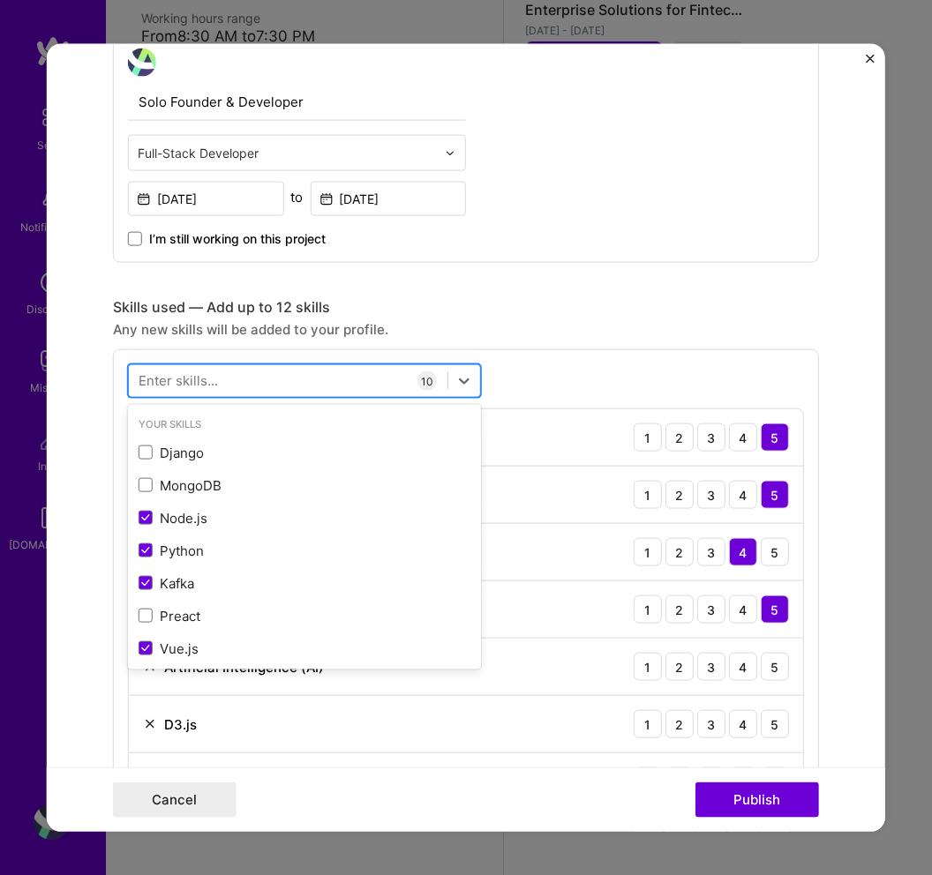
click at [236, 380] on div at bounding box center [288, 380] width 319 height 29
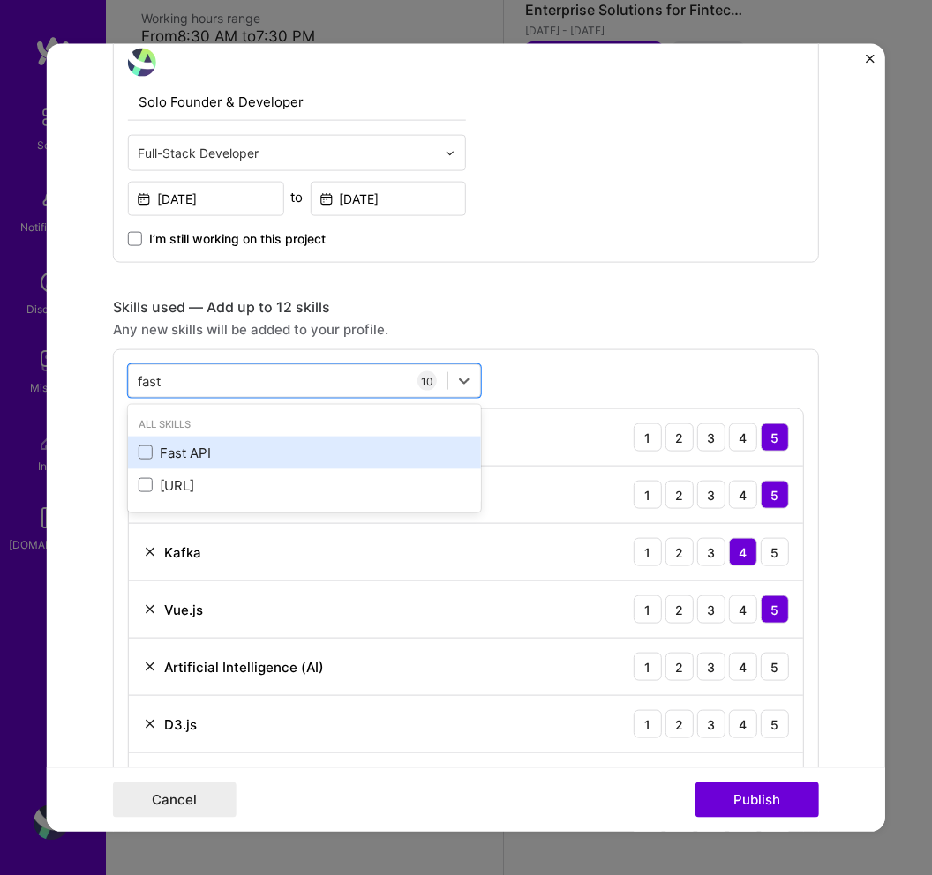
click at [153, 451] on div "Fast API" at bounding box center [305, 452] width 332 height 19
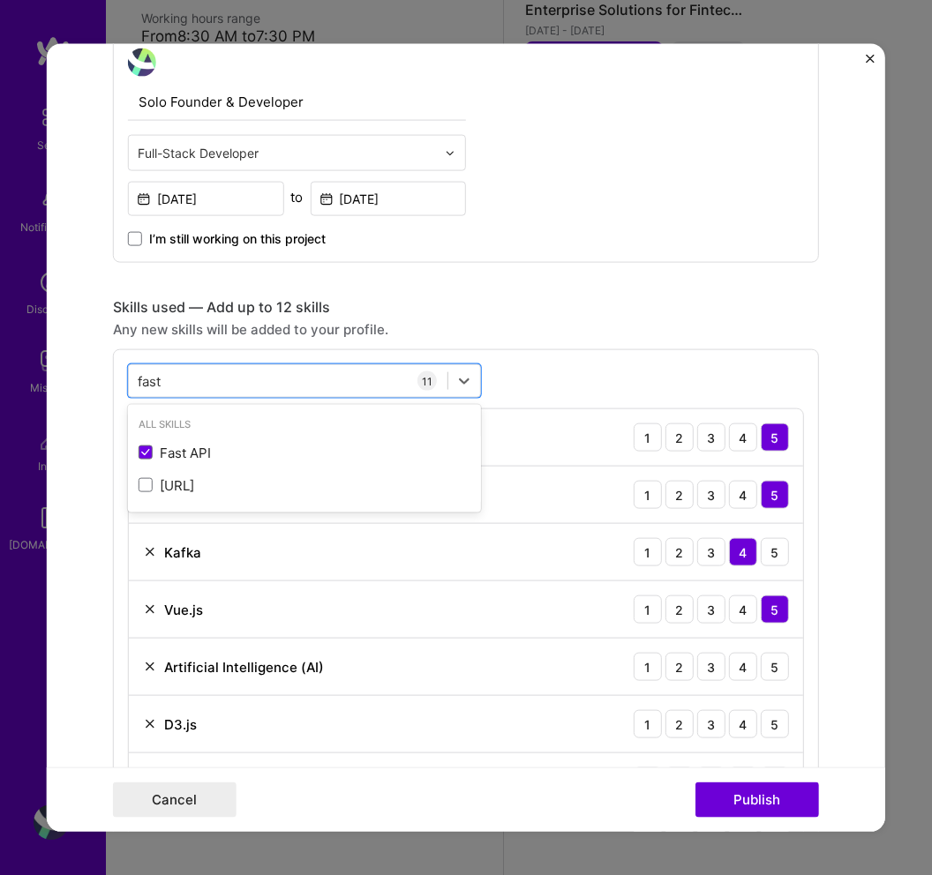
type input "fast"
click at [601, 349] on div "Skills used — Add up to 12 skills Any new skills will be added to your profile.…" at bounding box center [466, 676] width 706 height 757
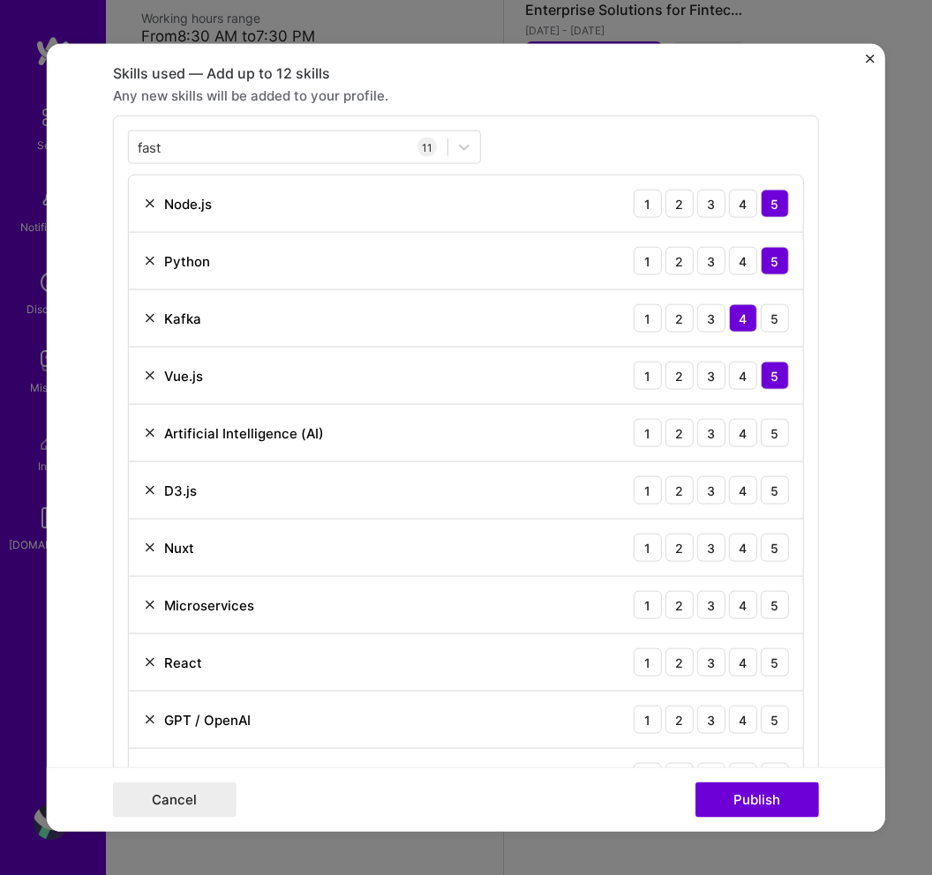
scroll to position [898, 0]
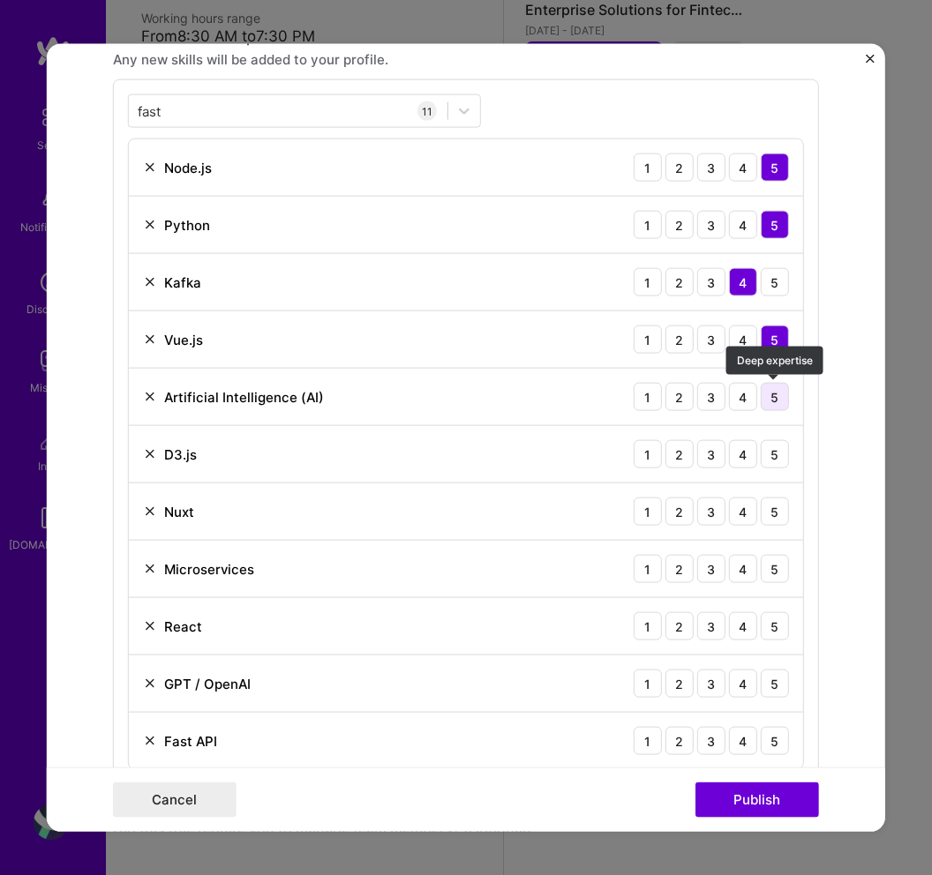
click at [771, 398] on div "5" at bounding box center [775, 397] width 28 height 28
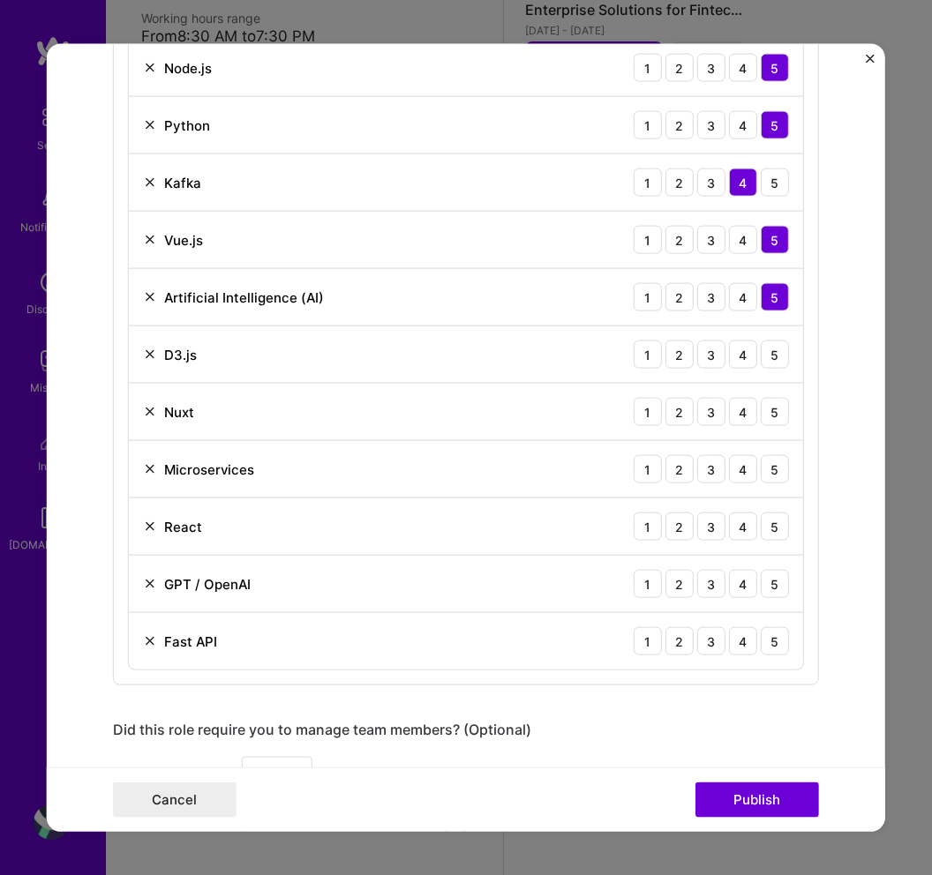
scroll to position [1010, 0]
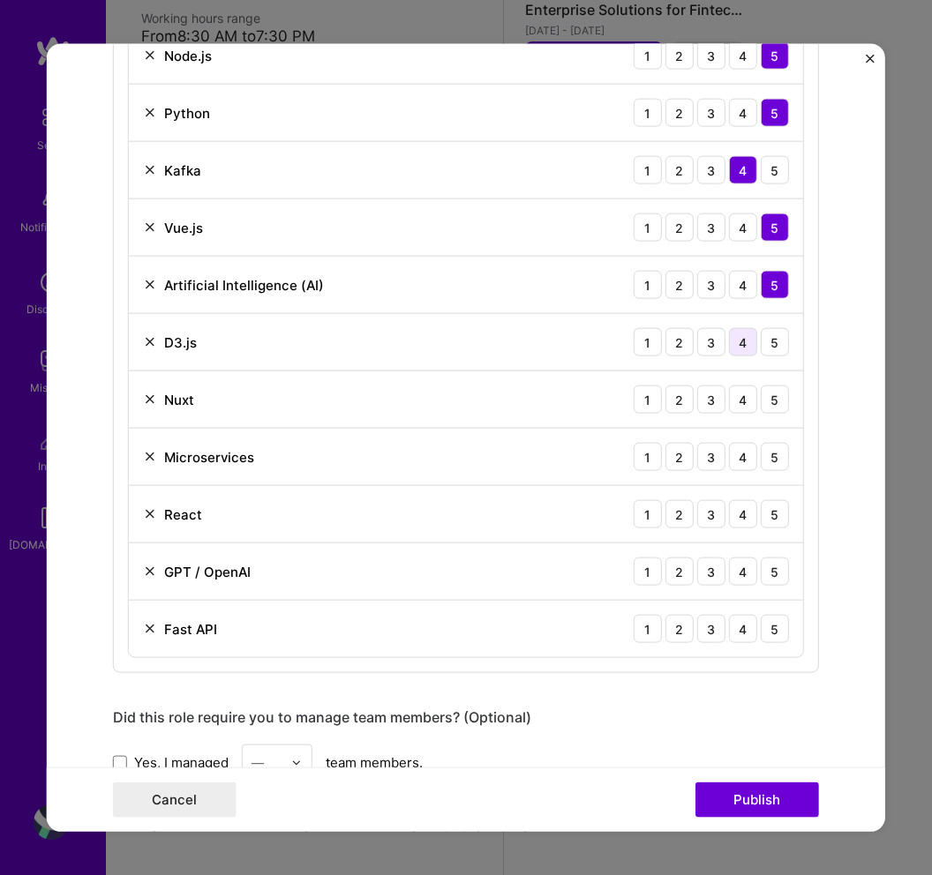
click at [742, 337] on div "4" at bounding box center [743, 342] width 28 height 28
click at [781, 403] on div "5" at bounding box center [775, 400] width 28 height 28
click at [750, 458] on div "4" at bounding box center [743, 457] width 28 height 28
click at [772, 515] on div "5" at bounding box center [775, 514] width 28 height 28
click at [769, 574] on div "5" at bounding box center [775, 572] width 28 height 28
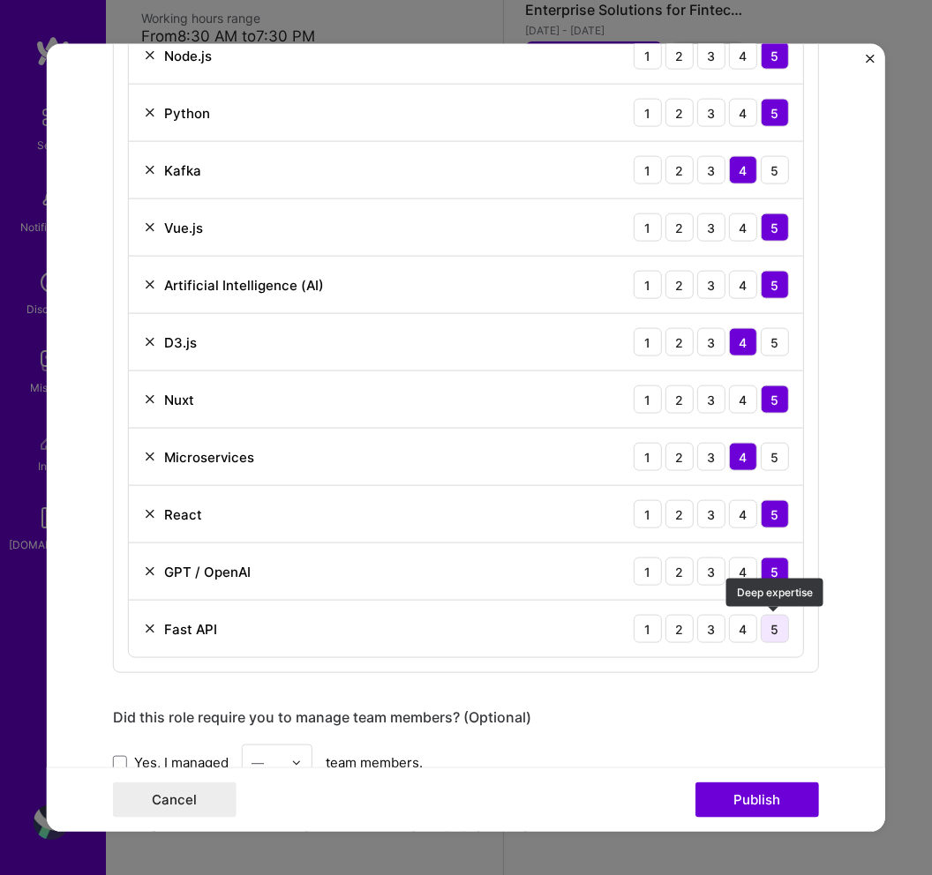
click at [771, 630] on div "5" at bounding box center [775, 629] width 28 height 28
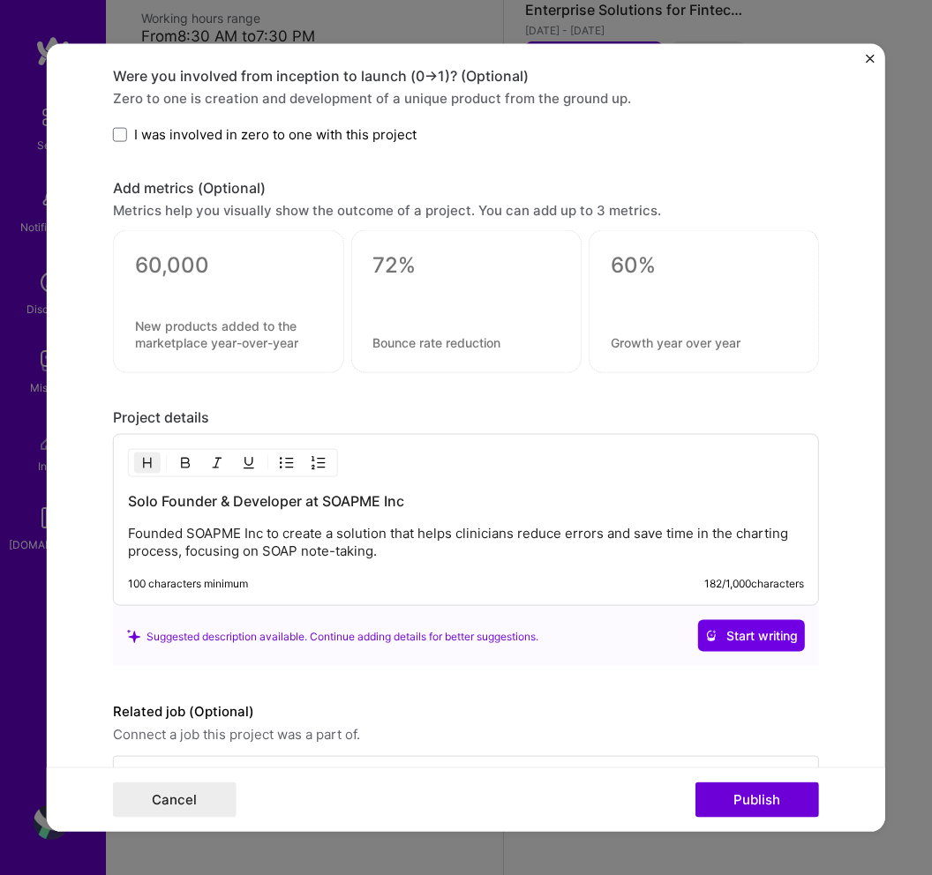
scroll to position [1818, 0]
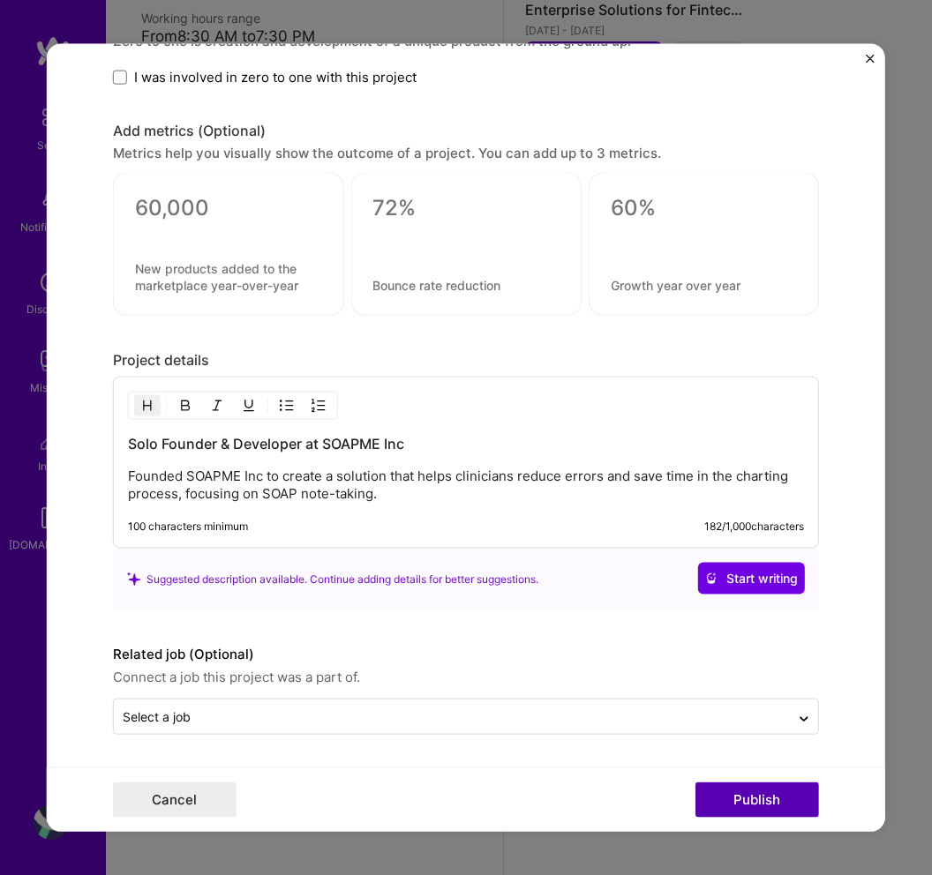
click at [767, 805] on button "Publish" at bounding box center [757, 799] width 124 height 35
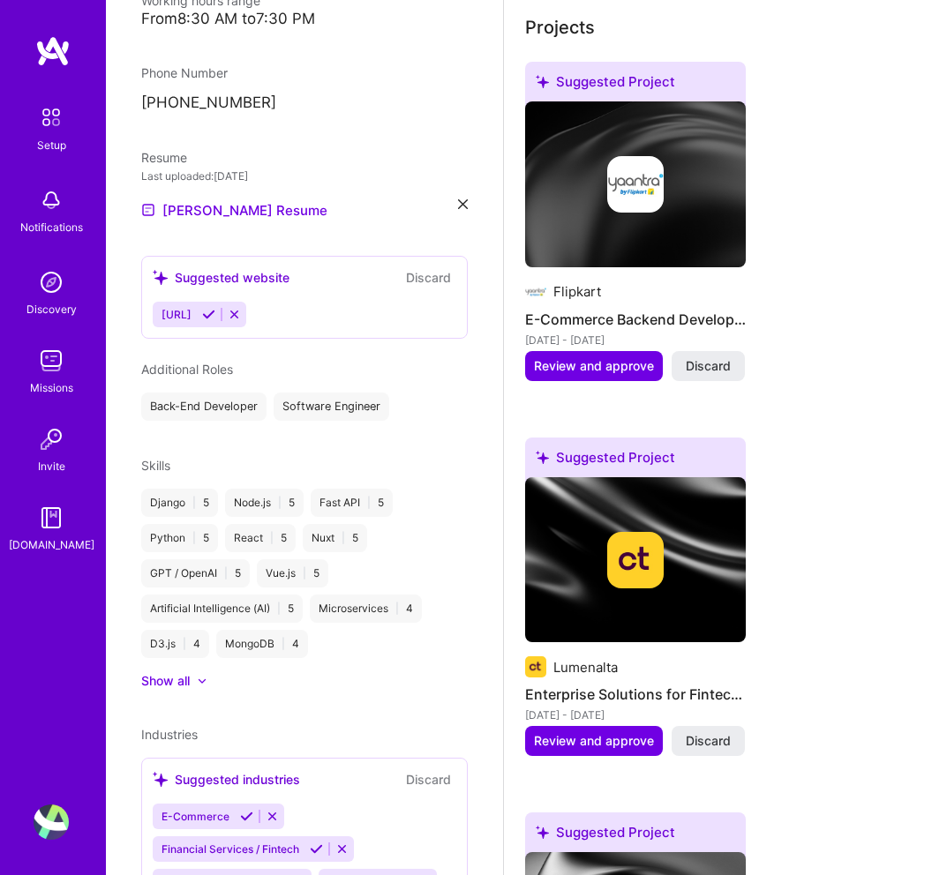
scroll to position [1129, 0]
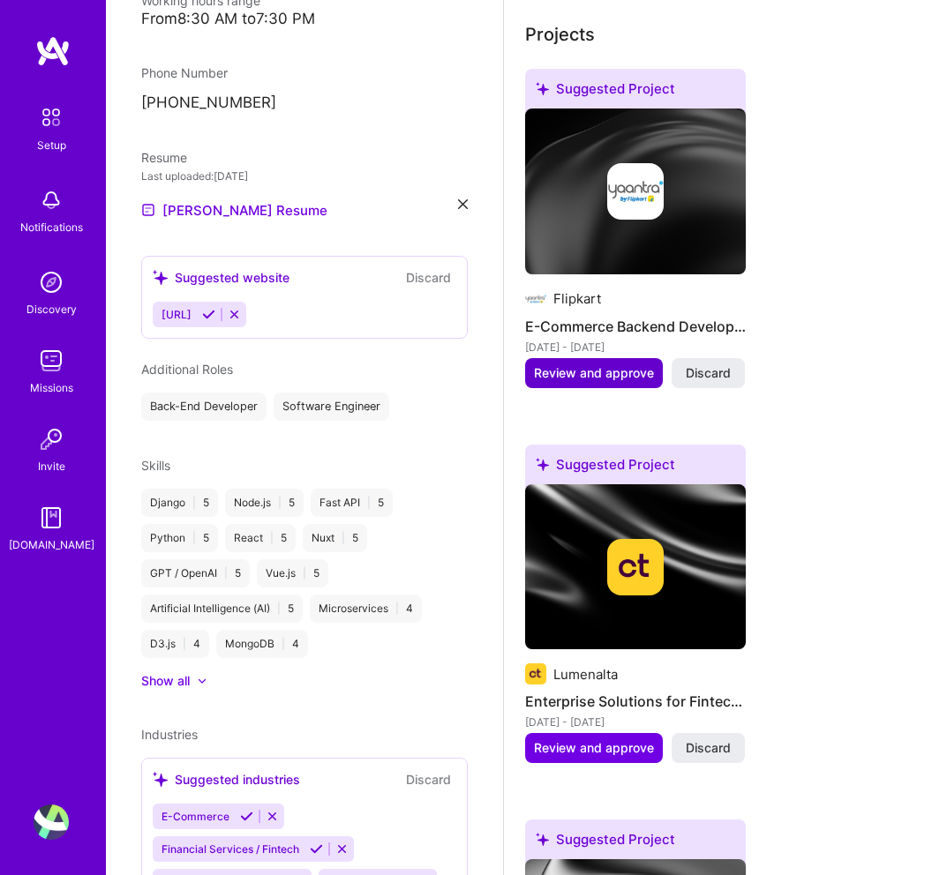
click at [574, 364] on span "Review and approve" at bounding box center [594, 373] width 120 height 18
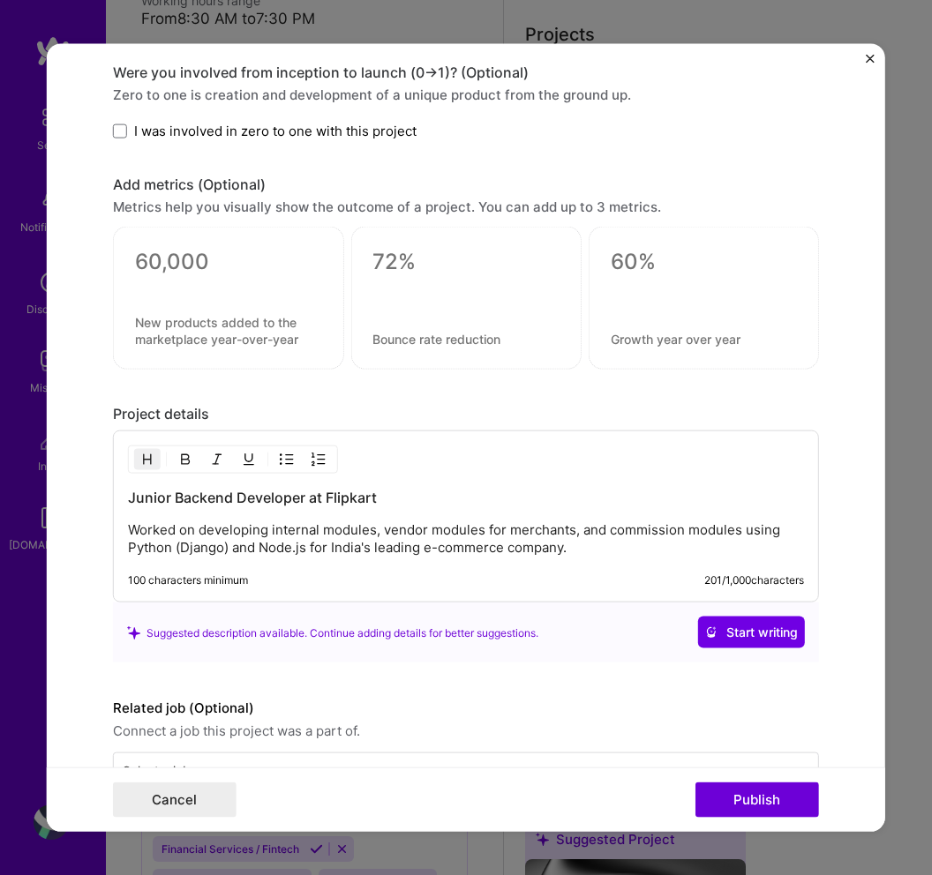
scroll to position [1359, 0]
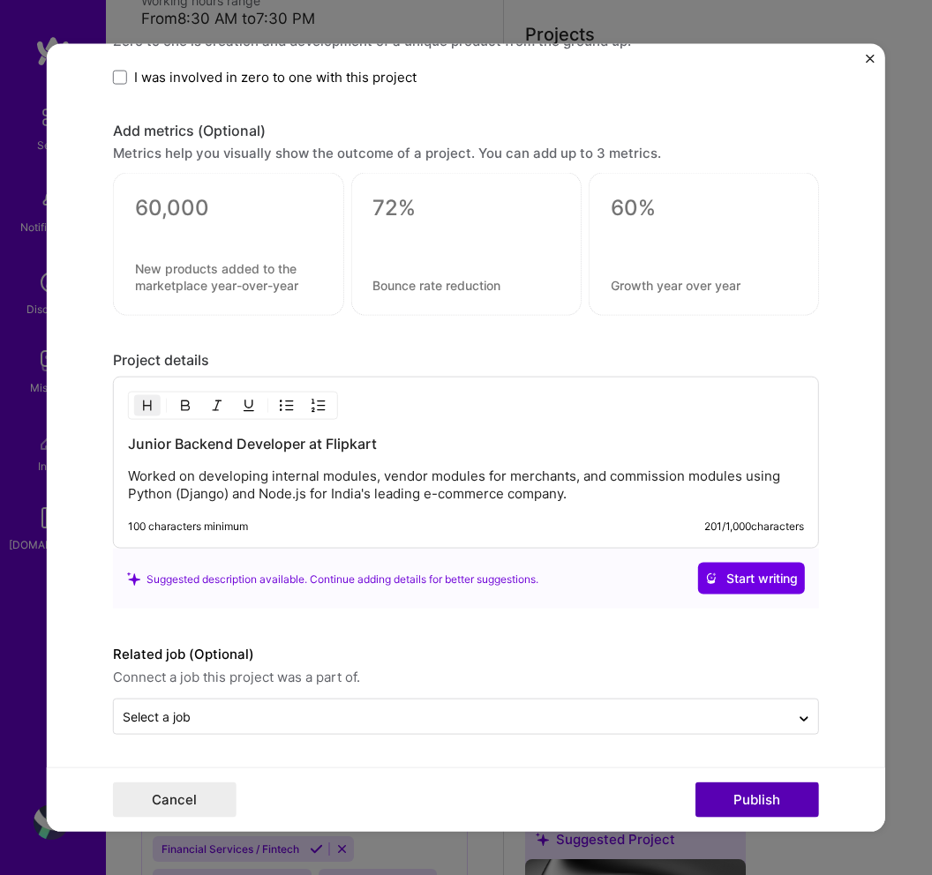
click at [732, 794] on button "Publish" at bounding box center [757, 799] width 124 height 35
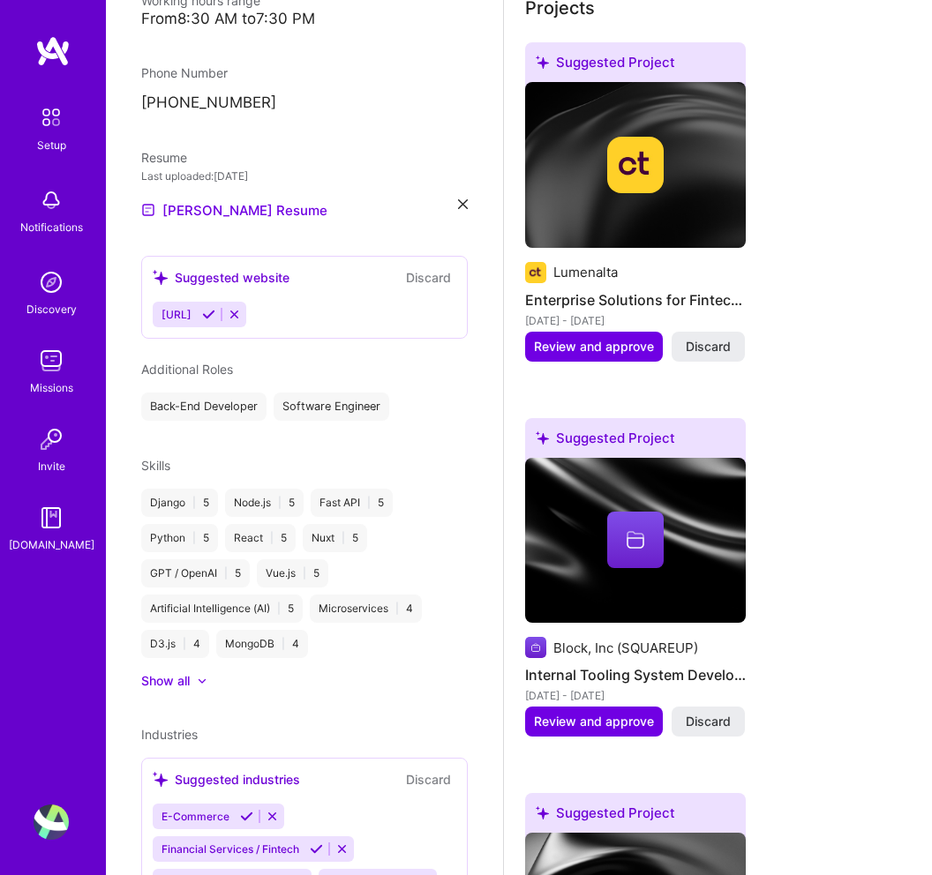
scroll to position [542, 0]
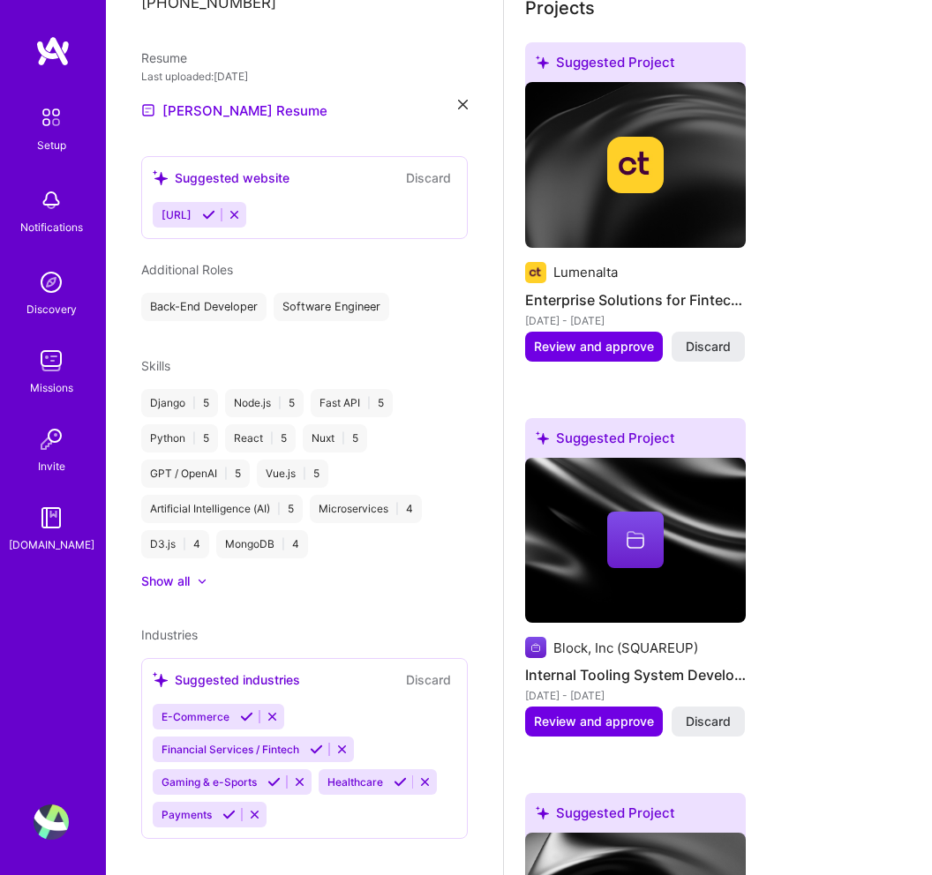
click at [244, 710] on icon at bounding box center [246, 716] width 13 height 13
click at [316, 743] on icon at bounding box center [316, 749] width 13 height 13
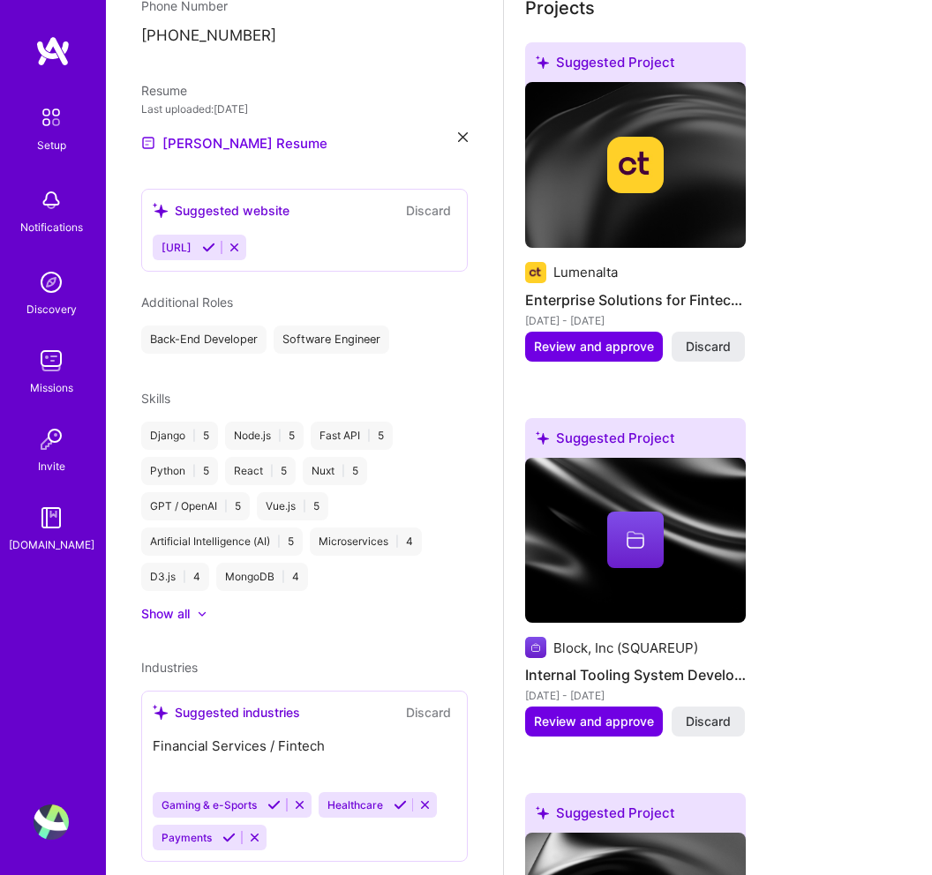
scroll to position [476, 0]
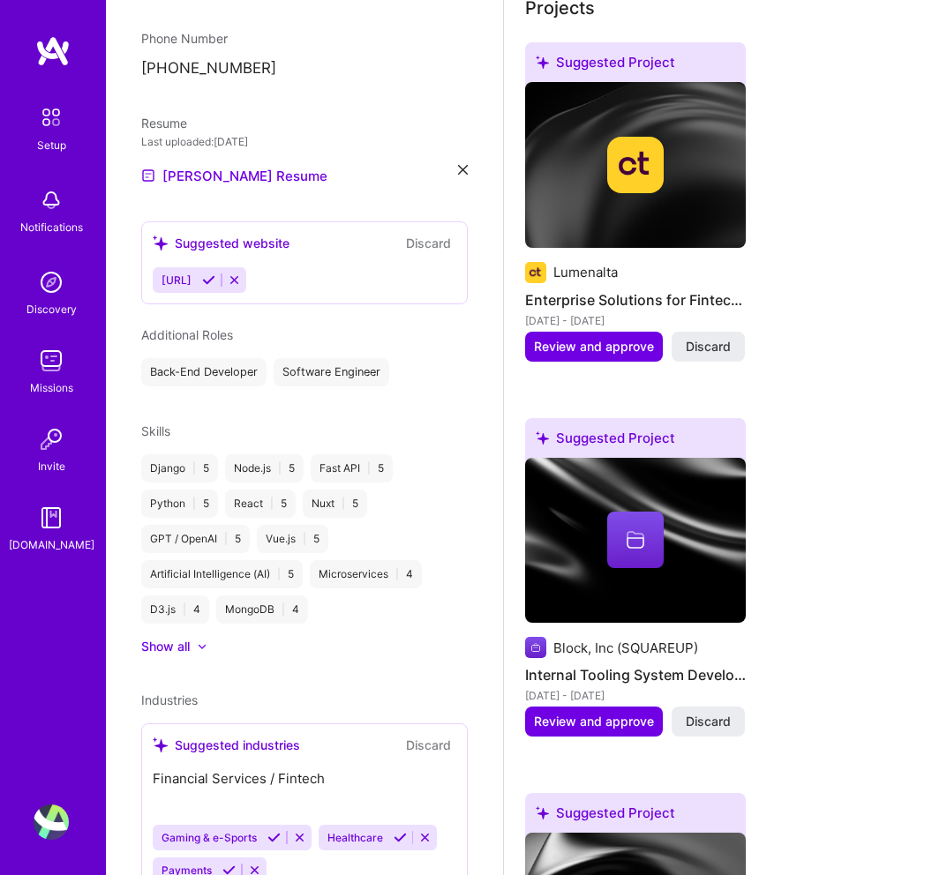
click at [271, 831] on icon at bounding box center [273, 837] width 13 height 13
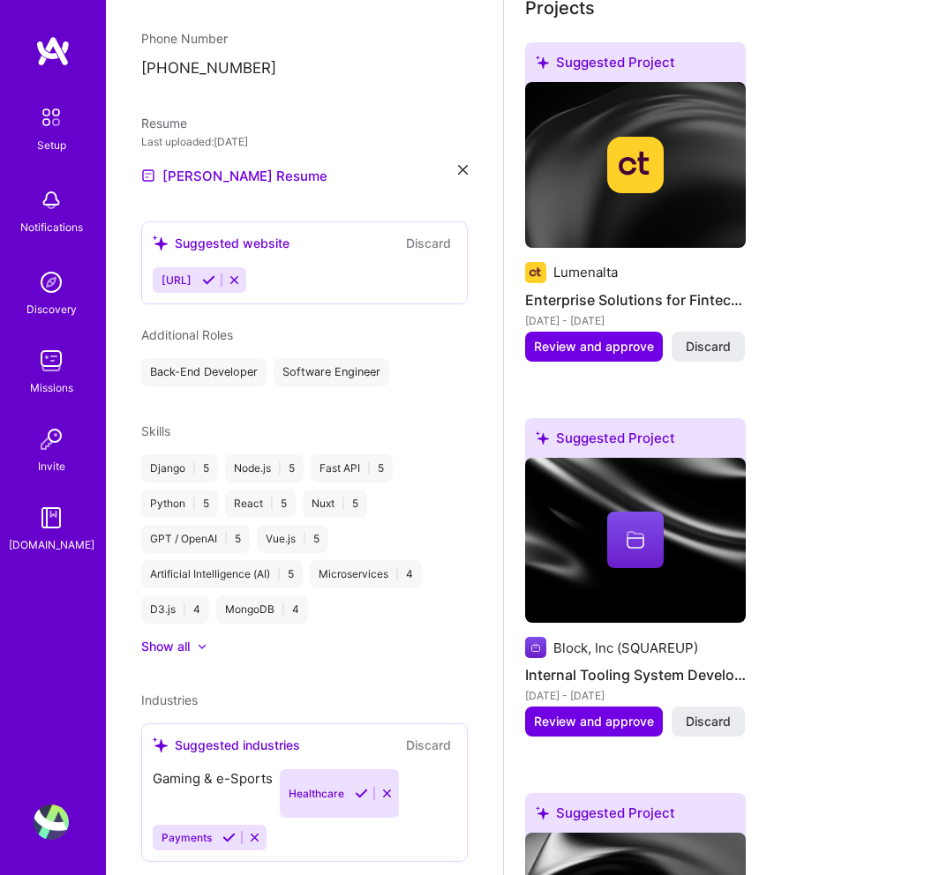
scroll to position [444, 0]
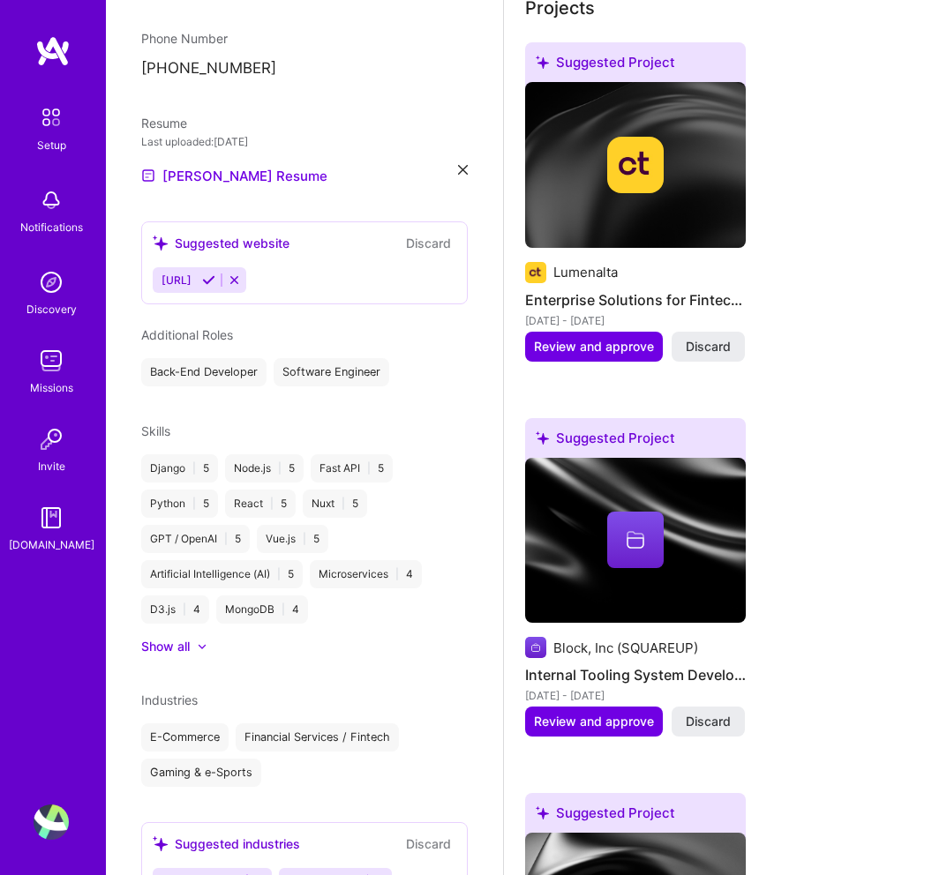
click at [353, 792] on div "[PERSON_NAME] Full-Stack Developer 10 Years Experience Location [GEOGRAPHIC_DAT…" at bounding box center [304, 437] width 397 height 875
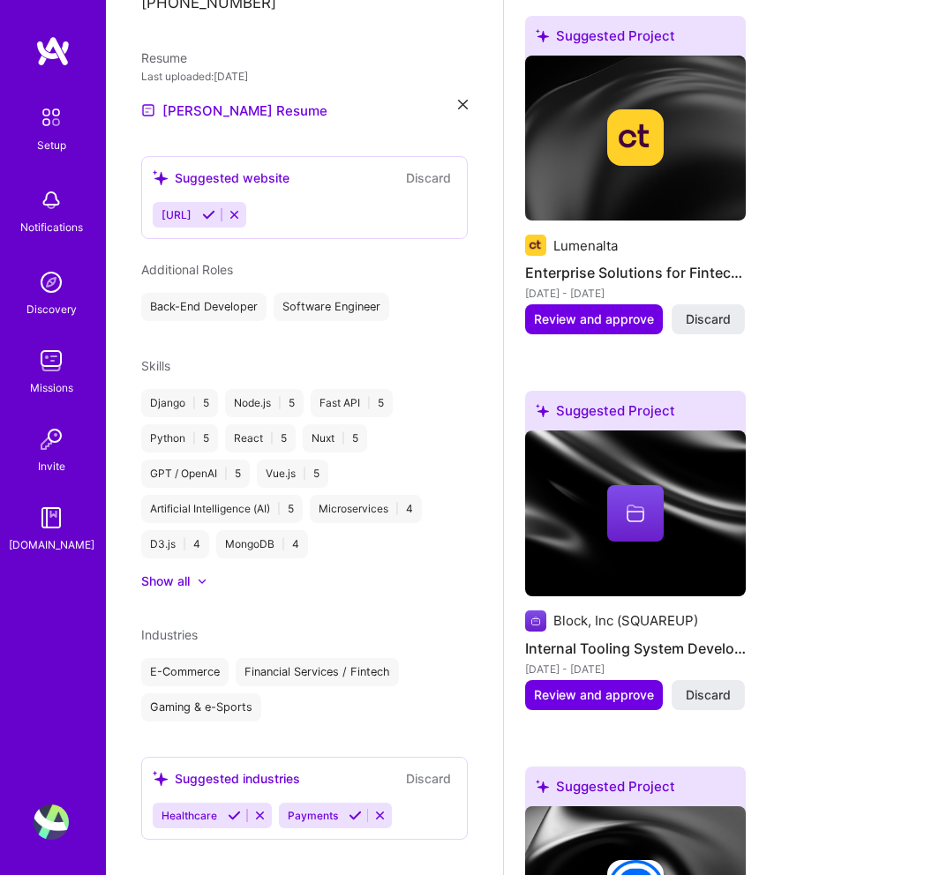
click at [234, 809] on icon at bounding box center [234, 815] width 13 height 13
click at [229, 809] on icon at bounding box center [228, 815] width 13 height 13
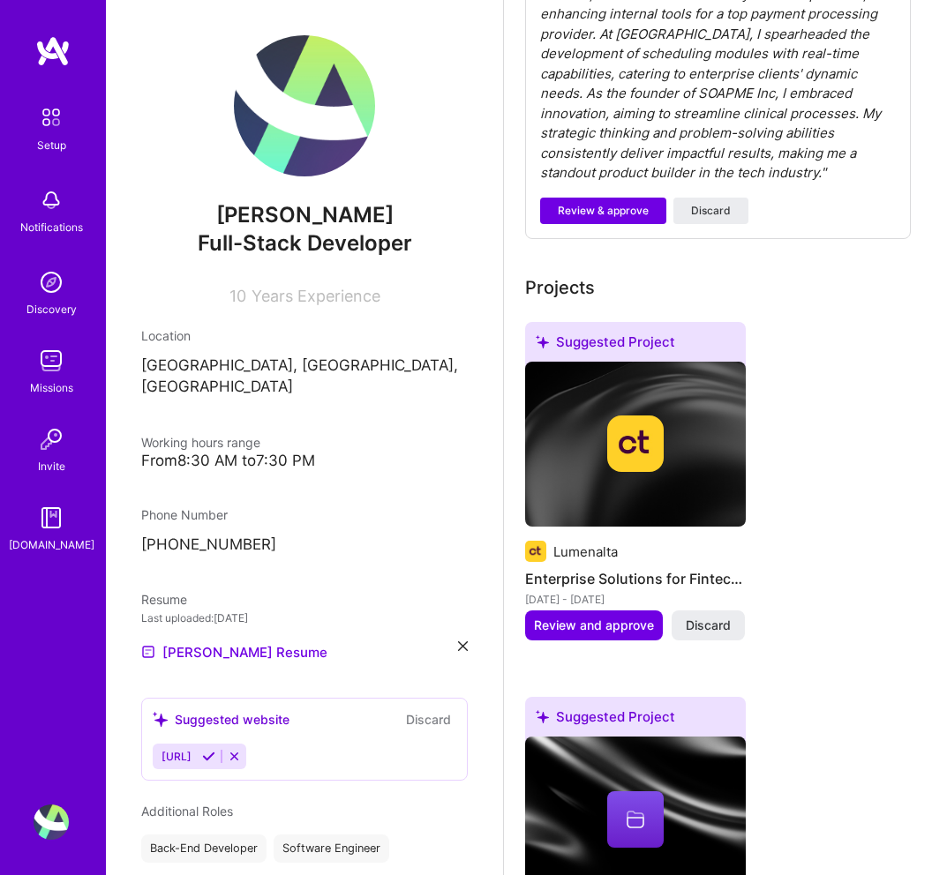
scroll to position [739, 0]
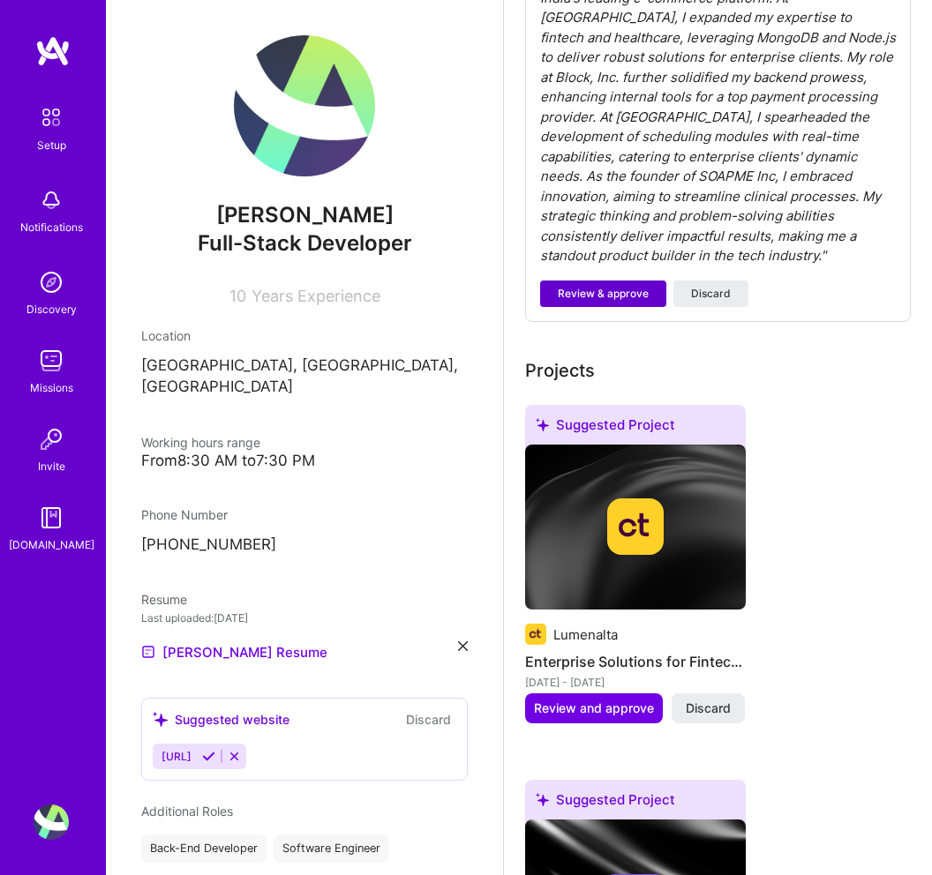
click at [602, 286] on span "Review & approve" at bounding box center [603, 294] width 91 height 16
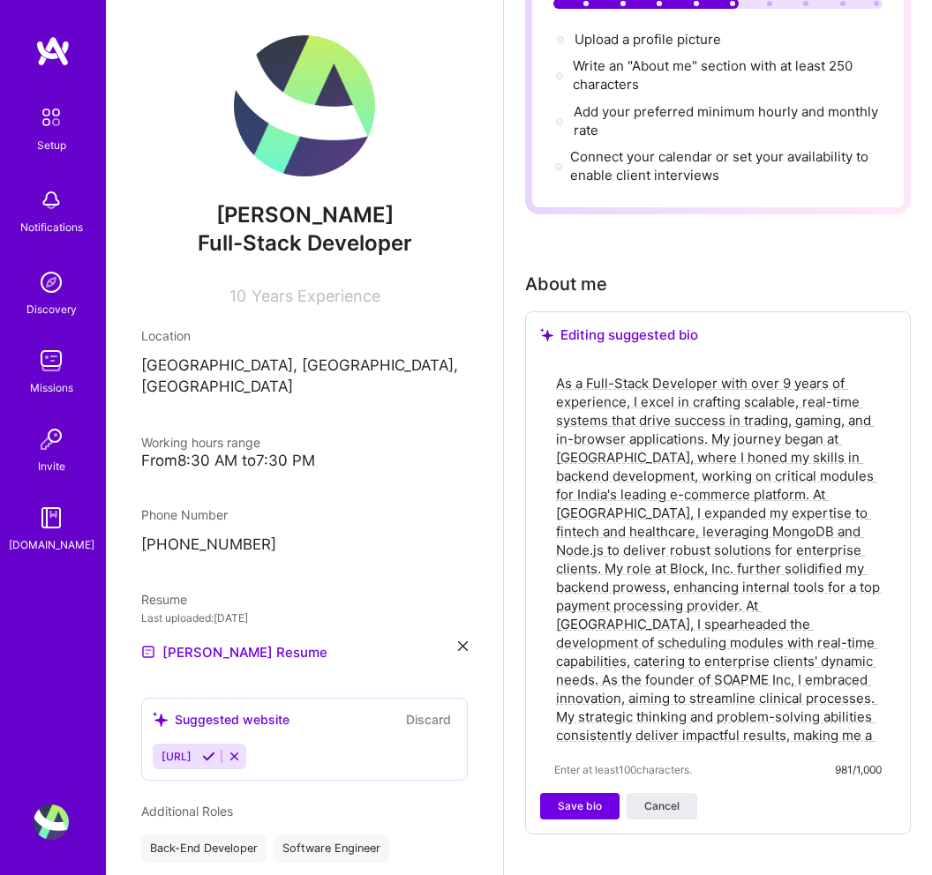
scroll to position [317, 0]
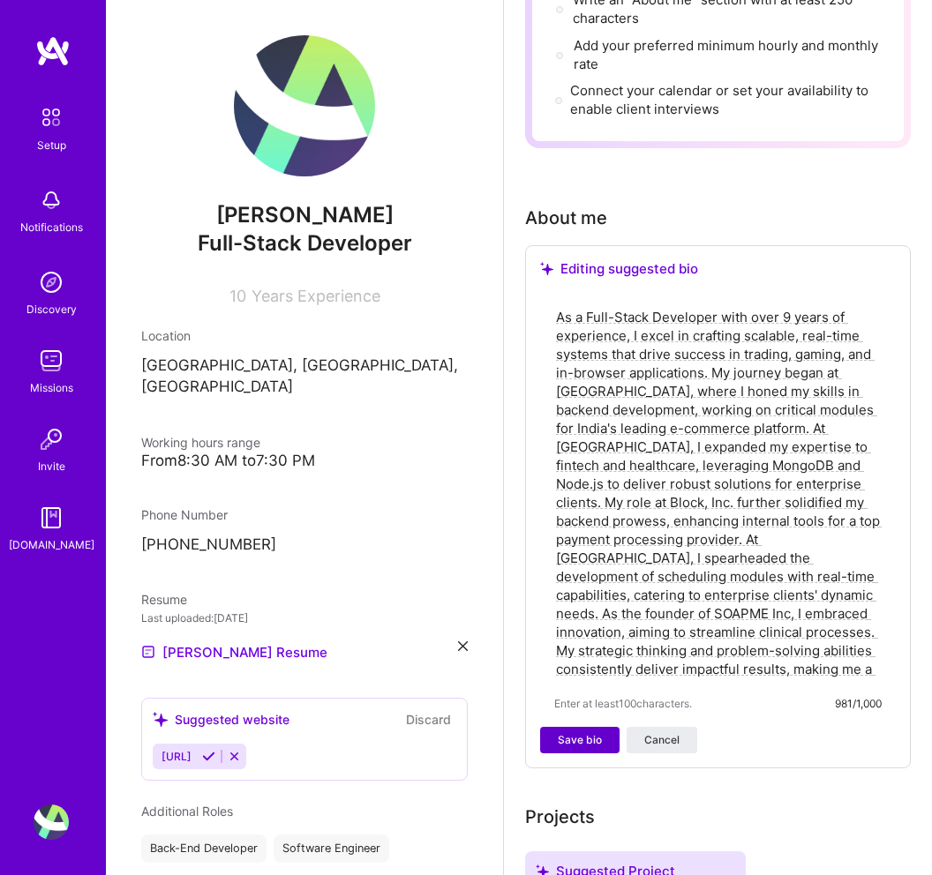
click at [576, 727] on button "Save bio" at bounding box center [579, 740] width 79 height 26
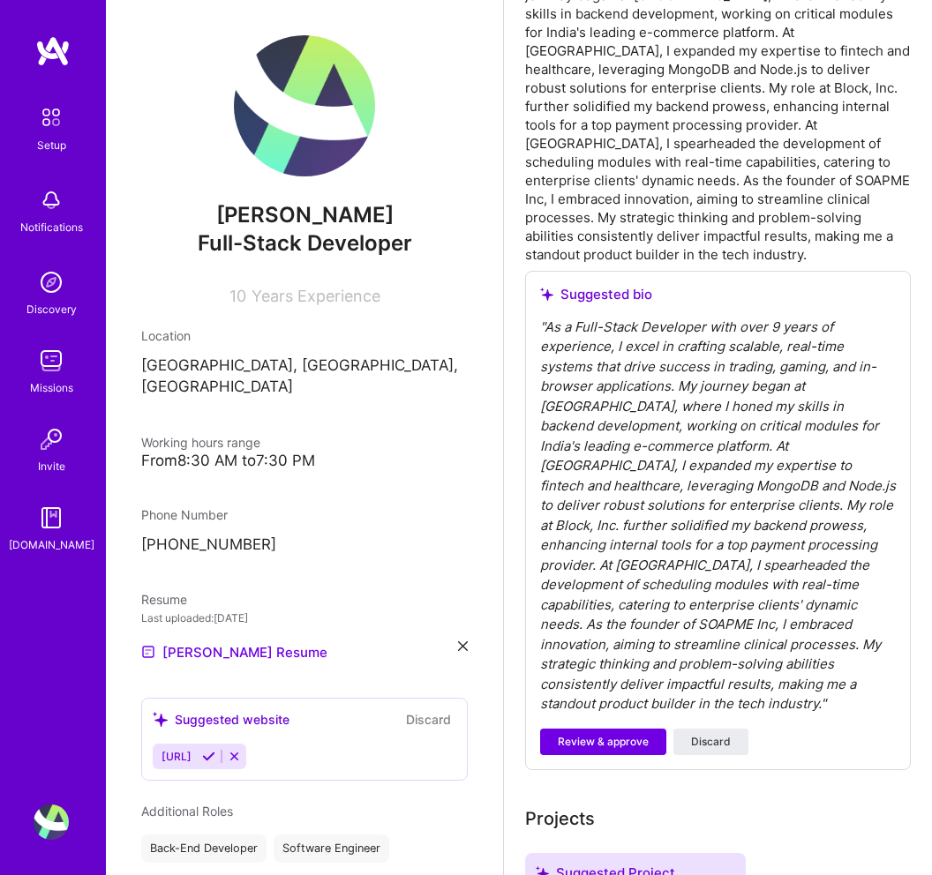
scroll to position [825, 0]
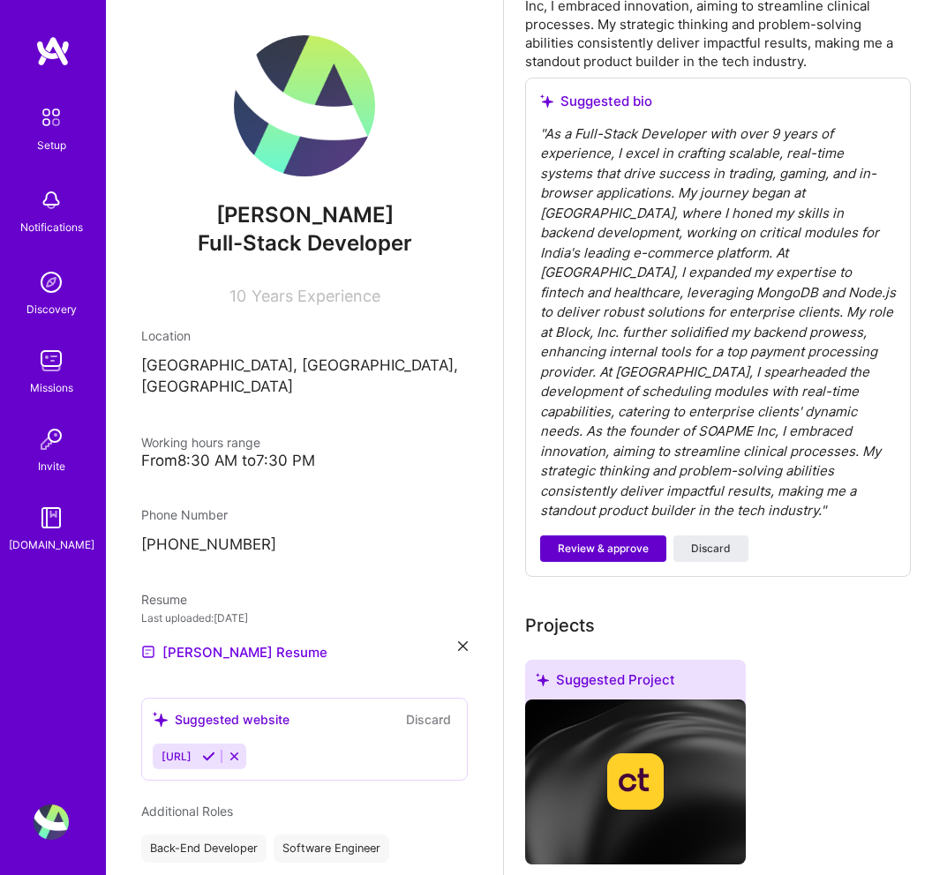
click at [607, 541] on span "Review & approve" at bounding box center [603, 549] width 91 height 16
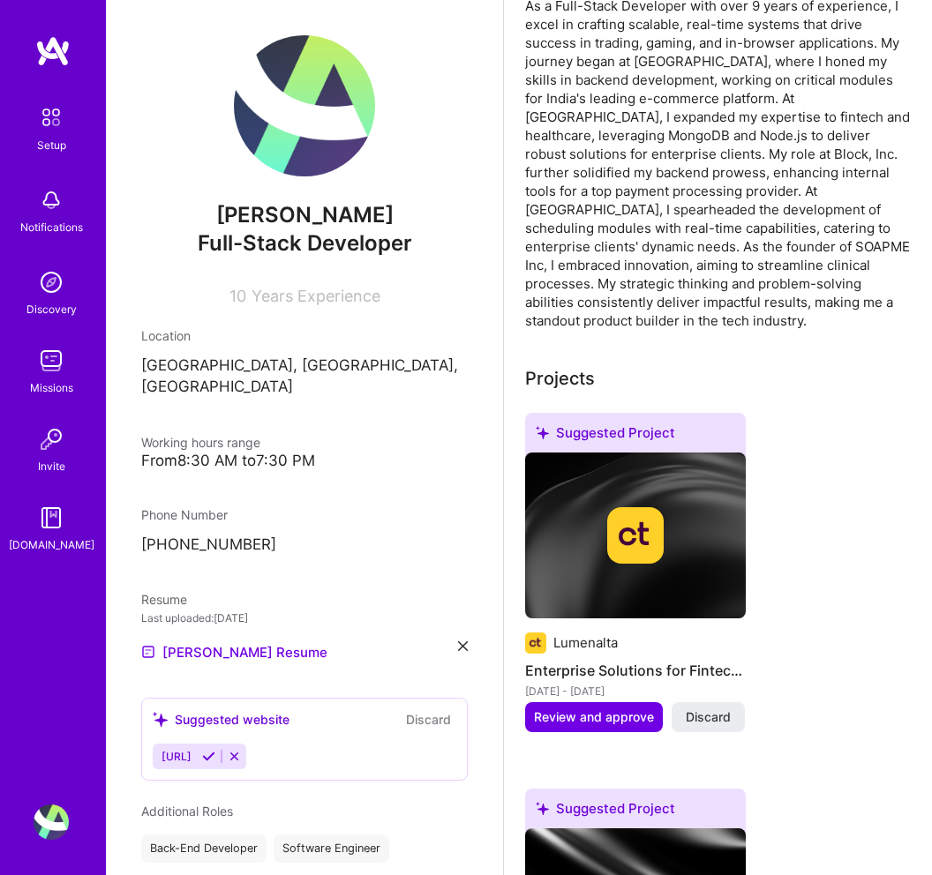
scroll to position [0, 0]
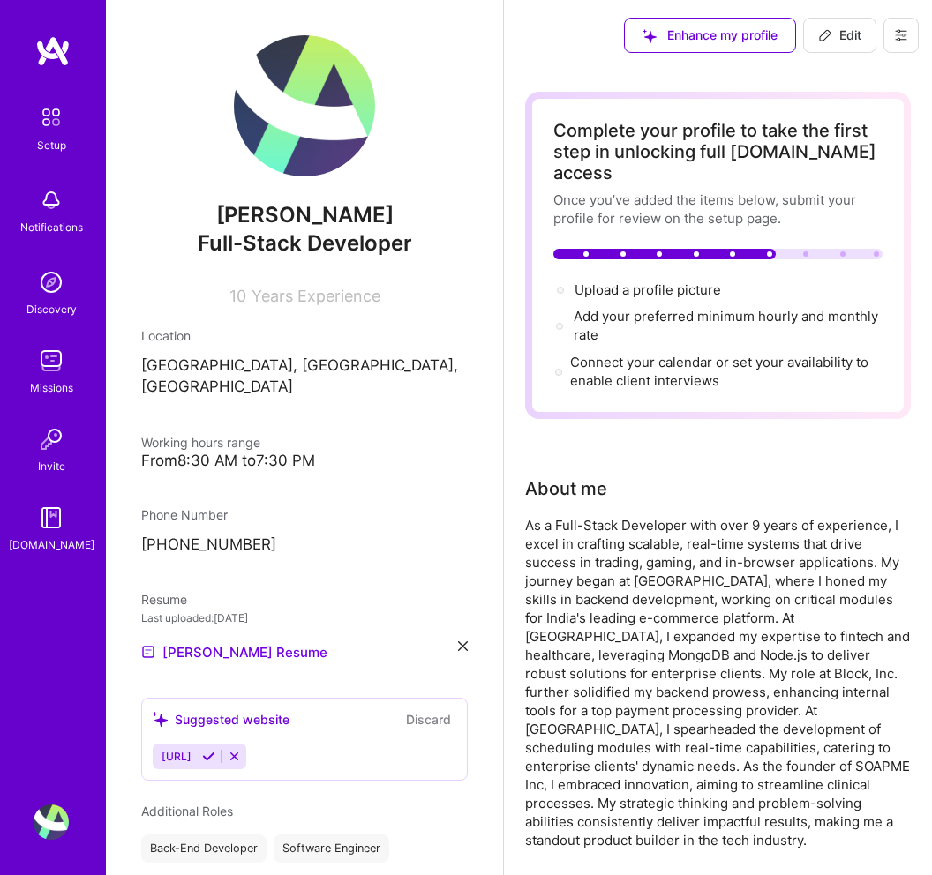
click at [312, 94] on img at bounding box center [304, 105] width 141 height 141
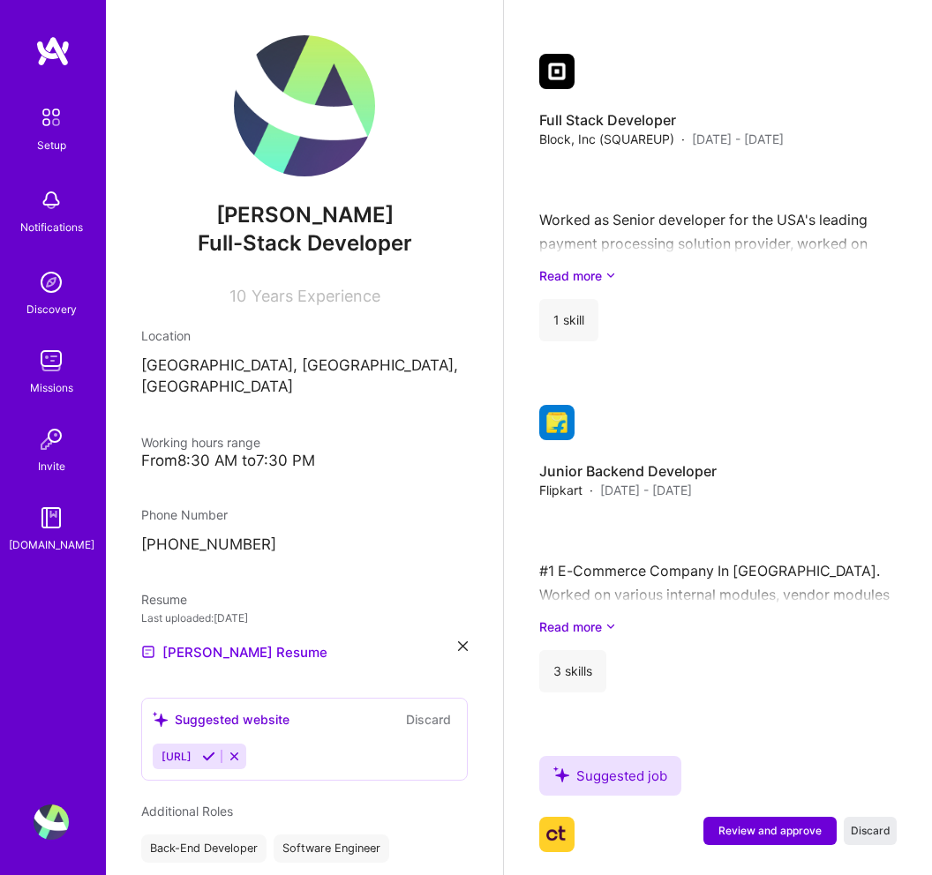
scroll to position [3167, 0]
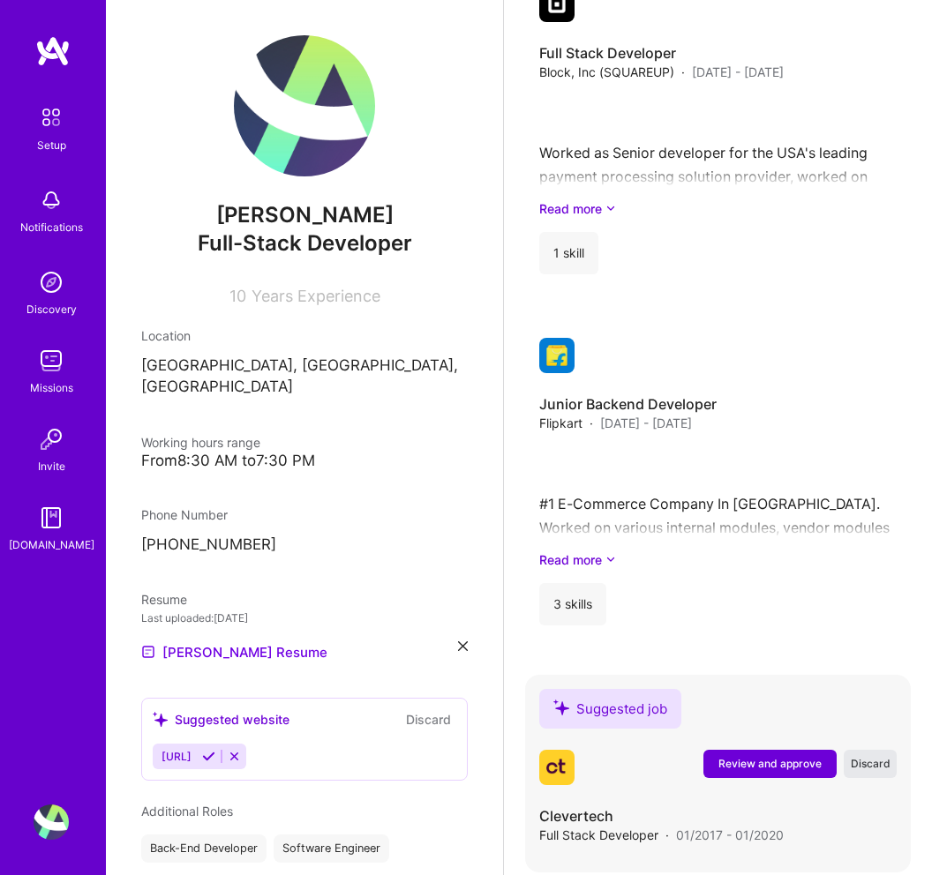
click at [874, 756] on span "Discard" at bounding box center [871, 763] width 40 height 15
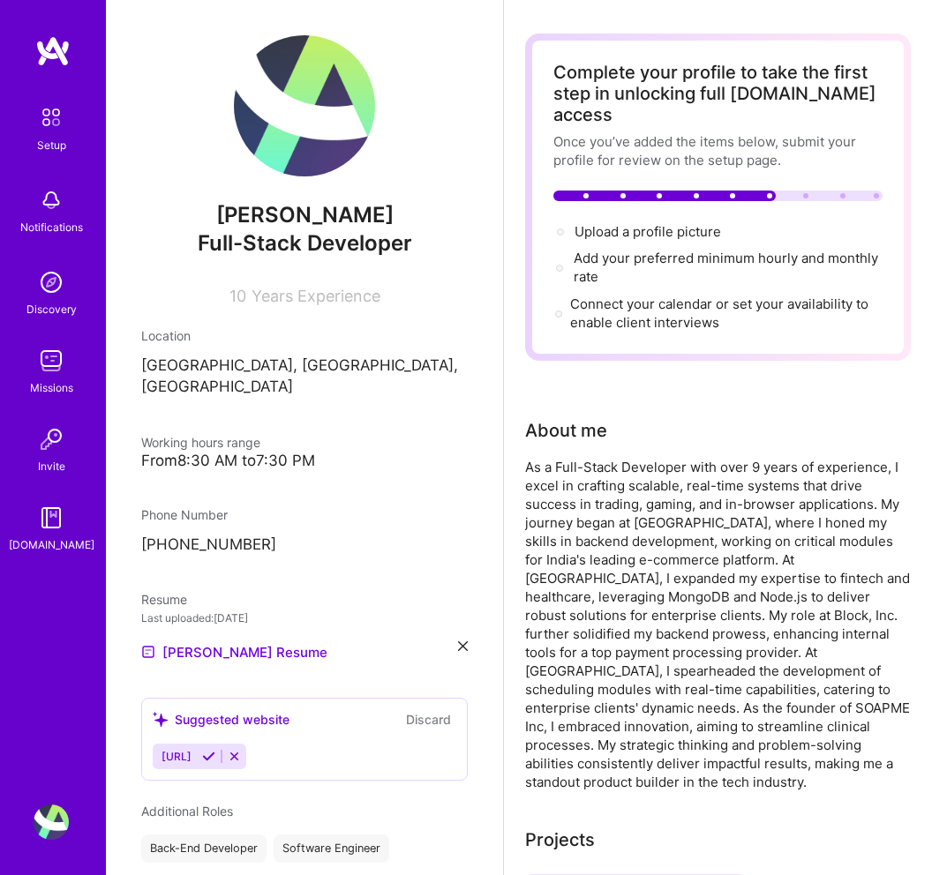
scroll to position [0, 0]
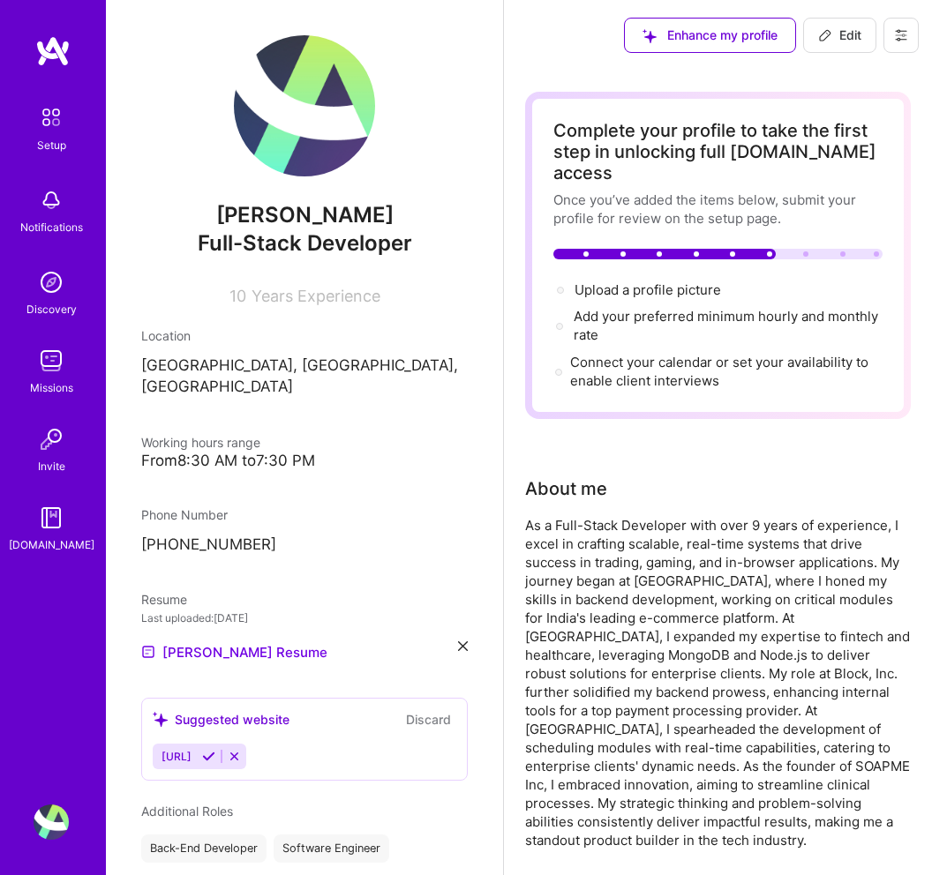
click at [295, 79] on img at bounding box center [304, 105] width 141 height 141
click at [853, 29] on span "Edit" at bounding box center [839, 35] width 43 height 18
select select "IN"
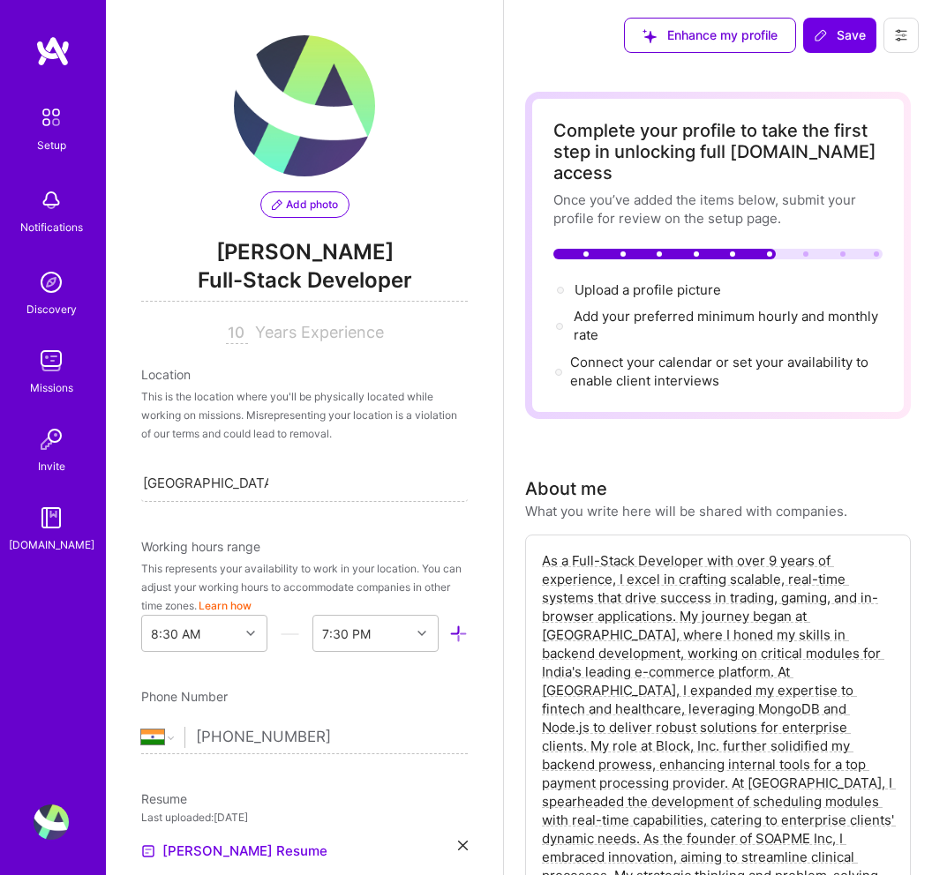
click at [299, 198] on span "Add photo" at bounding box center [305, 205] width 66 height 16
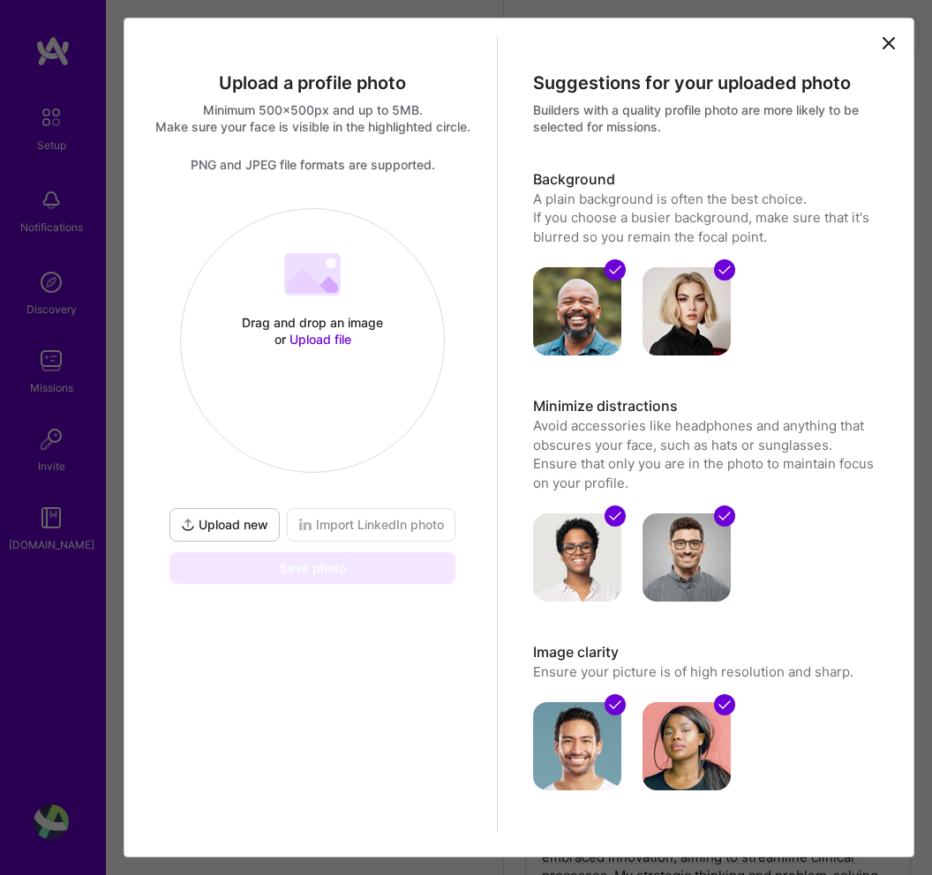
click at [321, 338] on span "Upload file" at bounding box center [320, 339] width 62 height 15
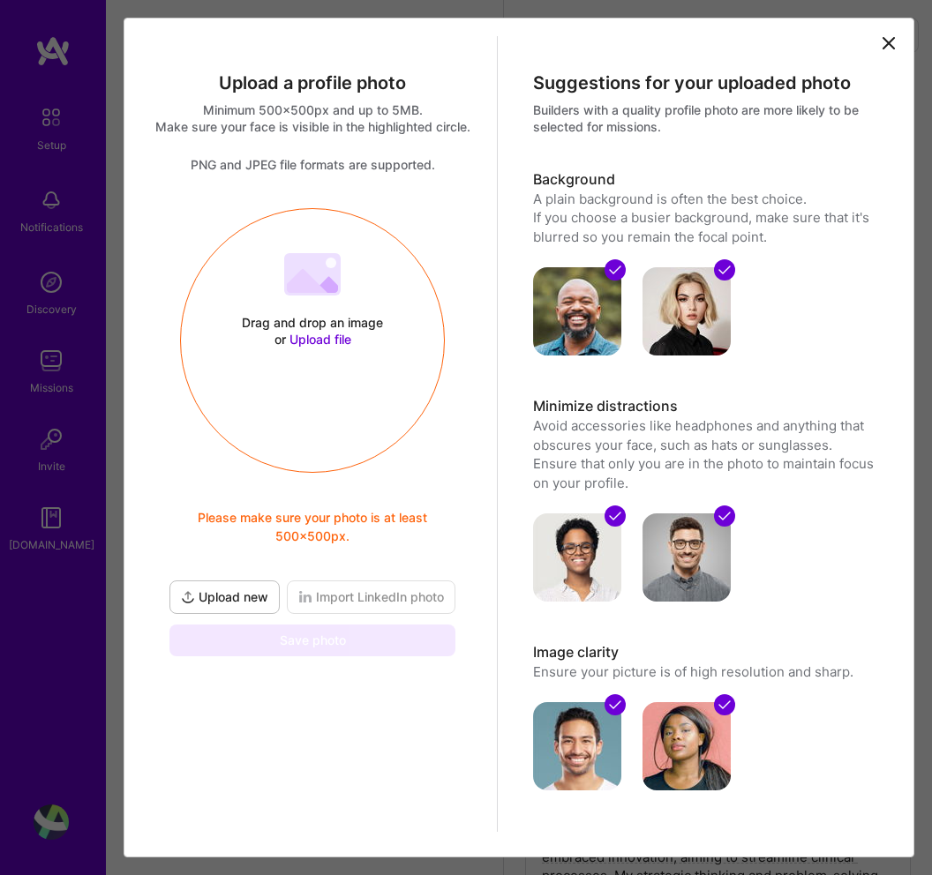
click at [323, 340] on span "Upload file" at bounding box center [320, 339] width 62 height 15
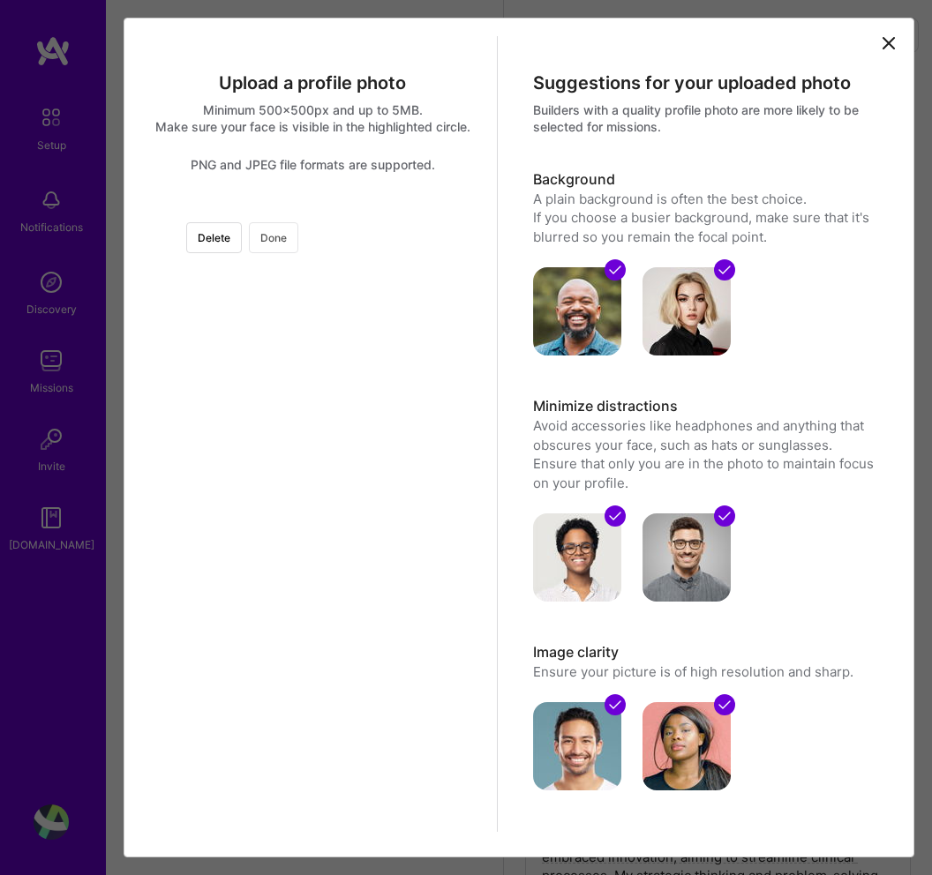
click at [298, 245] on button "Done" at bounding box center [273, 237] width 49 height 31
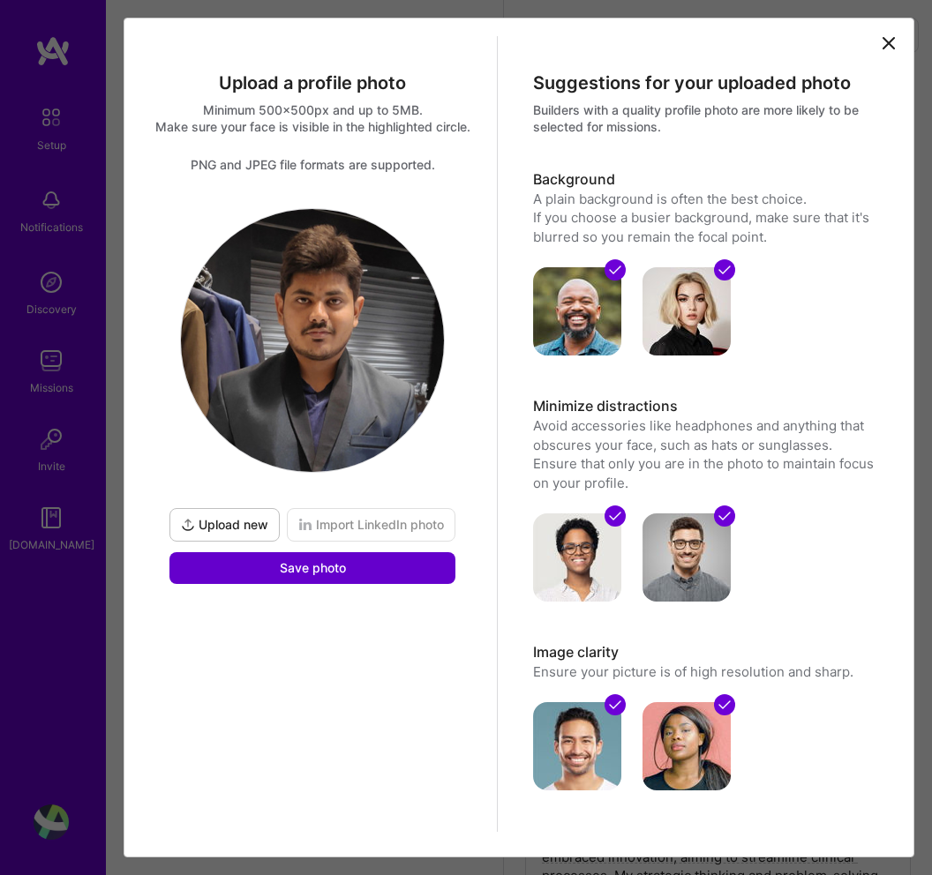
click at [288, 577] on button "Save photo" at bounding box center [312, 568] width 286 height 32
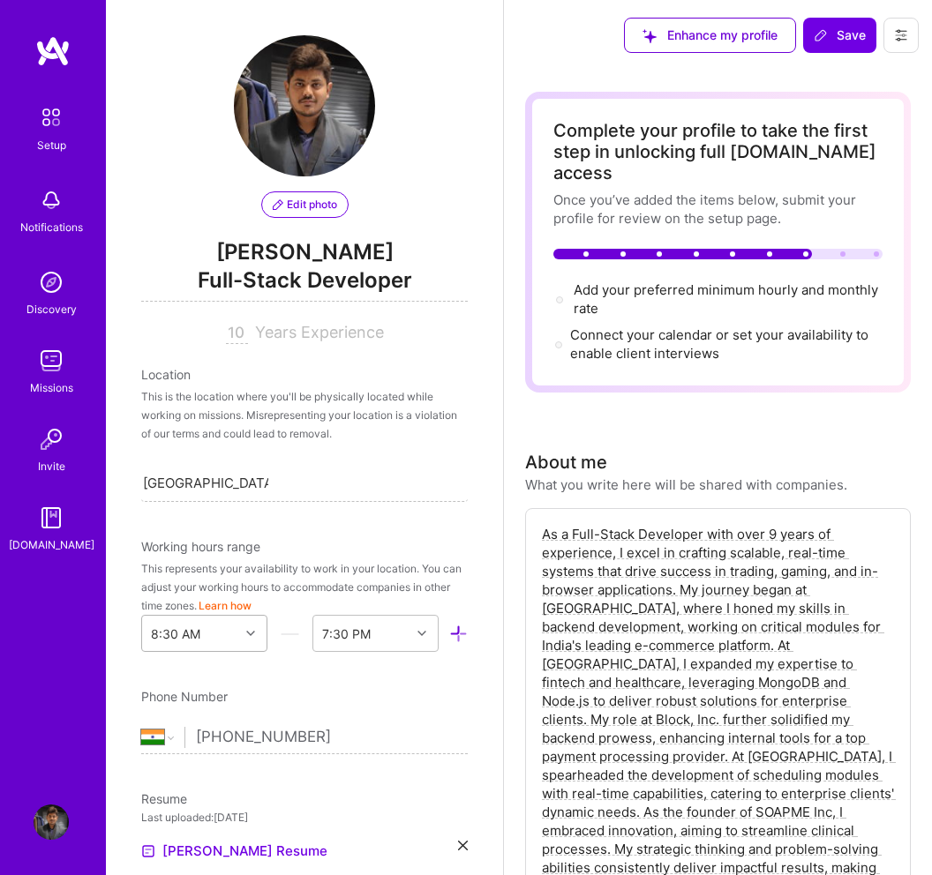
click at [209, 630] on div "8:30 AM" at bounding box center [190, 633] width 97 height 35
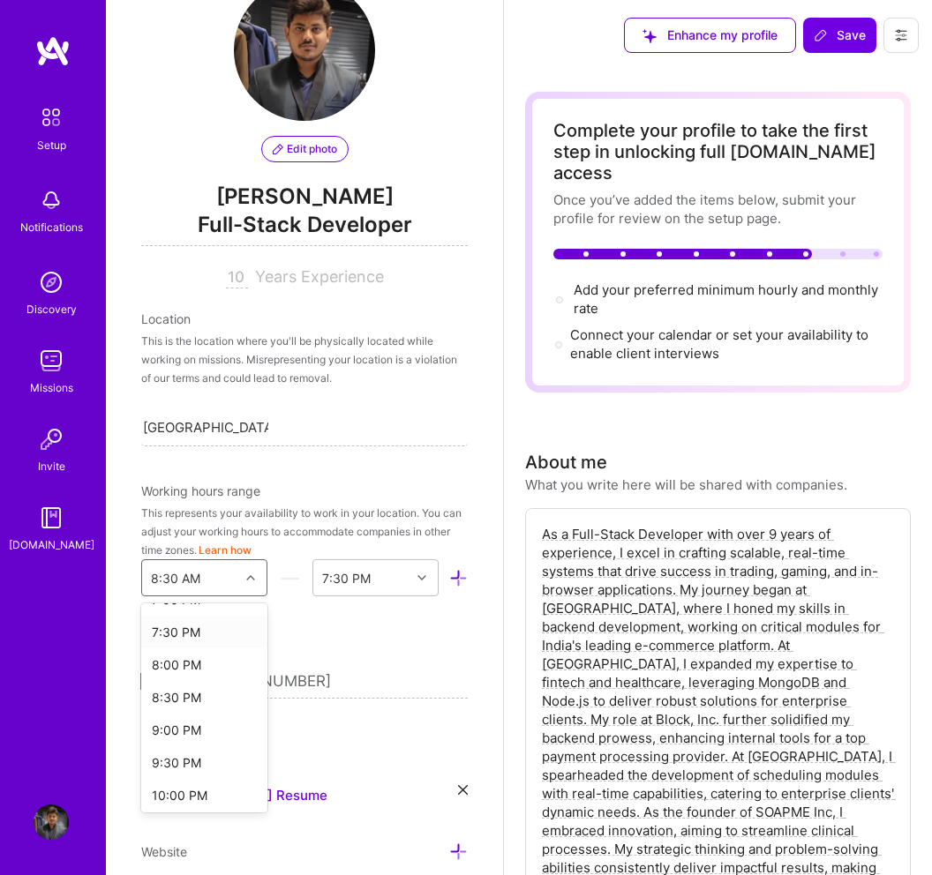
scroll to position [1266, 0]
click at [199, 665] on div "8:00 PM" at bounding box center [204, 663] width 126 height 33
click at [378, 583] on div "End Time" at bounding box center [361, 577] width 97 height 35
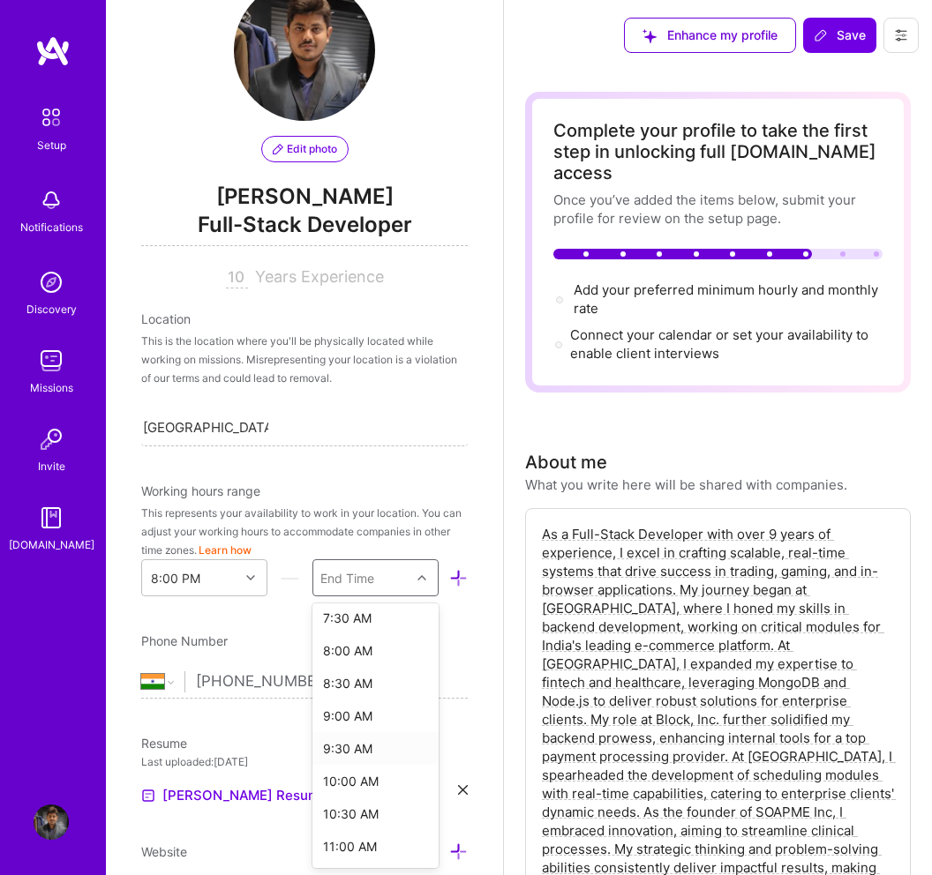
scroll to position [820, 0]
click at [371, 842] on div "12:00 PM" at bounding box center [375, 848] width 126 height 33
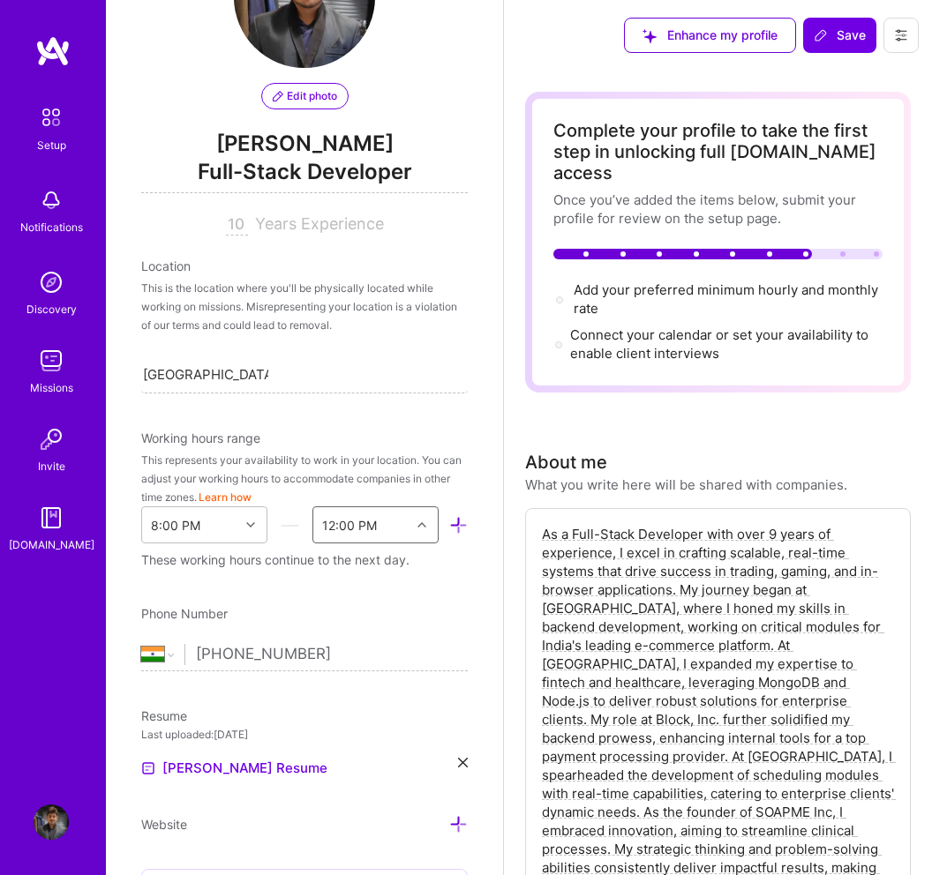
scroll to position [151, 0]
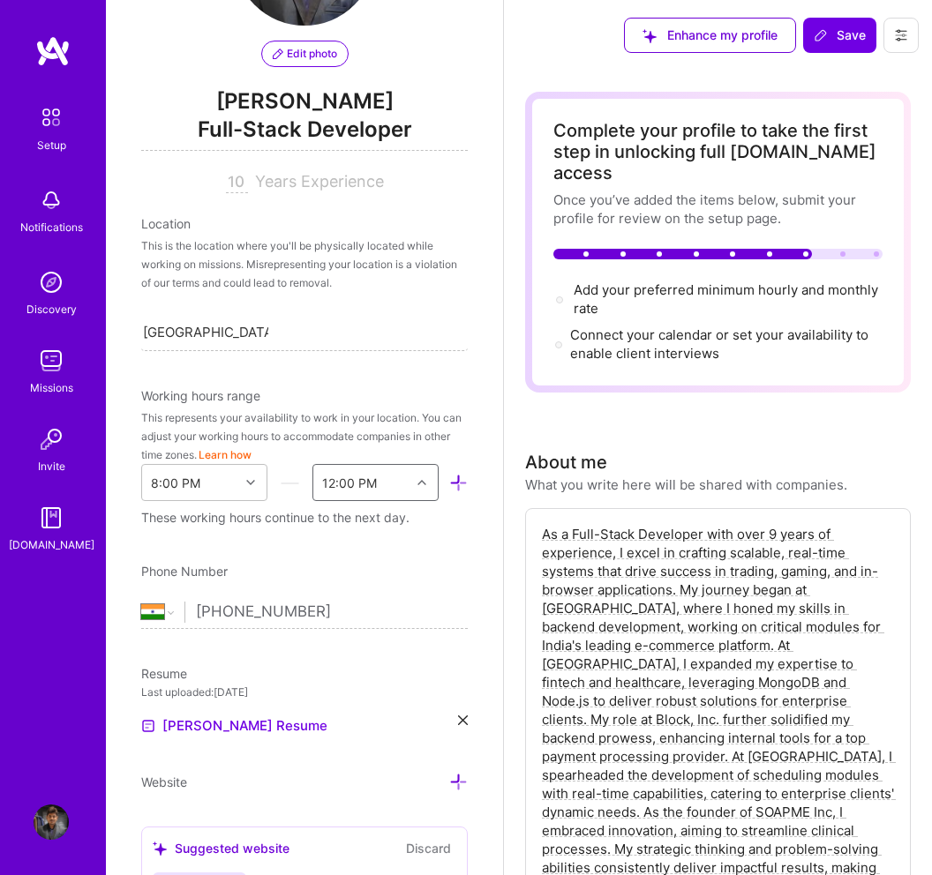
click at [385, 479] on div "12:00 PM" at bounding box center [361, 482] width 97 height 35
click at [372, 714] on div "11:30 AM" at bounding box center [375, 720] width 126 height 33
click at [355, 530] on div "Edit photo [PERSON_NAME] Full-Stack Developer 10 Years Experience Location This…" at bounding box center [304, 437] width 397 height 875
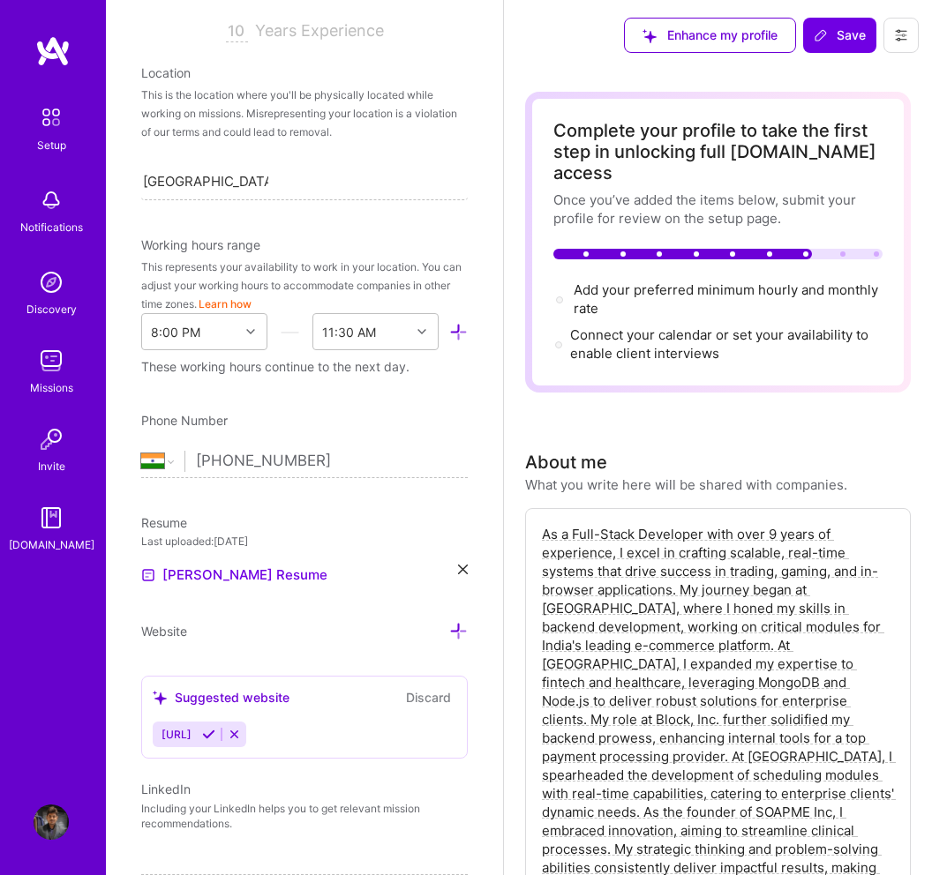
scroll to position [381, 0]
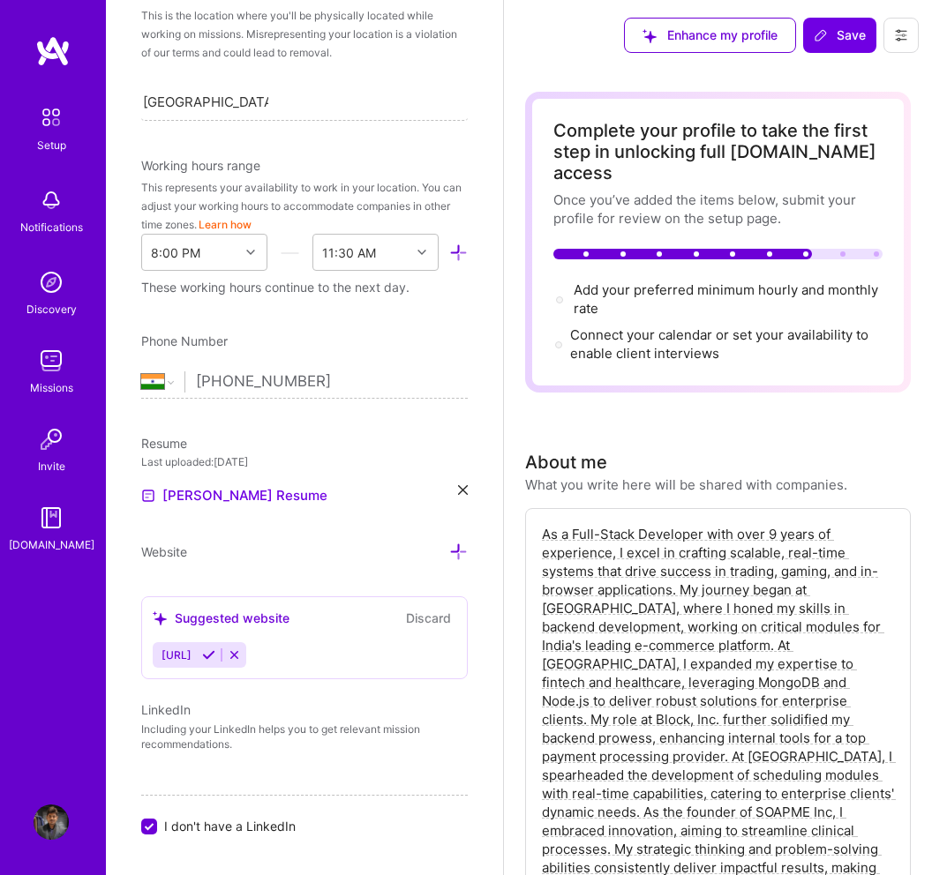
click at [326, 376] on input "[PHONE_NUMBER]" at bounding box center [332, 381] width 272 height 51
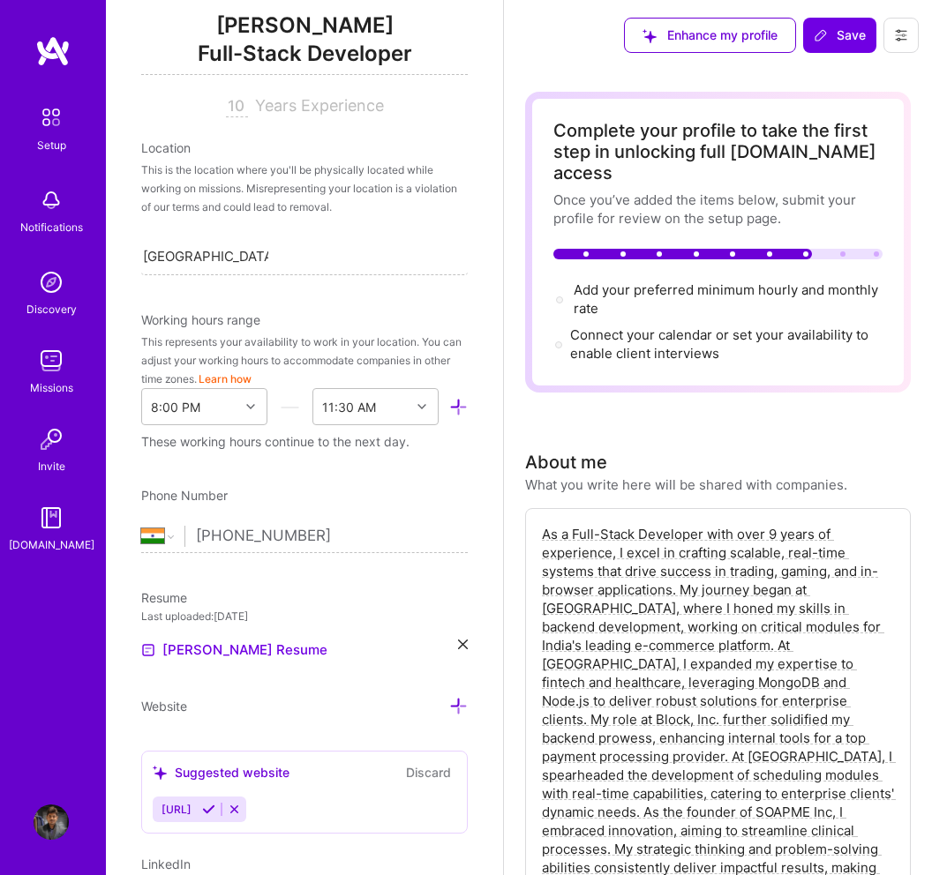
scroll to position [0, 0]
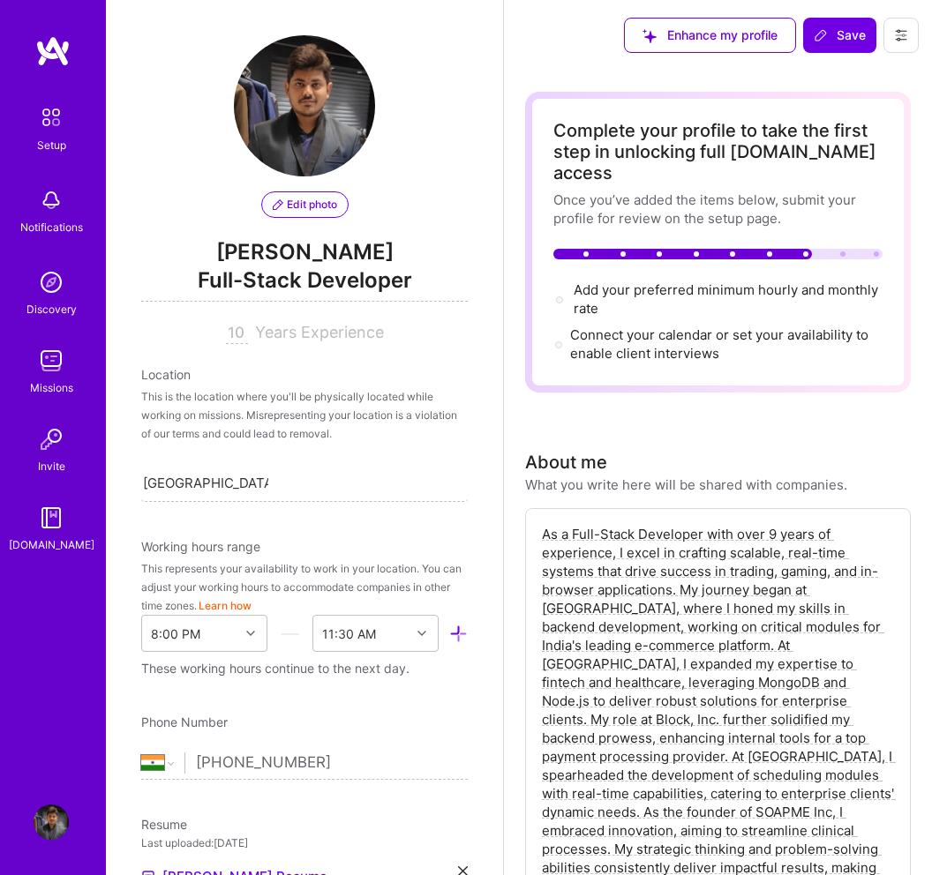
click at [229, 338] on input "10" at bounding box center [237, 333] width 22 height 21
type input "1"
type input "9"
click at [325, 421] on div "This is the location where you'll be physically located while working on missio…" at bounding box center [304, 415] width 326 height 56
click at [317, 425] on div "This is the location where you'll be physically located while working on missio…" at bounding box center [304, 415] width 326 height 56
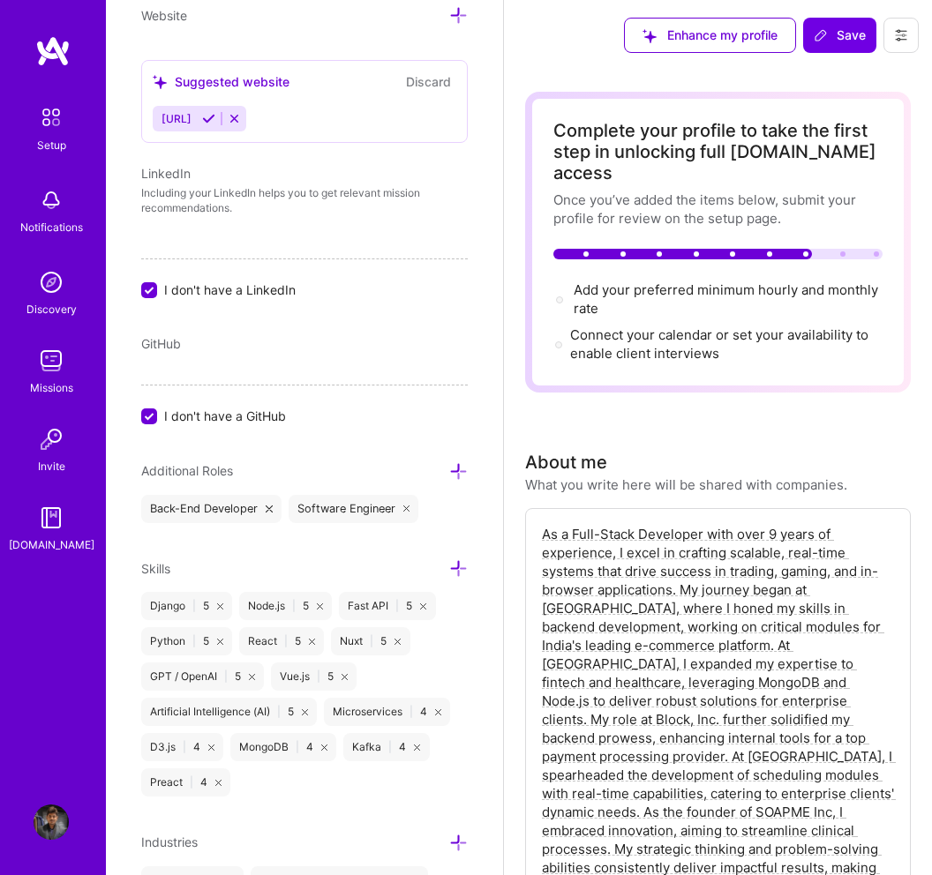
scroll to position [1041, 0]
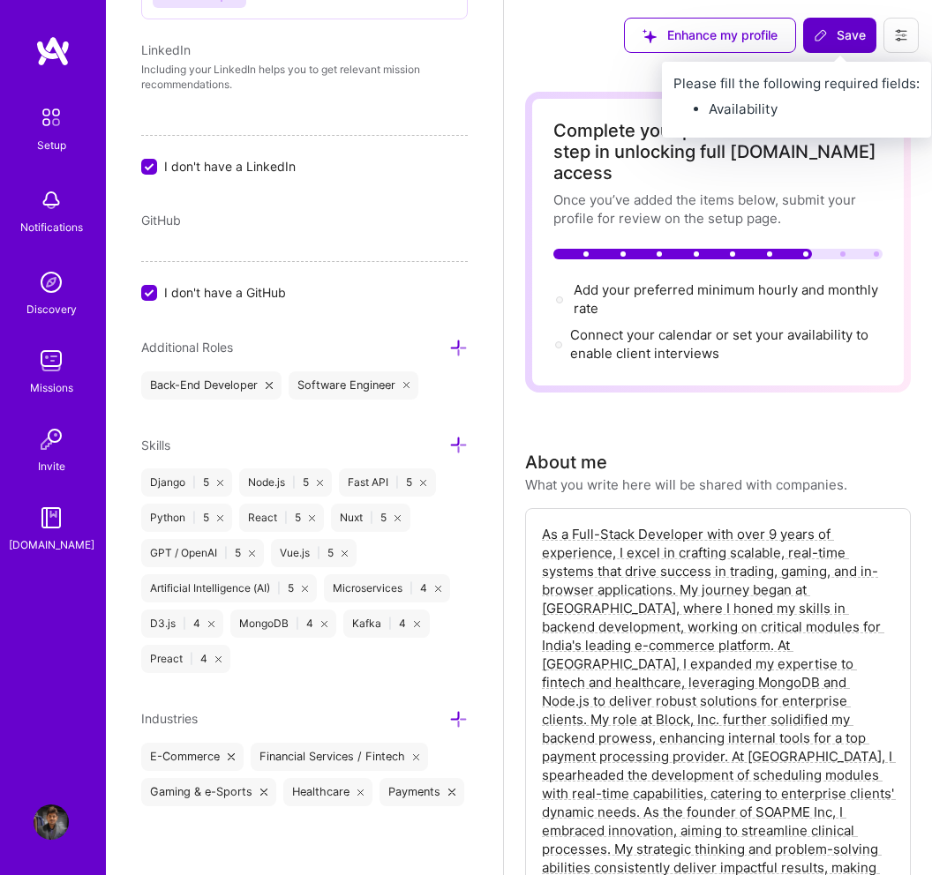
click at [839, 39] on span "Save" at bounding box center [840, 35] width 52 height 18
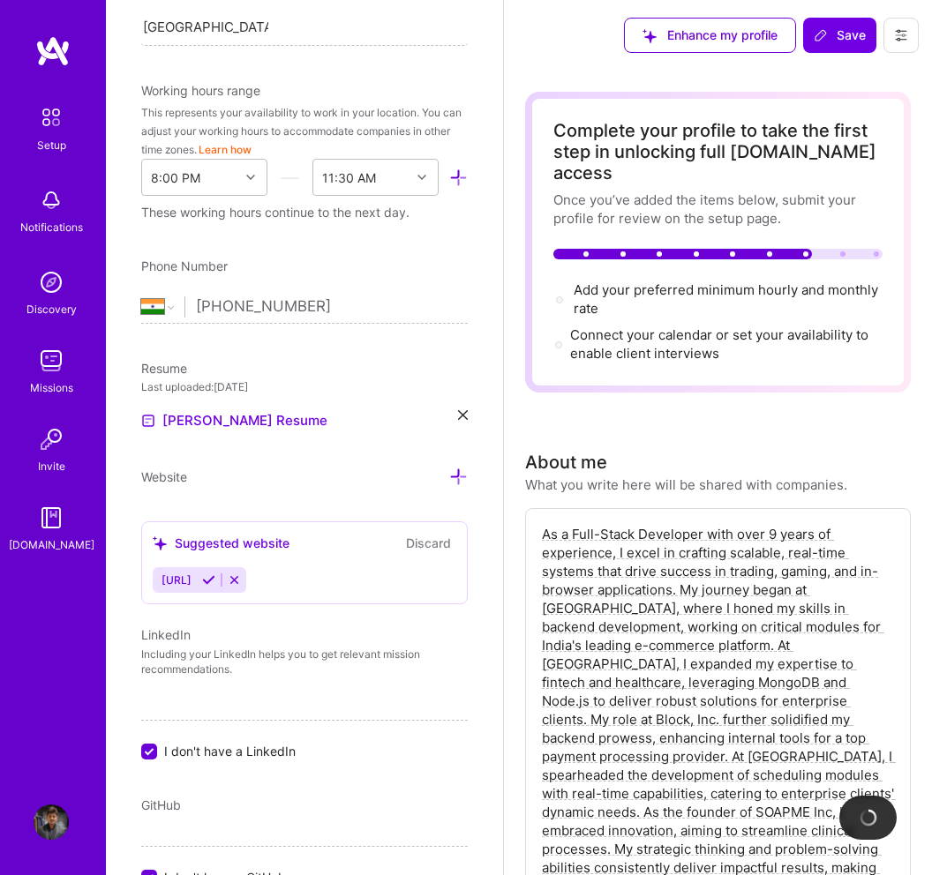
scroll to position [0, 0]
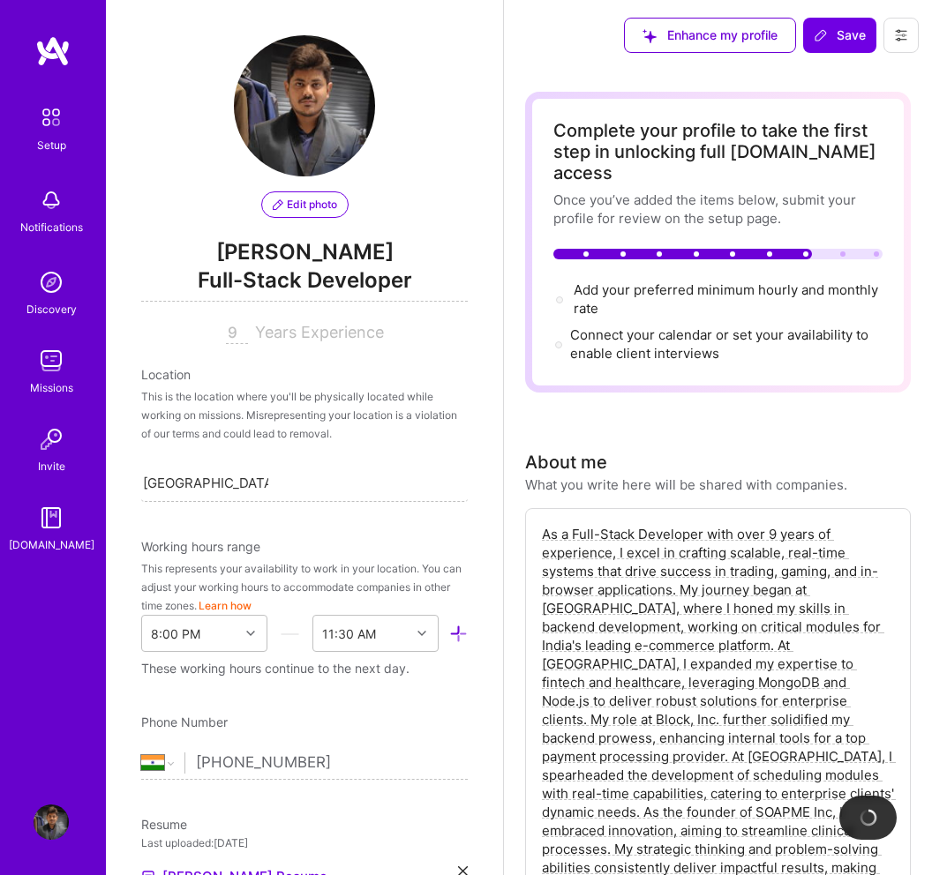
click at [455, 634] on icon at bounding box center [458, 634] width 19 height 19
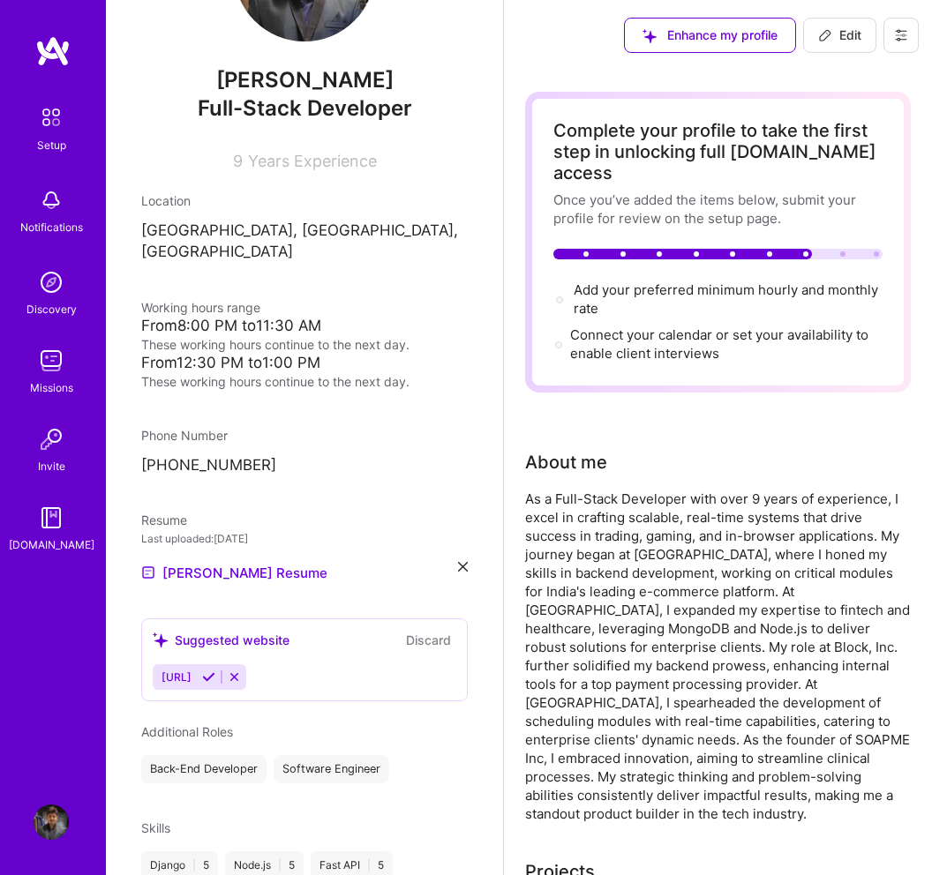
scroll to position [163, 0]
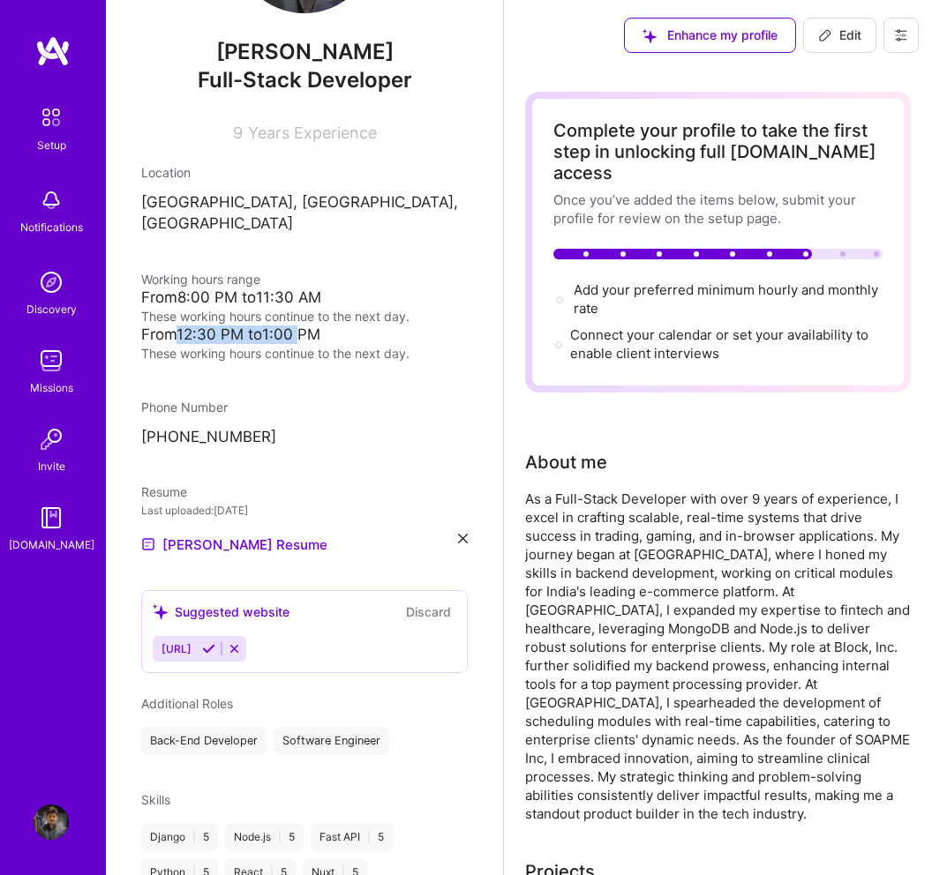
drag, startPoint x: 180, startPoint y: 312, endPoint x: 303, endPoint y: 317, distance: 122.7
click at [303, 326] on div "From 12:30 PM to 1:00 PM" at bounding box center [304, 335] width 326 height 19
click at [257, 344] on div "These working hours continue to the next day." at bounding box center [304, 353] width 326 height 19
drag, startPoint x: 232, startPoint y: 330, endPoint x: 349, endPoint y: 331, distance: 117.4
click at [349, 344] on div "These working hours continue to the next day." at bounding box center [304, 353] width 326 height 19
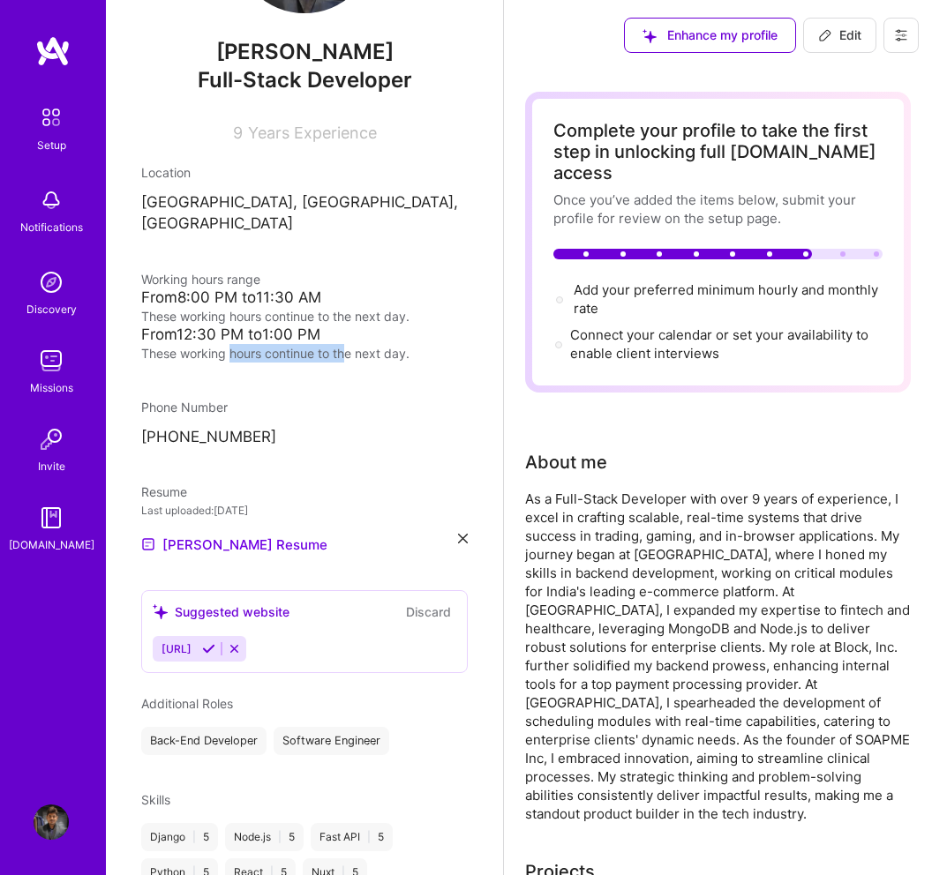
click at [286, 344] on div "These working hours continue to the next day." at bounding box center [304, 353] width 326 height 19
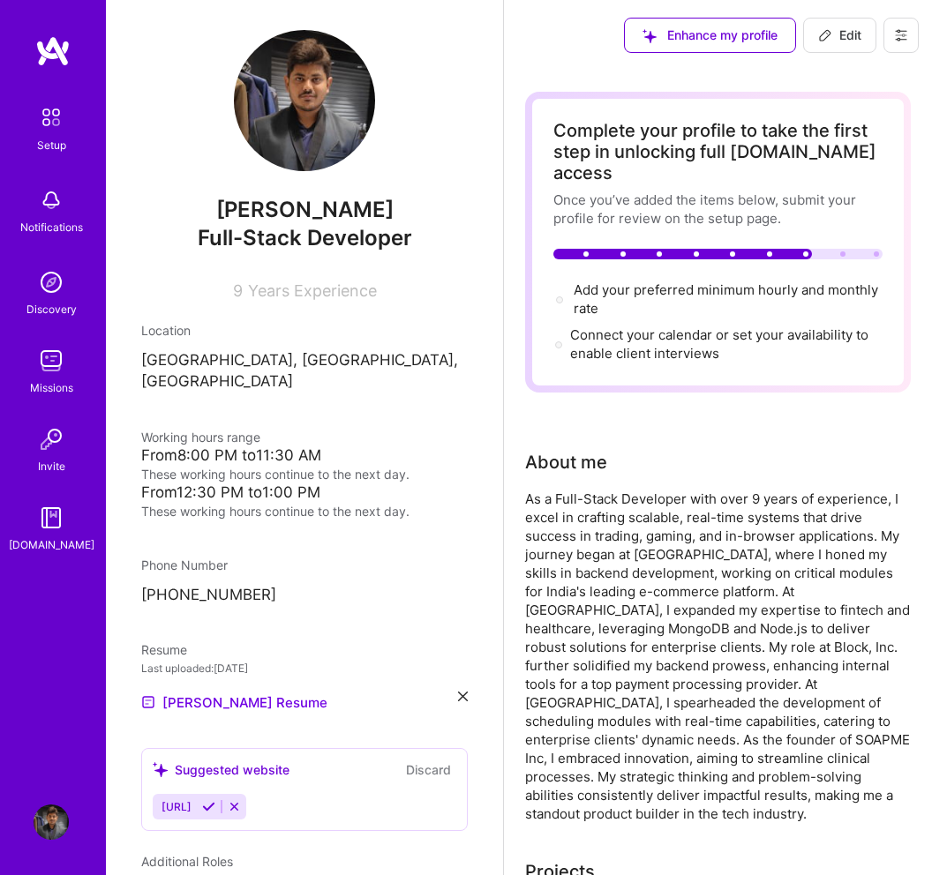
scroll to position [0, 0]
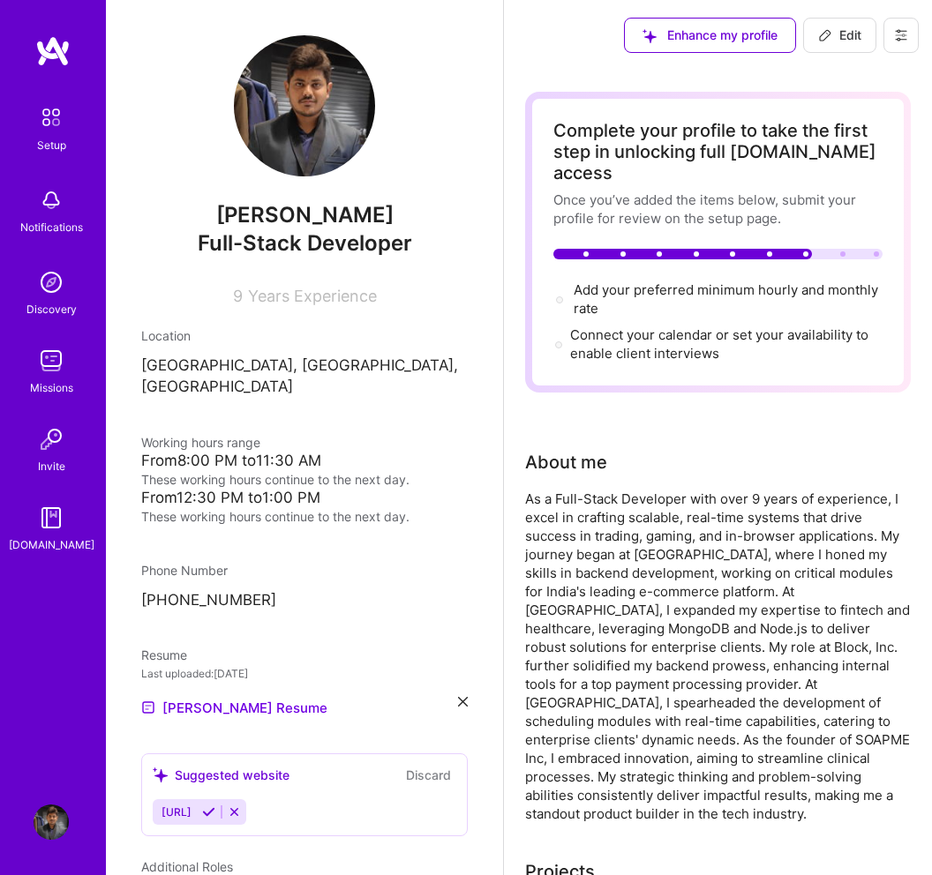
click at [855, 37] on span "Edit" at bounding box center [839, 35] width 43 height 18
select select "IN"
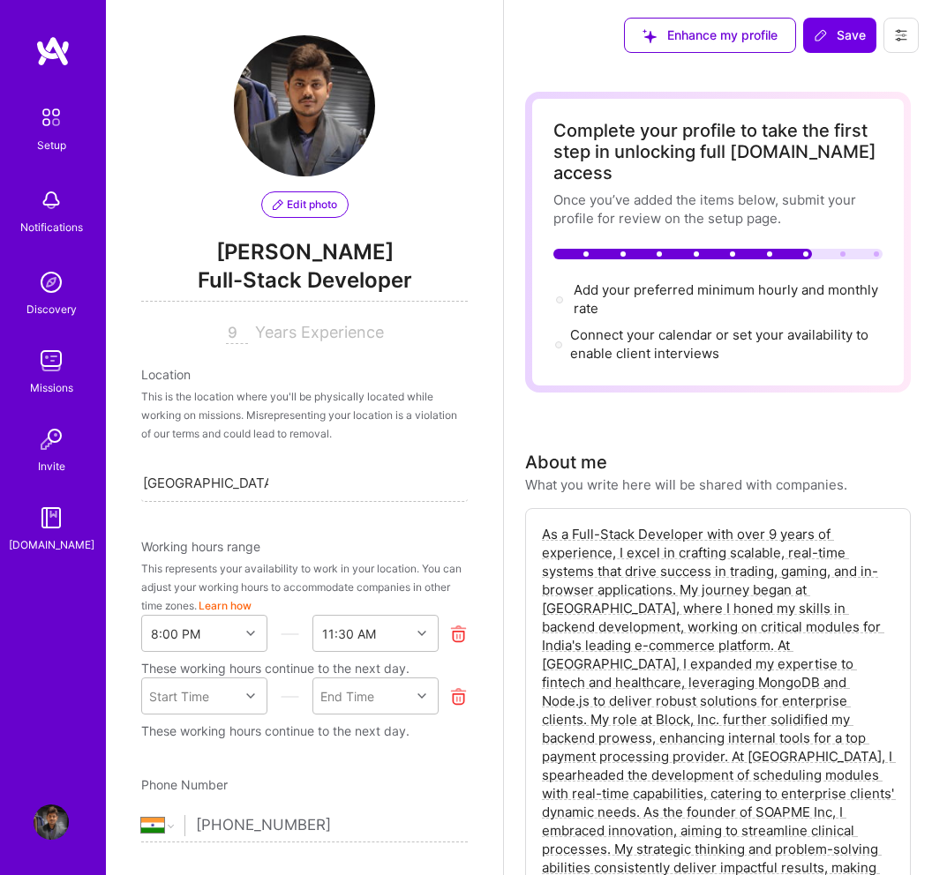
click at [459, 699] on icon at bounding box center [458, 696] width 19 height 19
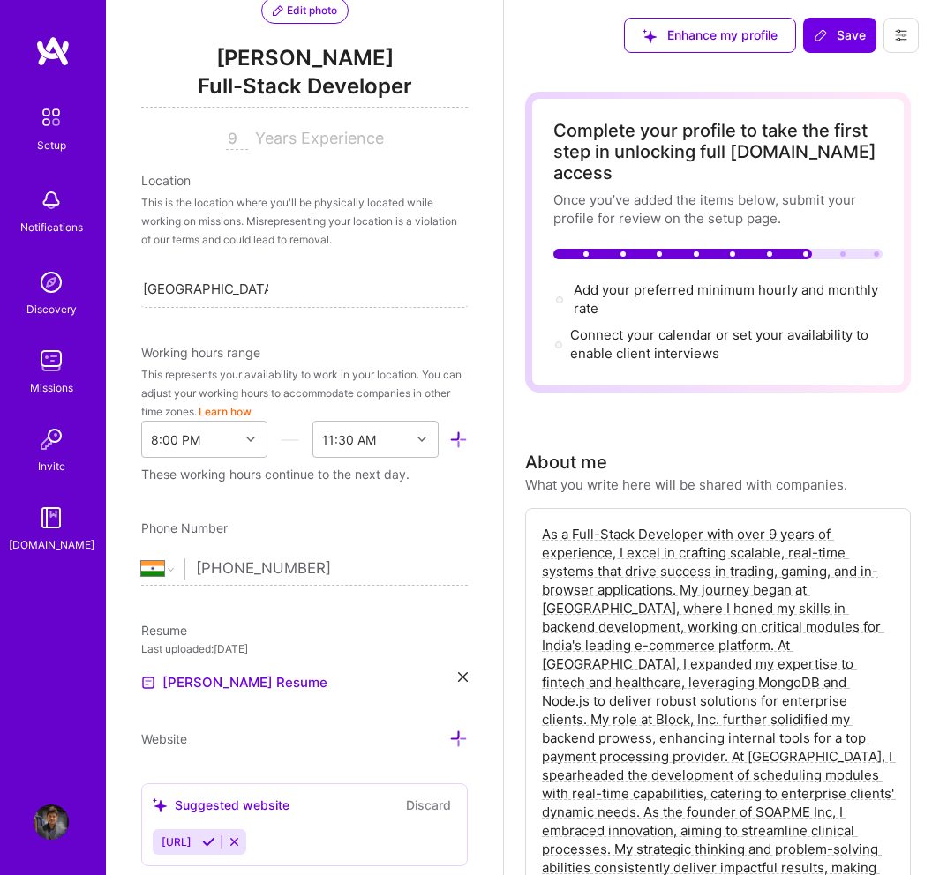
scroll to position [210, 0]
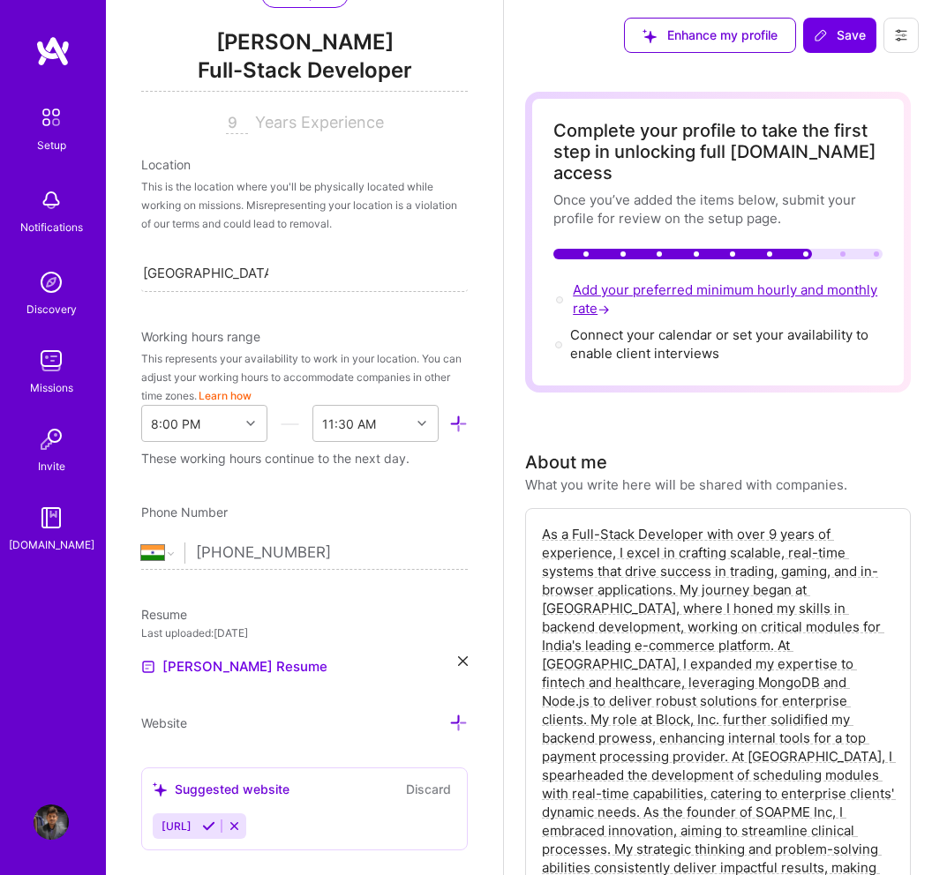
click at [648, 281] on span "Add your preferred minimum hourly and monthly rate →" at bounding box center [725, 298] width 304 height 35
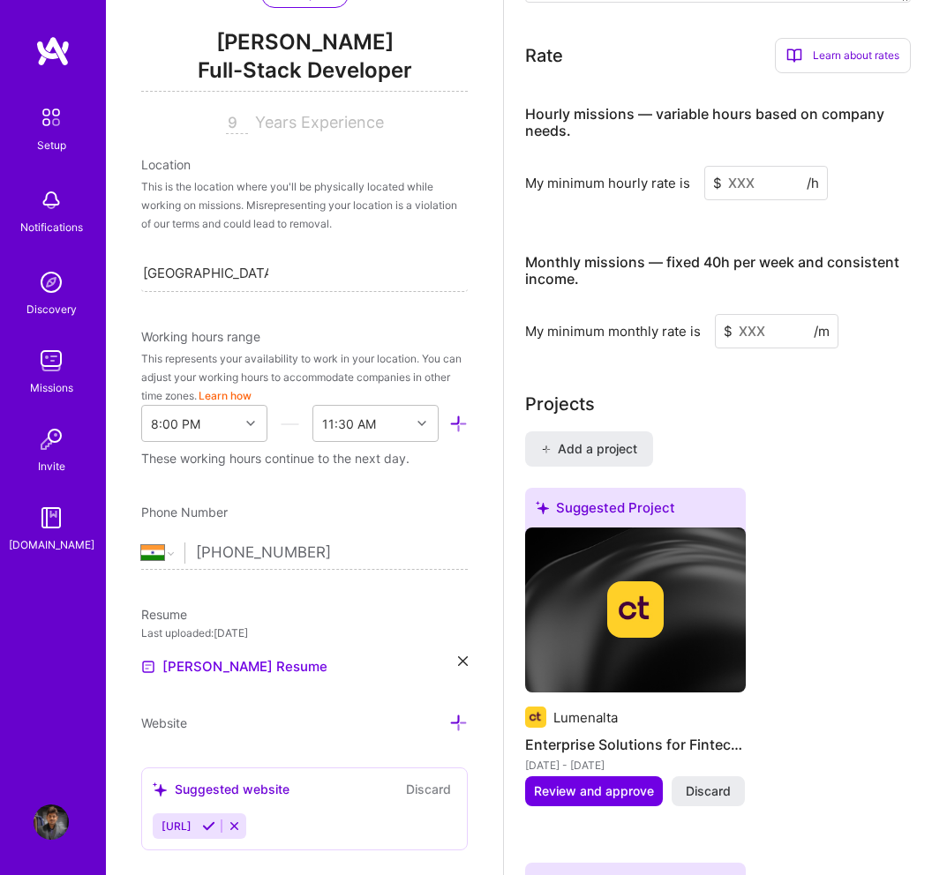
scroll to position [1347, 0]
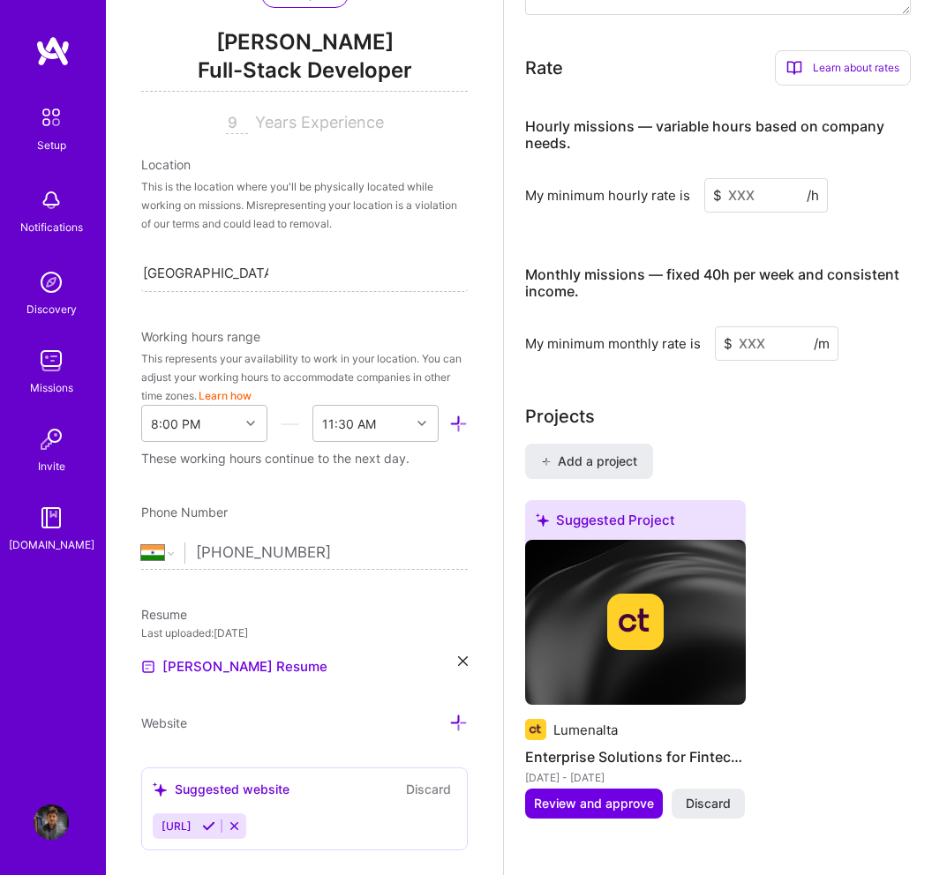
click at [761, 181] on input at bounding box center [766, 195] width 124 height 34
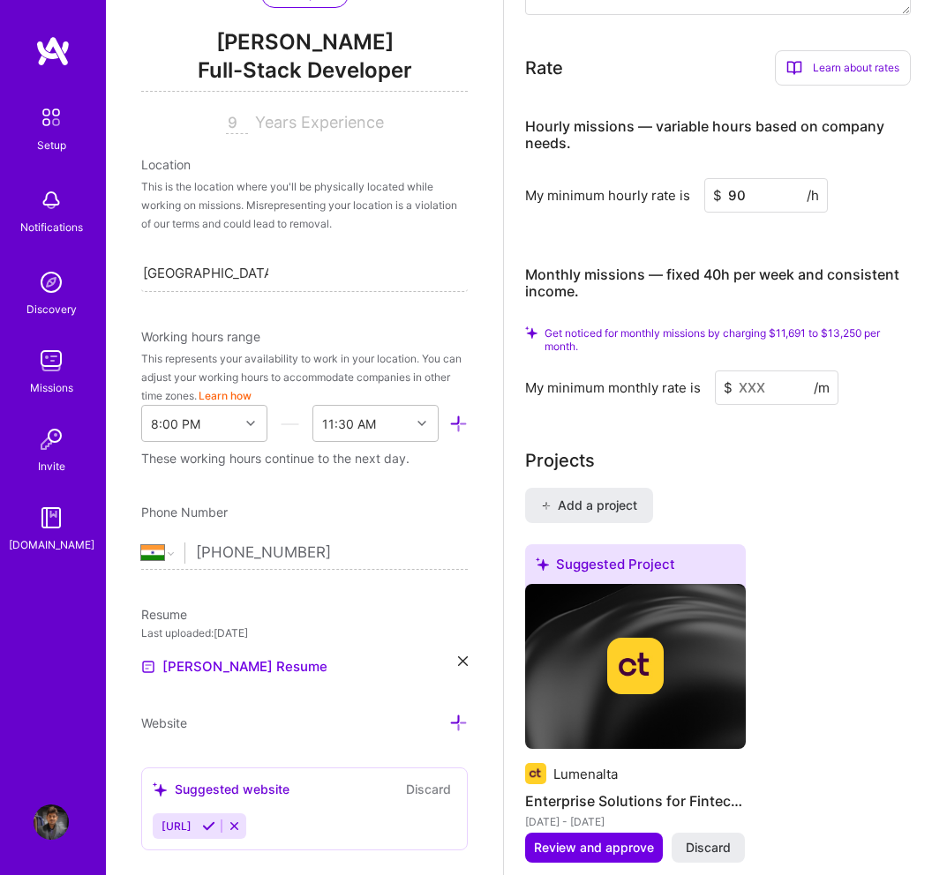
type input "90"
click at [764, 371] on input at bounding box center [777, 388] width 124 height 34
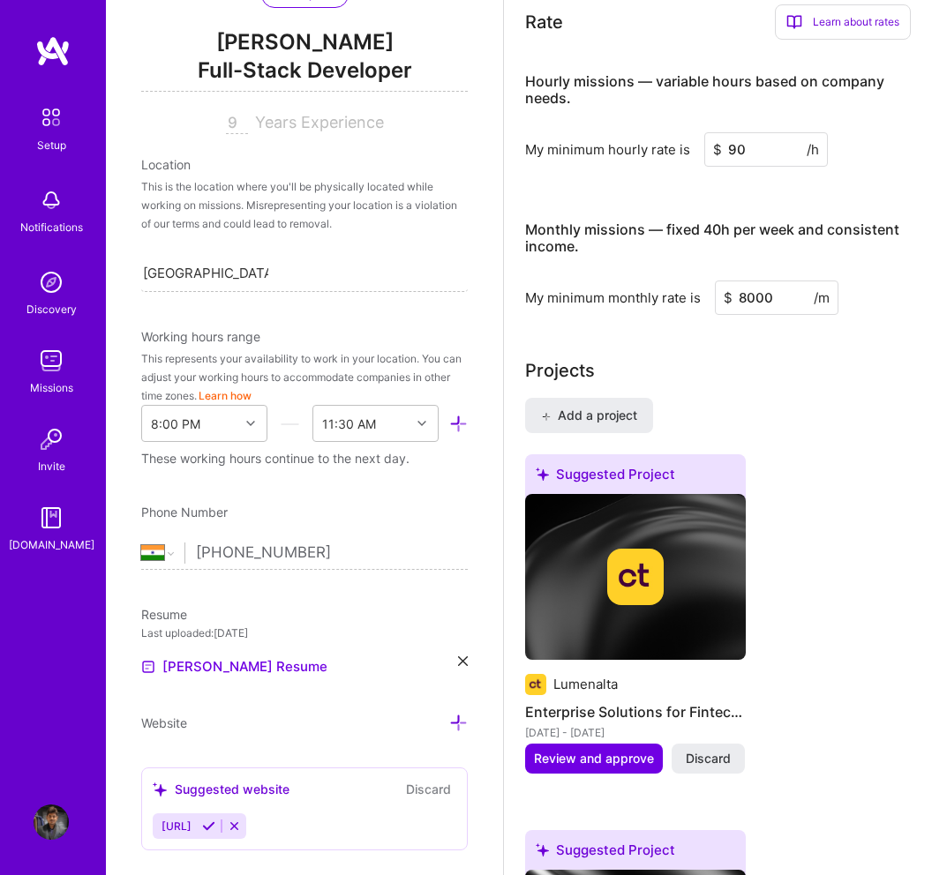
type input "8000"
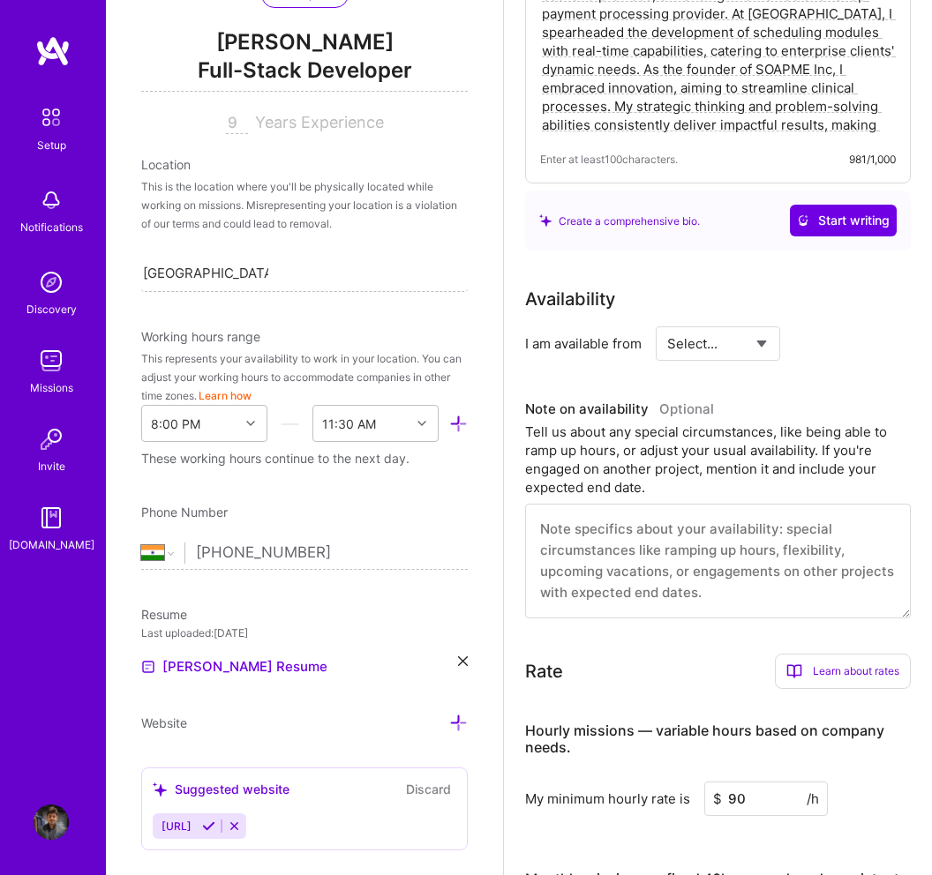
scroll to position [691, 0]
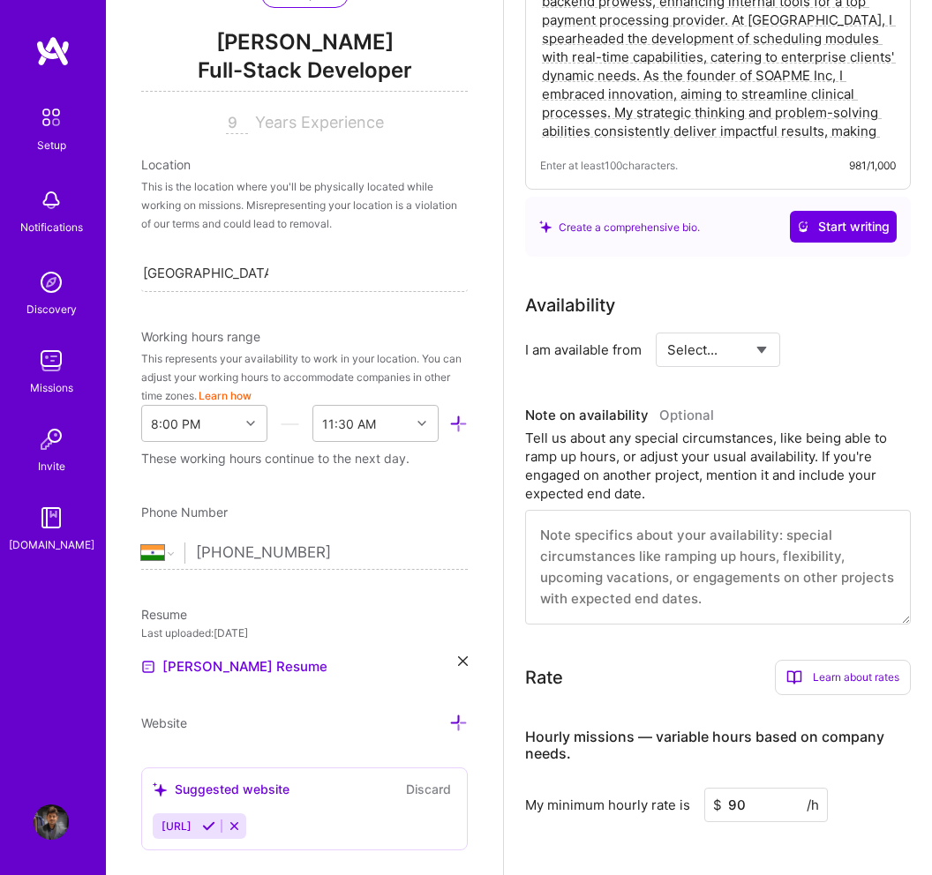
click at [722, 335] on select "Select... Right Now Future Date Not Available" at bounding box center [717, 349] width 101 height 45
select select "Right Now"
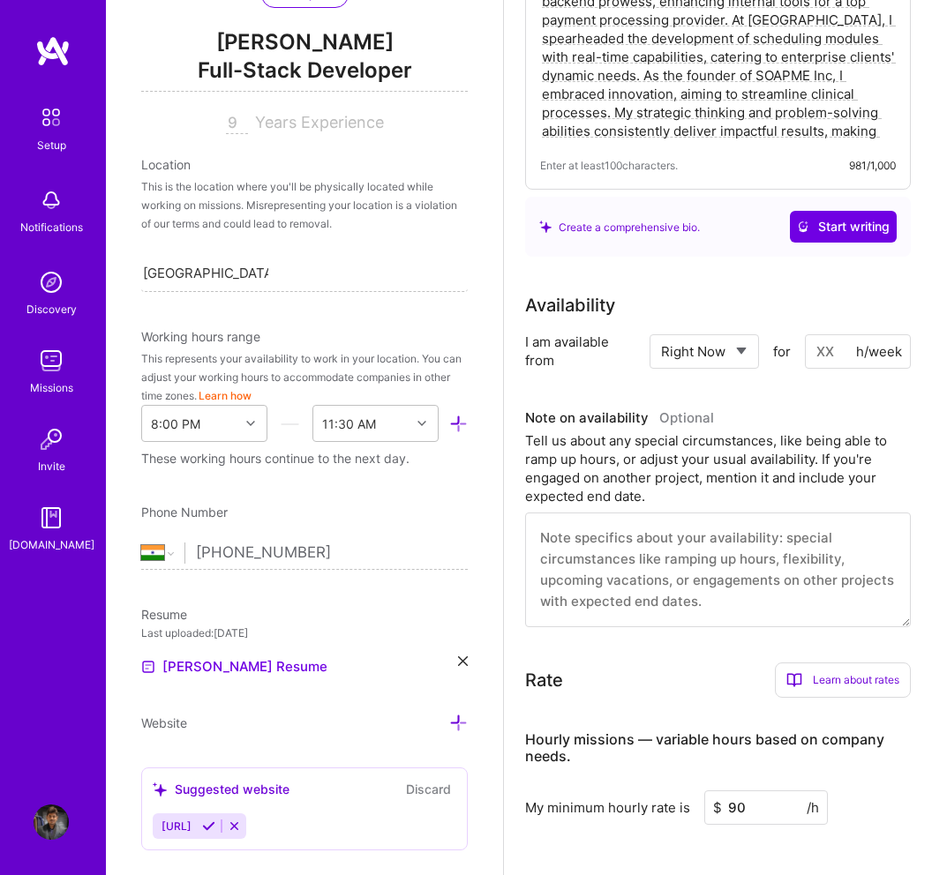
click at [822, 361] on div "Availability I am available from Select... Right Now Future Date Not Available …" at bounding box center [718, 459] width 386 height 335
click at [826, 335] on input at bounding box center [858, 351] width 106 height 34
type input "40"
click at [807, 361] on div "Availability I am available from Select... Right Now Future Date Not Available …" at bounding box center [718, 459] width 386 height 335
click at [666, 570] on textarea at bounding box center [718, 570] width 386 height 115
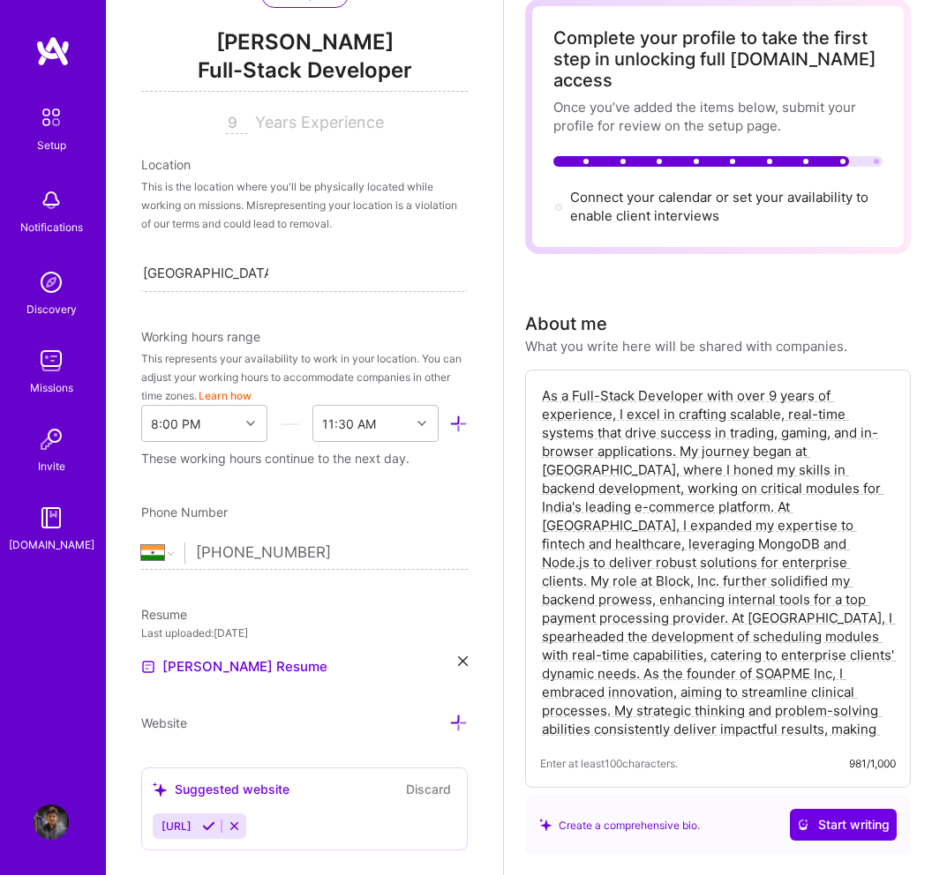
scroll to position [0, 0]
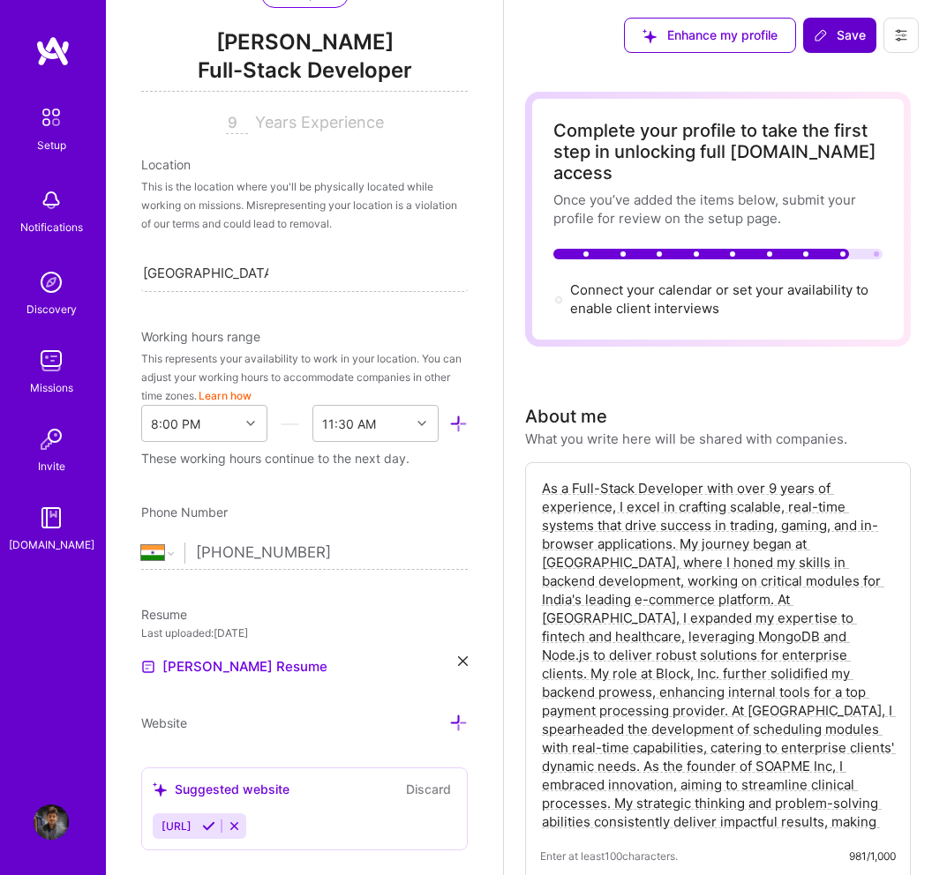
click at [846, 33] on span "Save" at bounding box center [840, 35] width 52 height 18
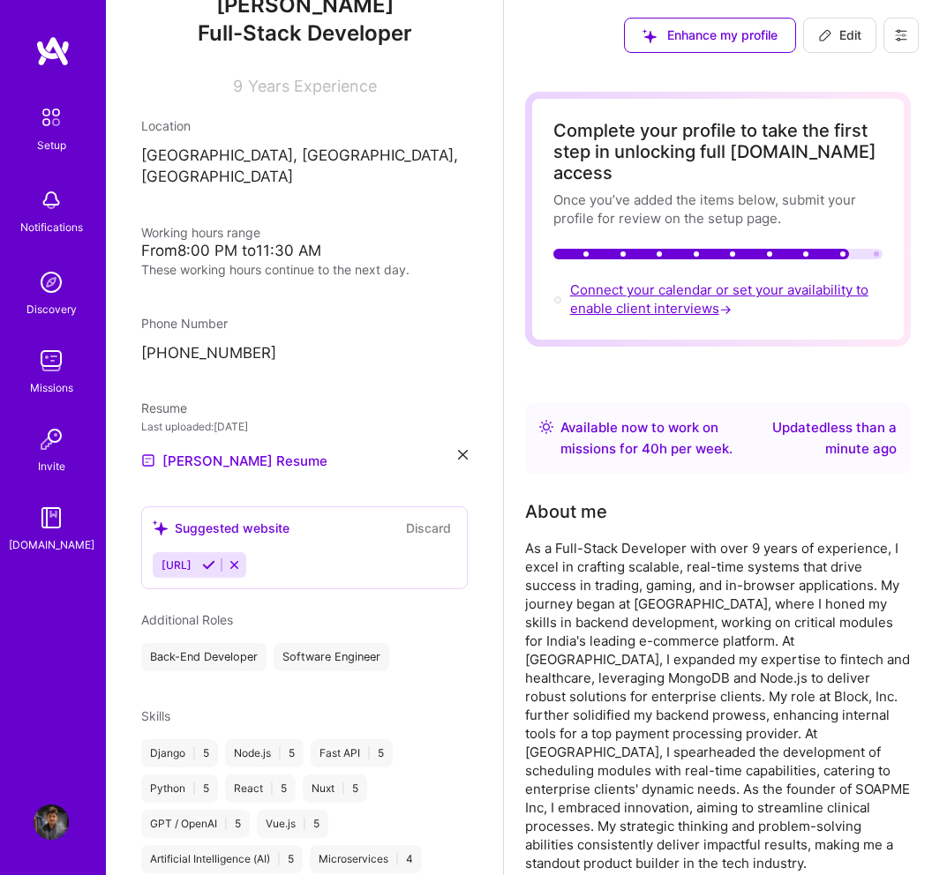
click at [690, 290] on span "Connect your calendar or set your availability to enable client interviews →" at bounding box center [719, 298] width 298 height 35
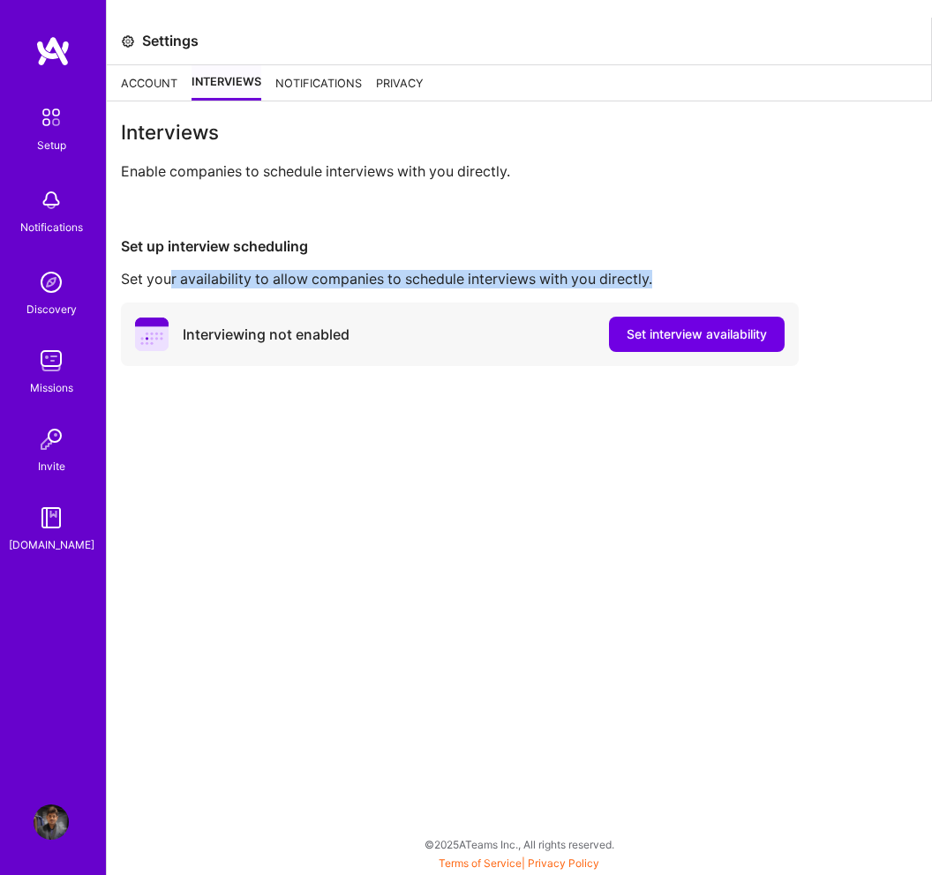
drag, startPoint x: 171, startPoint y: 271, endPoint x: 681, endPoint y: 272, distance: 510.0
click at [681, 272] on div "Set your availability to allow companies to schedule interviews with you direct…" at bounding box center [519, 279] width 797 height 19
click at [695, 271] on div "Set your availability to allow companies to schedule interviews with you direct…" at bounding box center [519, 279] width 797 height 19
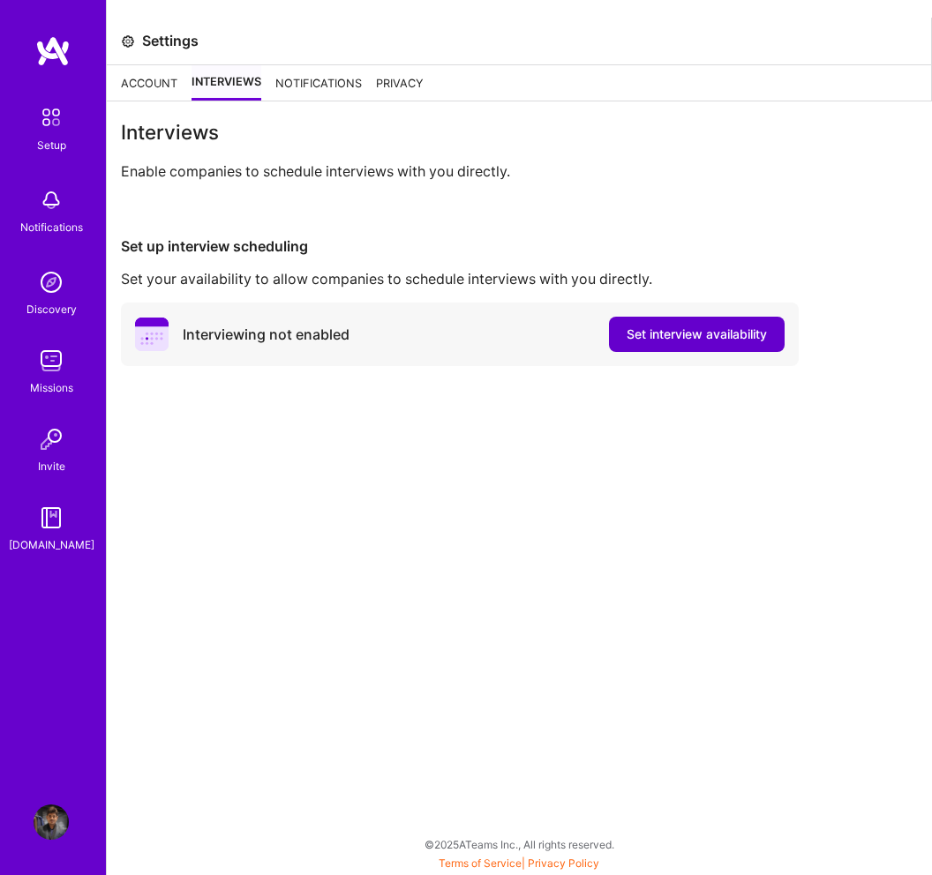
click at [667, 345] on button "Set interview availability" at bounding box center [697, 334] width 176 height 35
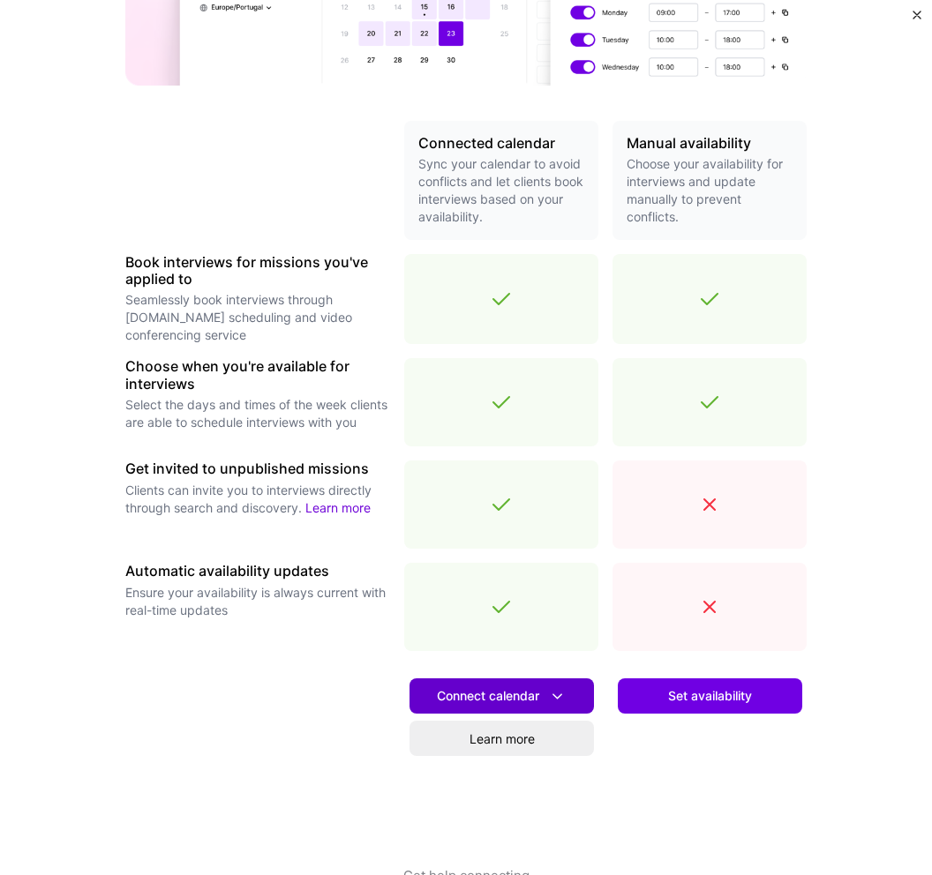
scroll to position [321, 0]
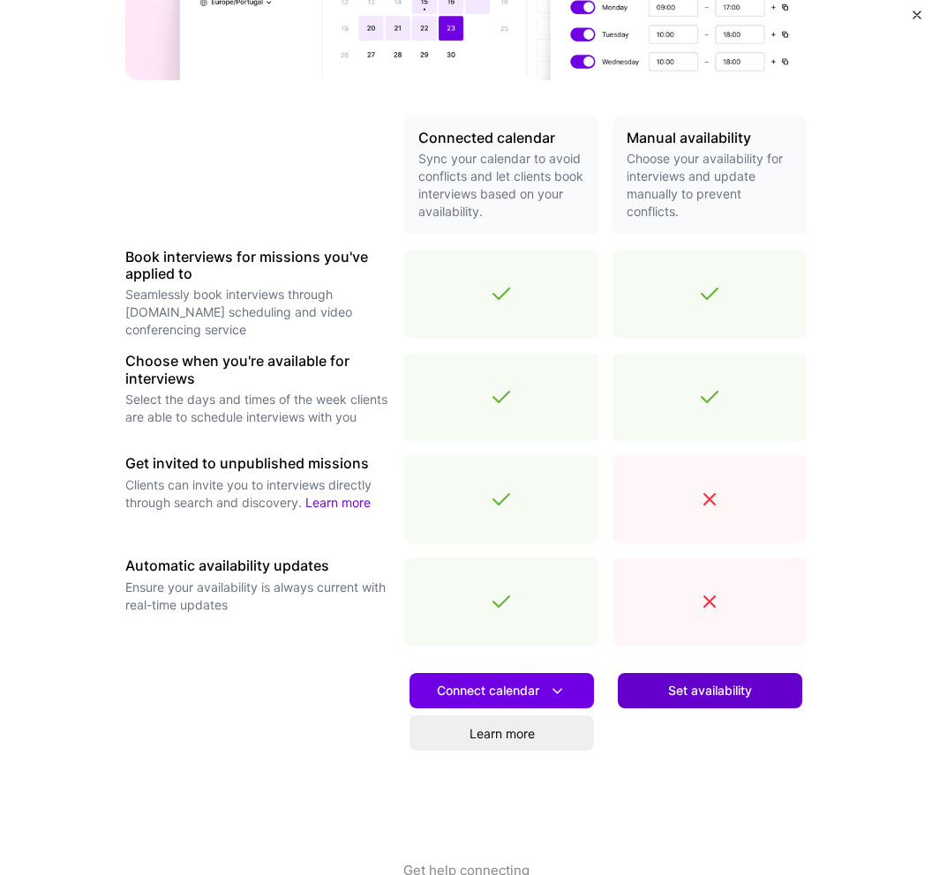
click at [723, 703] on button "Set availability" at bounding box center [710, 690] width 184 height 35
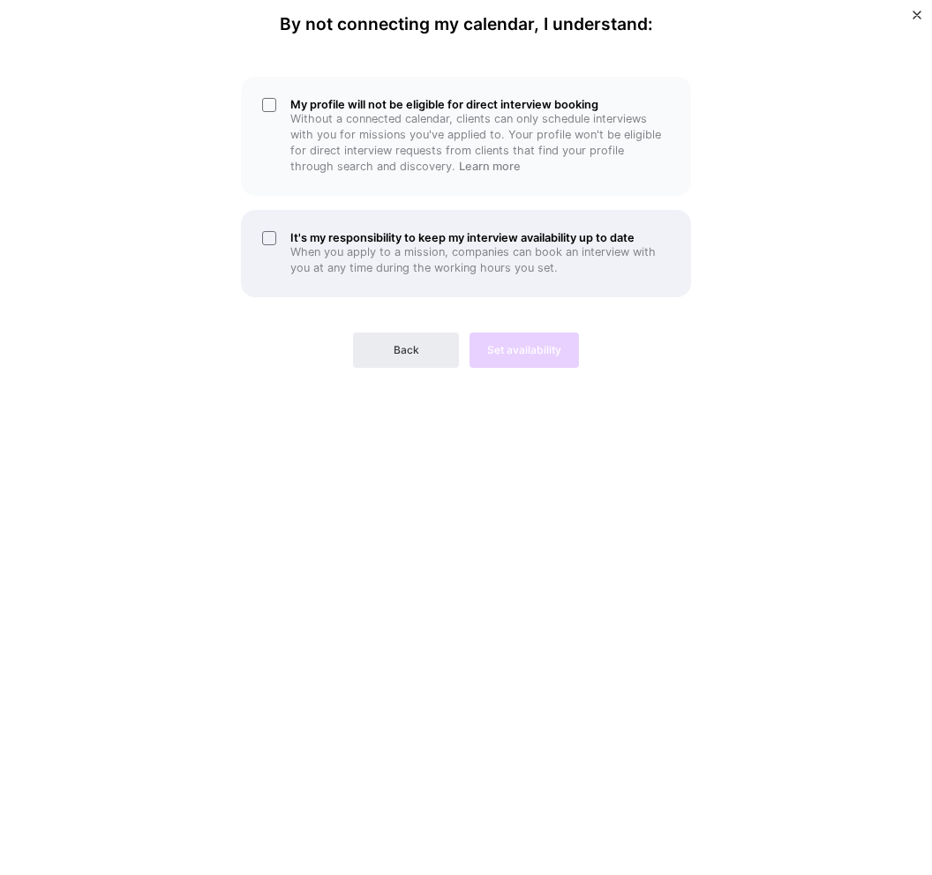
click at [267, 240] on div "It's my responsibility to keep my interview availability up to date When you ap…" at bounding box center [466, 253] width 450 height 87
click at [266, 235] on div "It's my responsibility to keep my interview availability up to date When you ap…" at bounding box center [466, 253] width 450 height 87
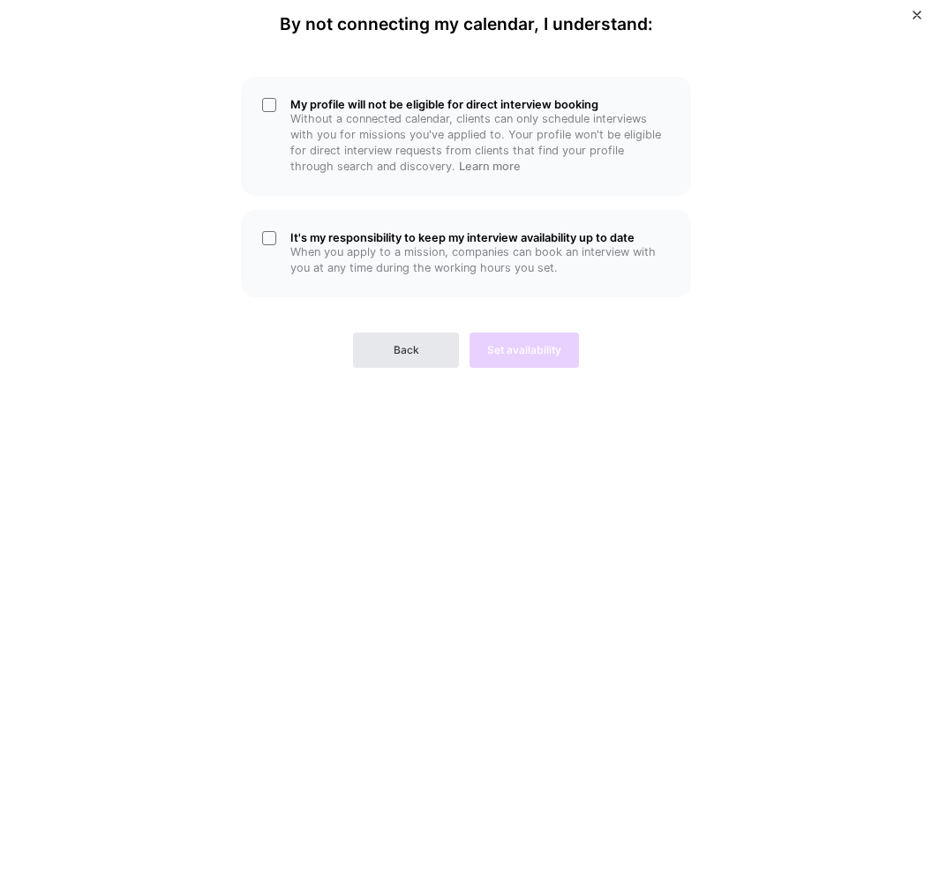
click at [400, 340] on button "Back" at bounding box center [406, 350] width 106 height 35
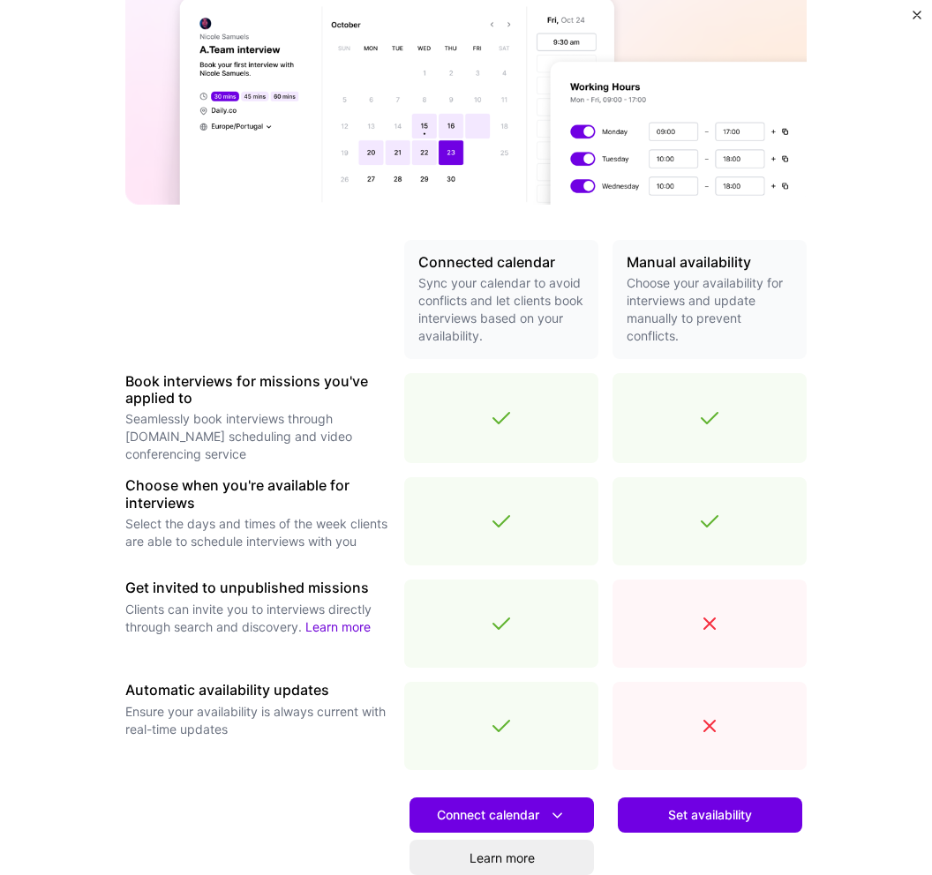
scroll to position [361, 0]
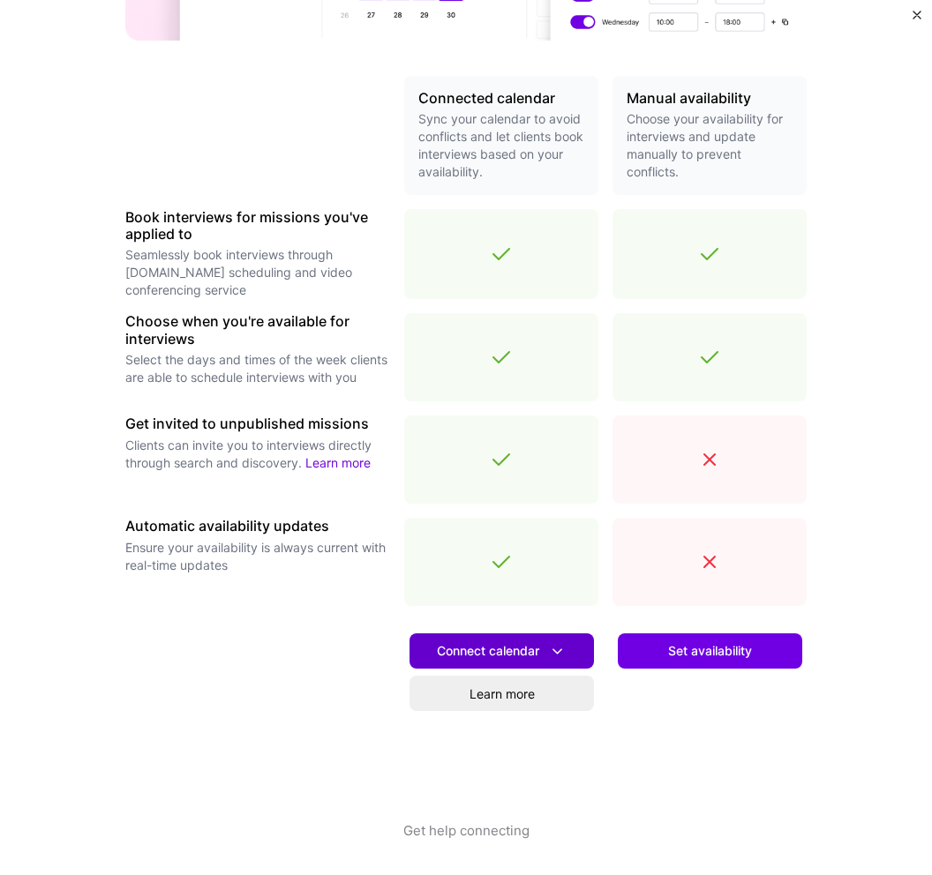
click at [563, 649] on icon at bounding box center [557, 651] width 19 height 19
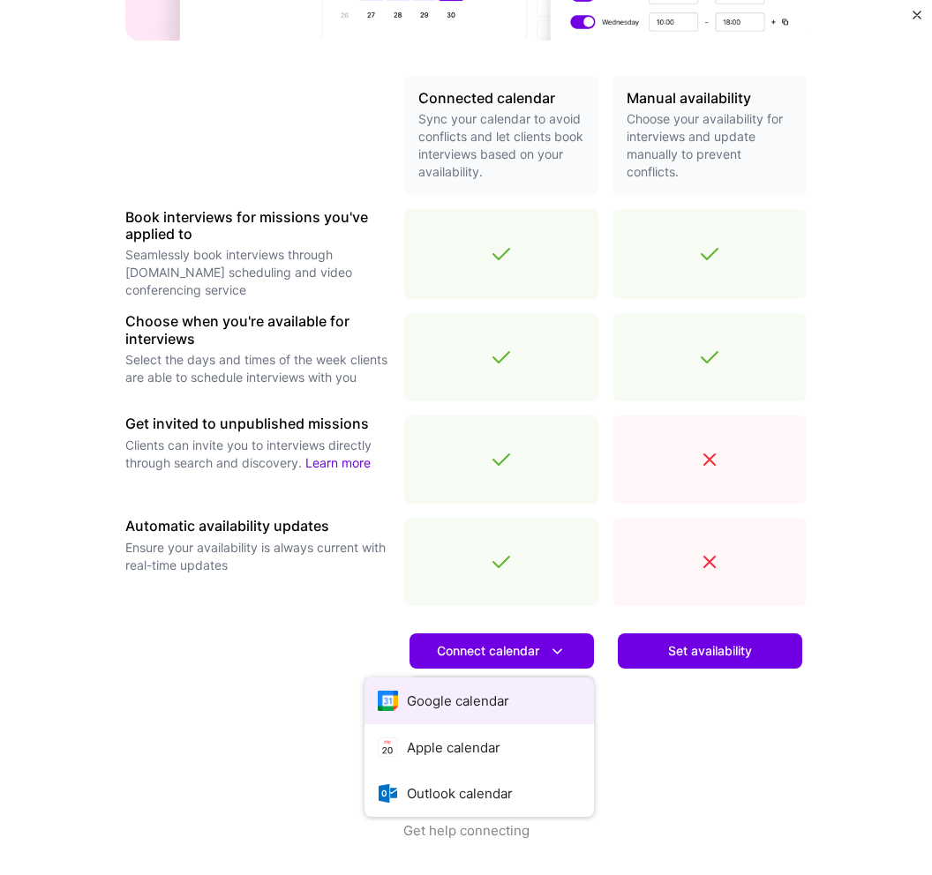
click at [507, 704] on button "Google calendar" at bounding box center [478, 701] width 229 height 47
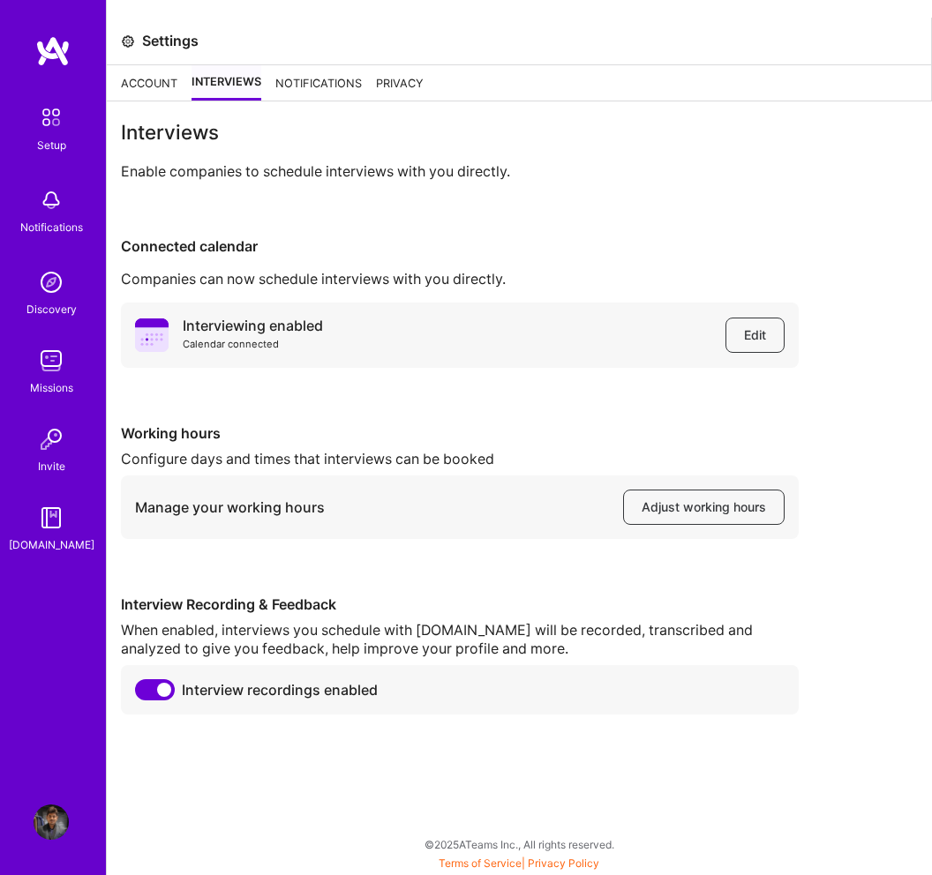
click at [315, 93] on div "Notifications" at bounding box center [318, 82] width 86 height 35
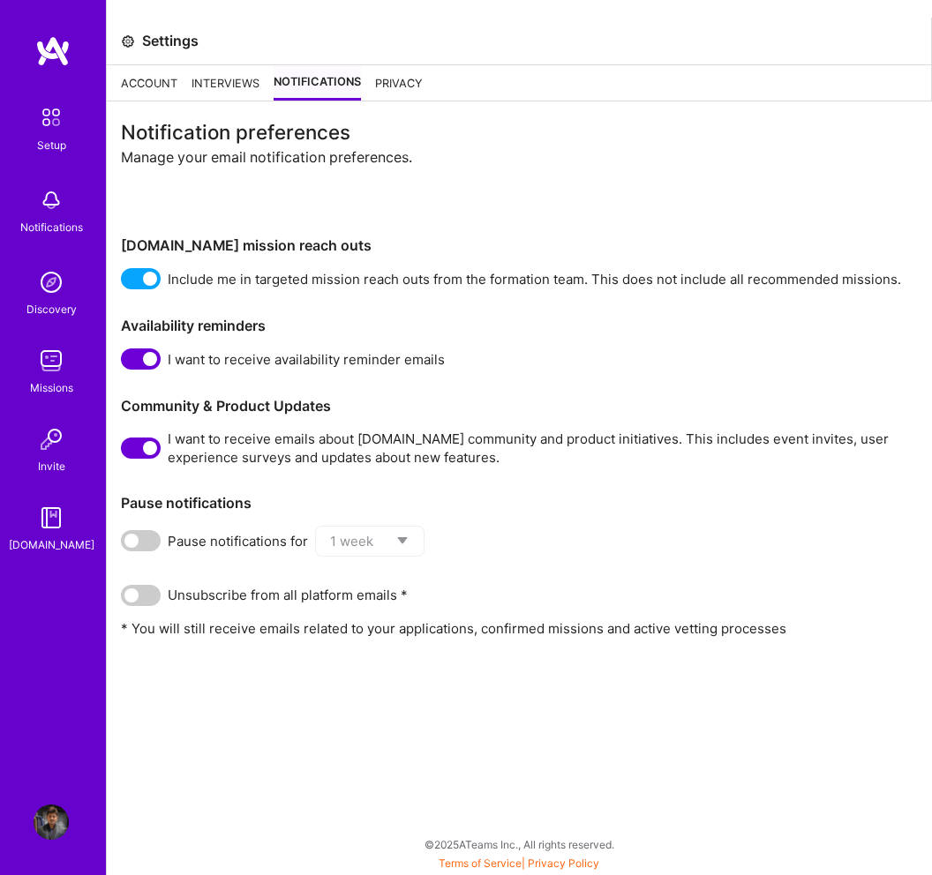
click at [392, 85] on div "Privacy" at bounding box center [399, 82] width 48 height 35
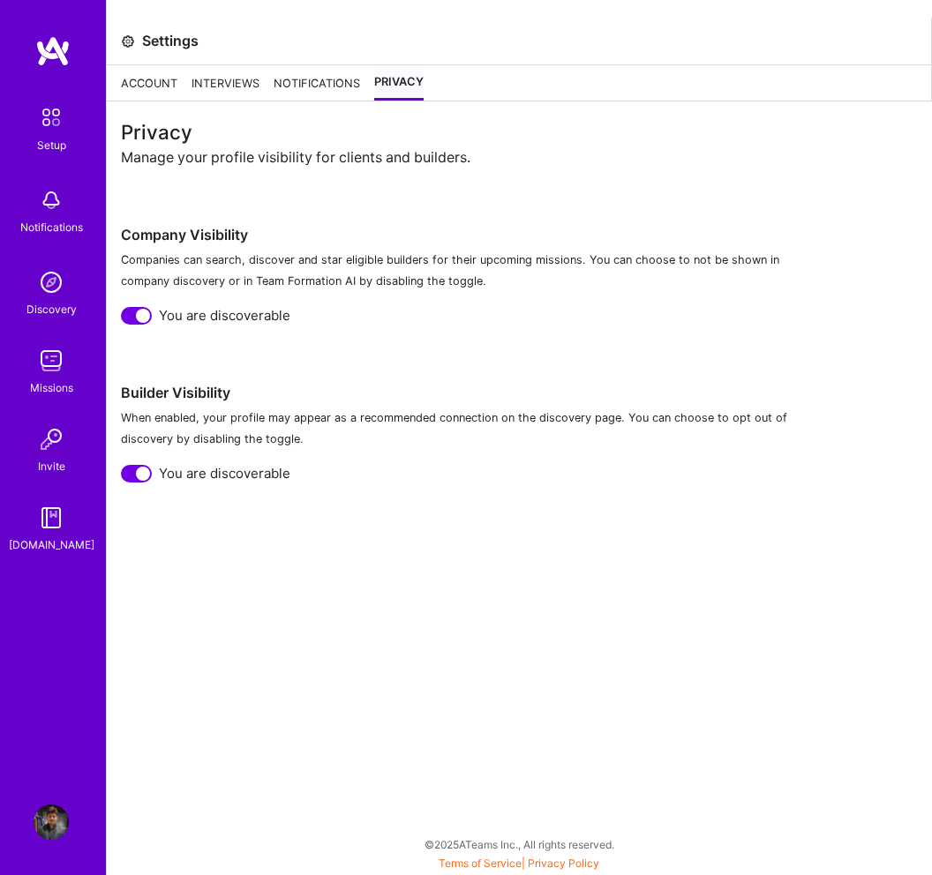
click at [161, 96] on div "Account" at bounding box center [149, 82] width 56 height 35
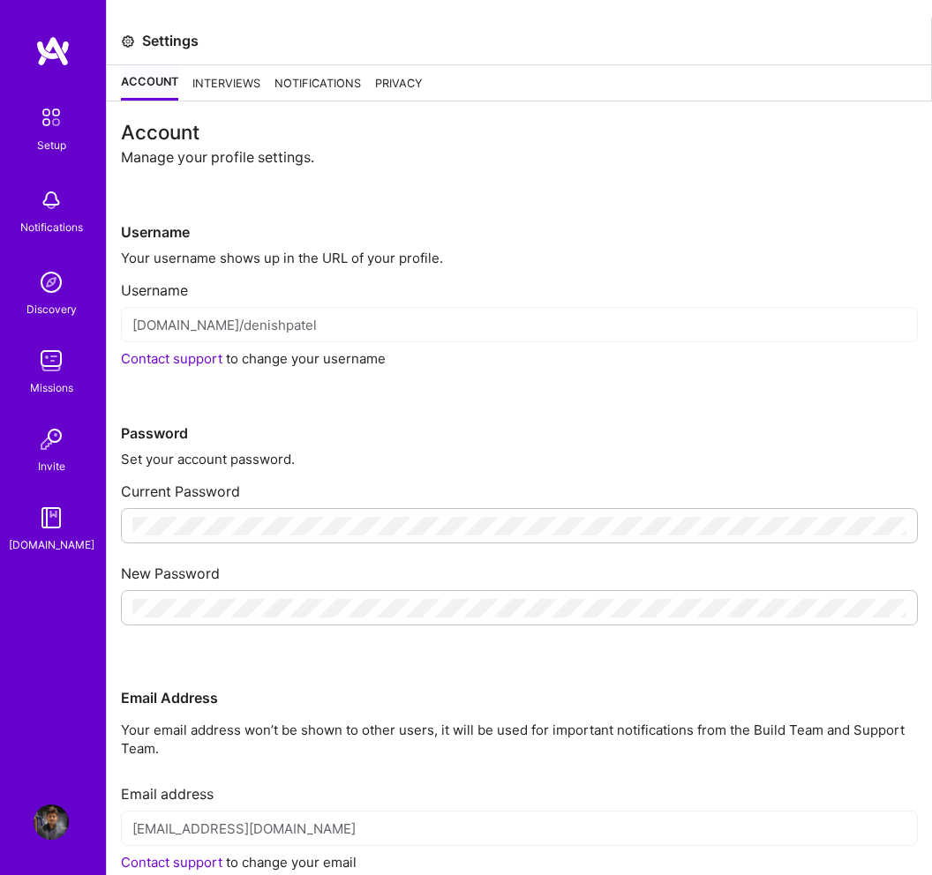
click at [49, 275] on img at bounding box center [51, 282] width 35 height 35
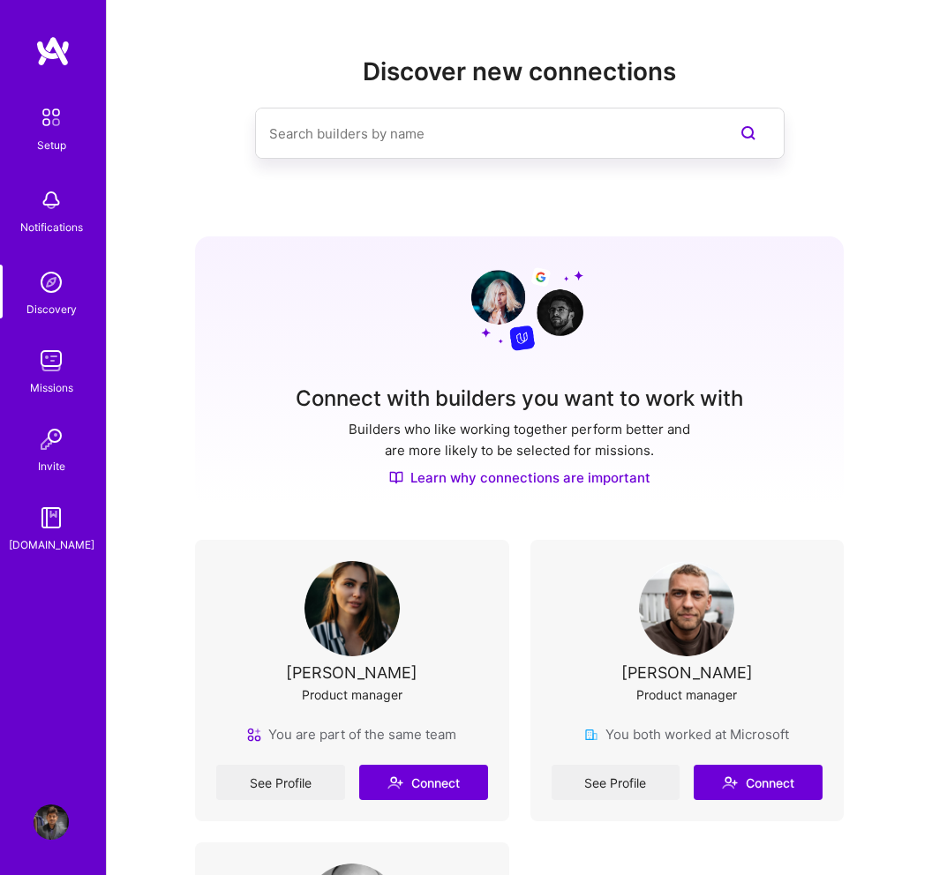
click at [55, 139] on div "Setup" at bounding box center [51, 145] width 29 height 19
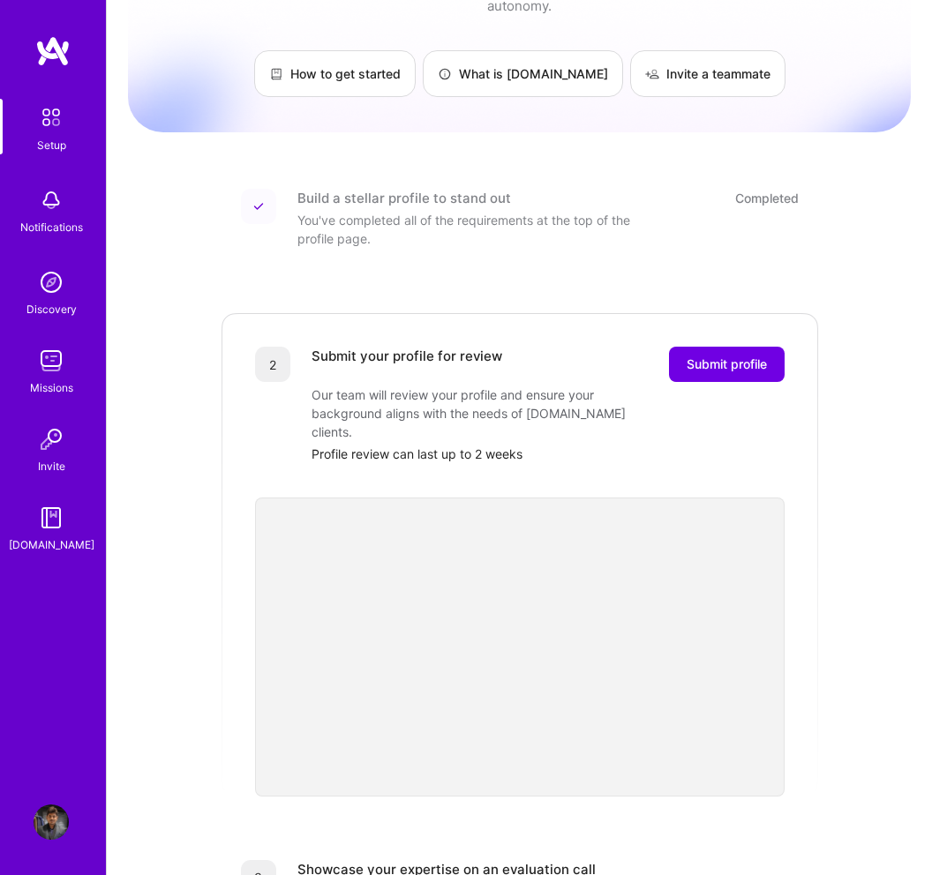
scroll to position [123, 0]
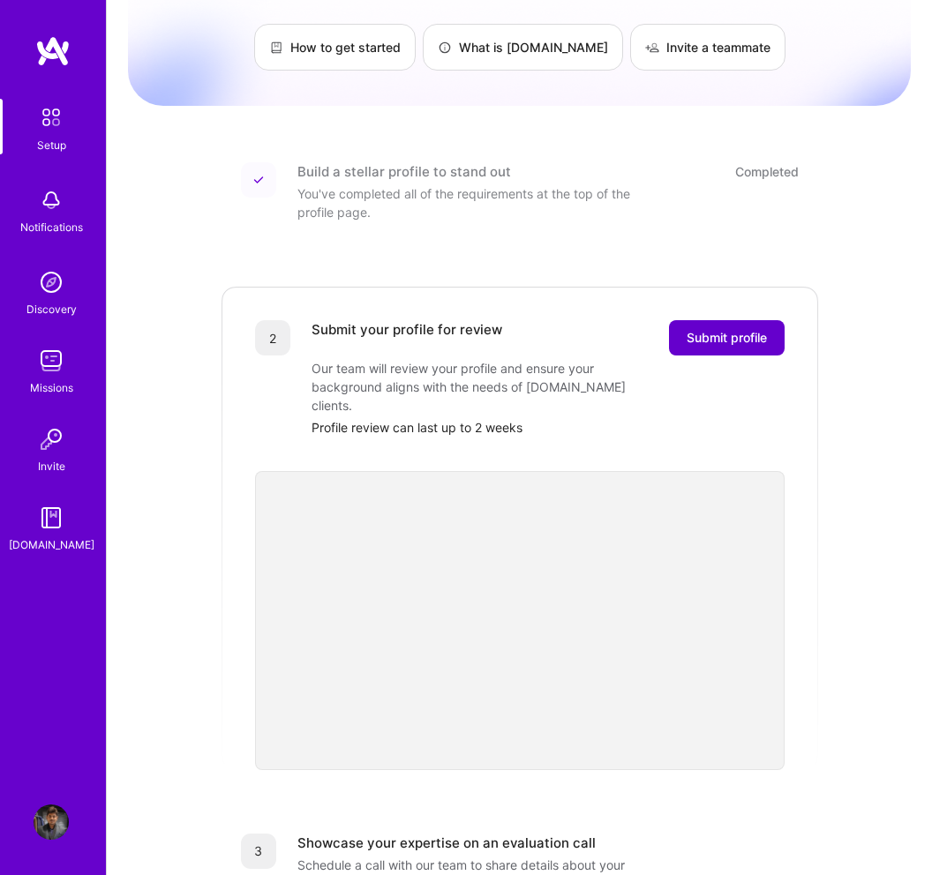
click at [746, 329] on span "Submit profile" at bounding box center [727, 338] width 80 height 18
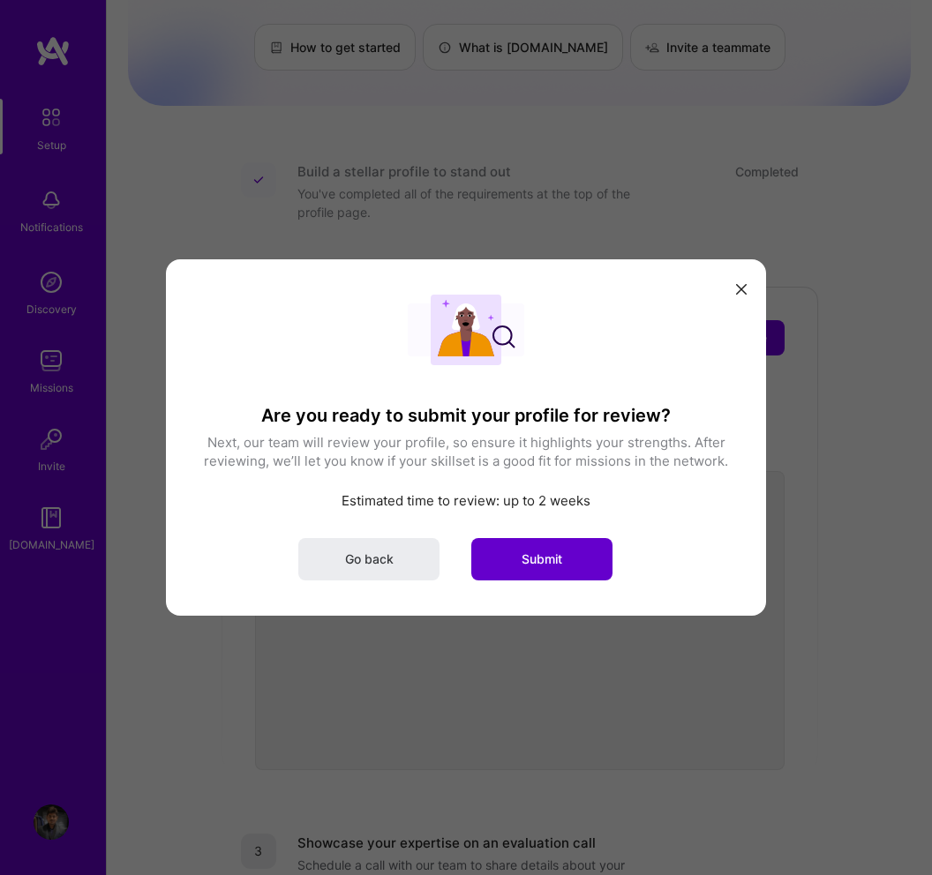
click at [559, 549] on button "Submit" at bounding box center [541, 559] width 141 height 42
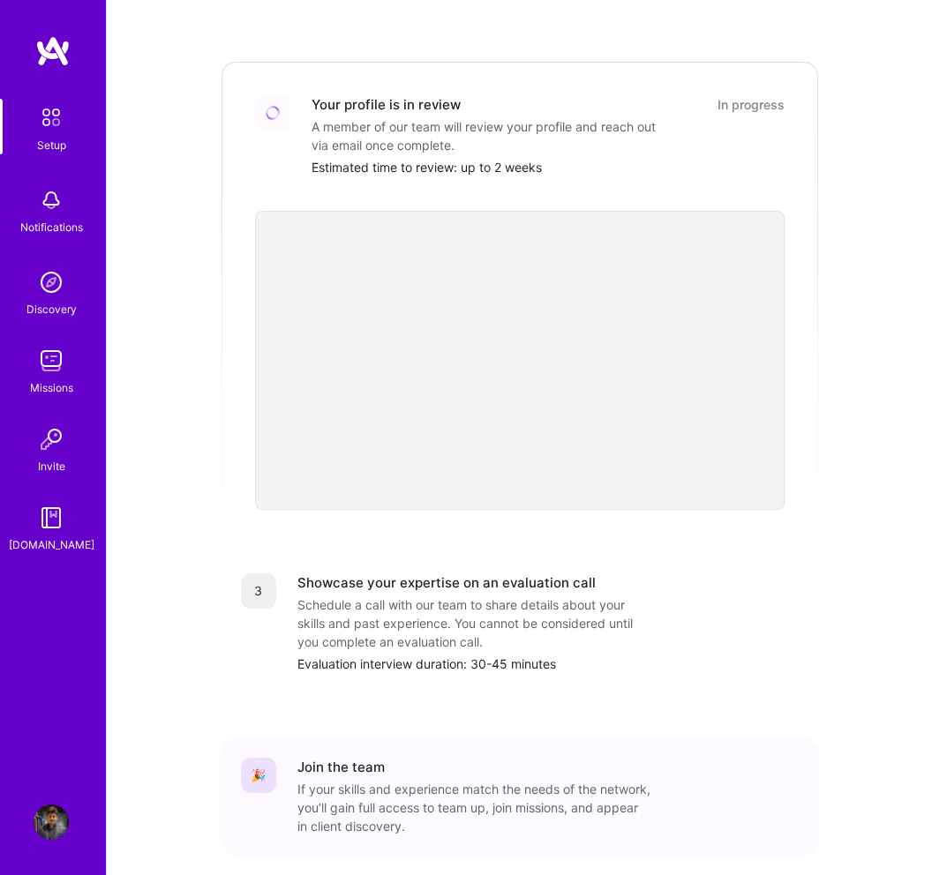
scroll to position [408, 0]
